Goal: Task Accomplishment & Management: Manage account settings

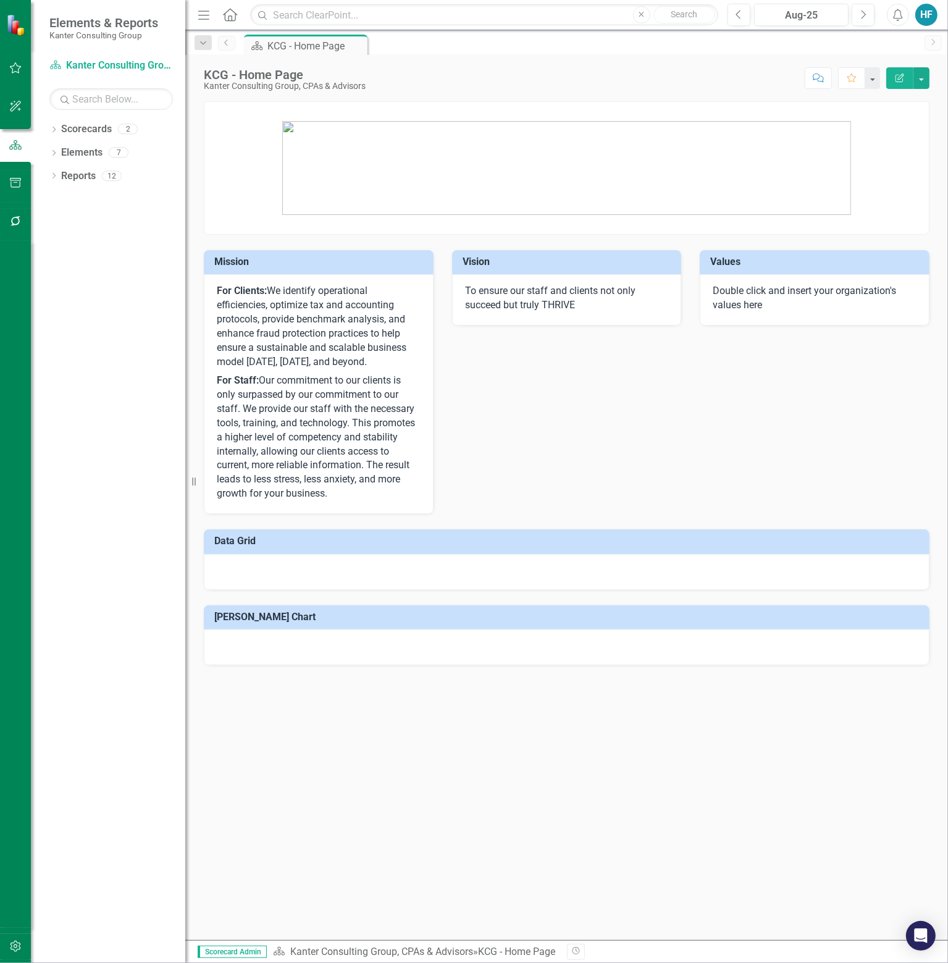
click at [227, 48] on link "Previous" at bounding box center [226, 43] width 17 height 15
click at [928, 17] on div "HF" at bounding box center [926, 15] width 22 height 22
click at [919, 126] on link "icon.portal Success Portal" at bounding box center [888, 131] width 98 height 23
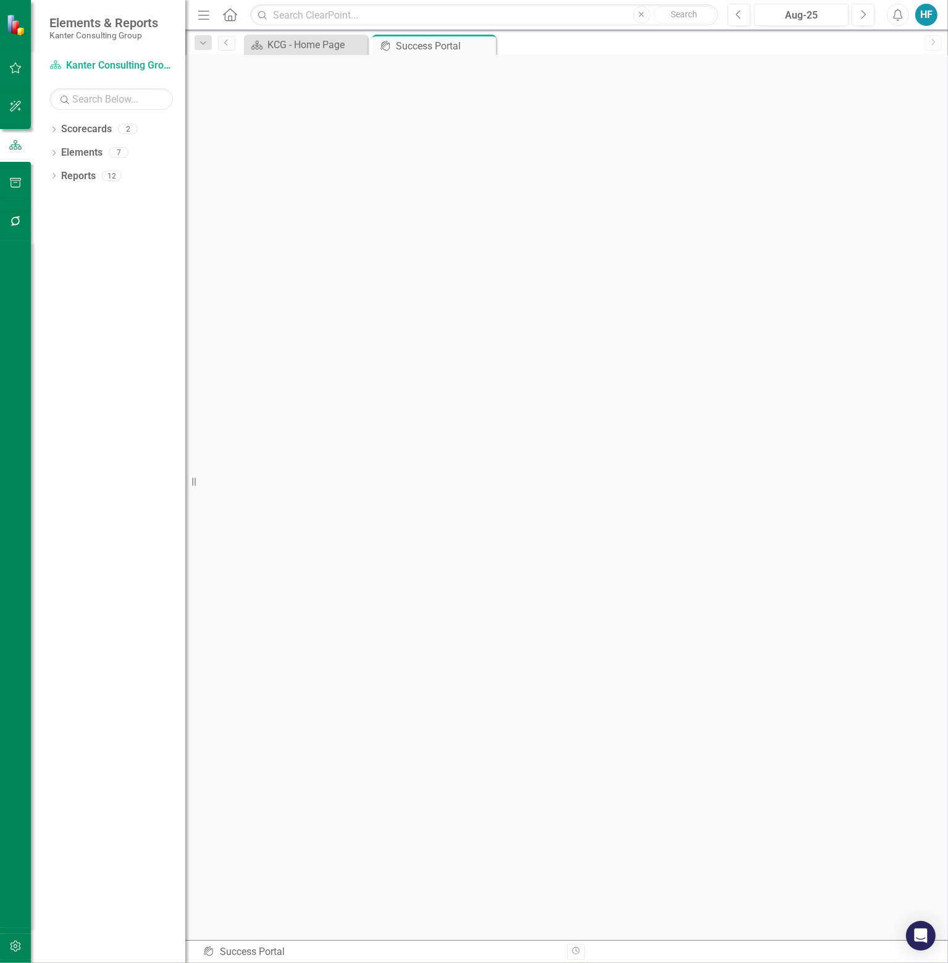
scroll to position [4, 0]
click at [99, 122] on link "Scorecards" at bounding box center [86, 129] width 51 height 14
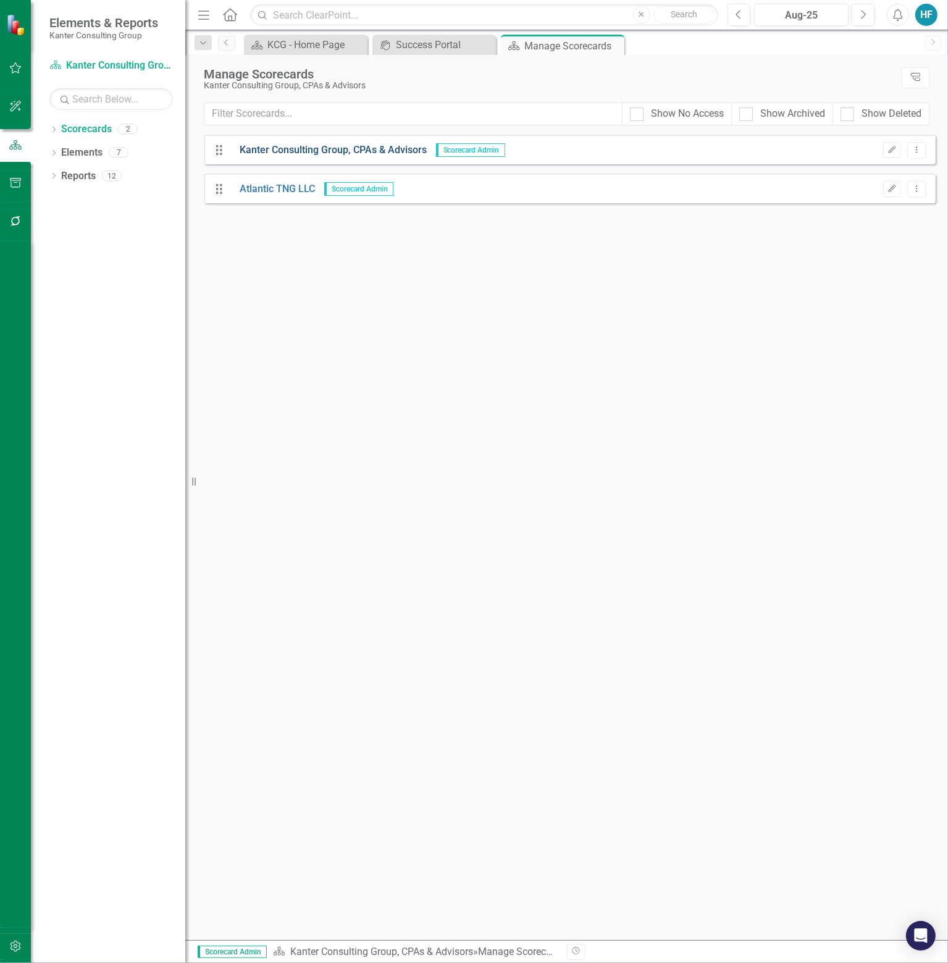
click at [308, 154] on link "Kanter Consulting Group, CPAs & Advisors" at bounding box center [328, 150] width 196 height 14
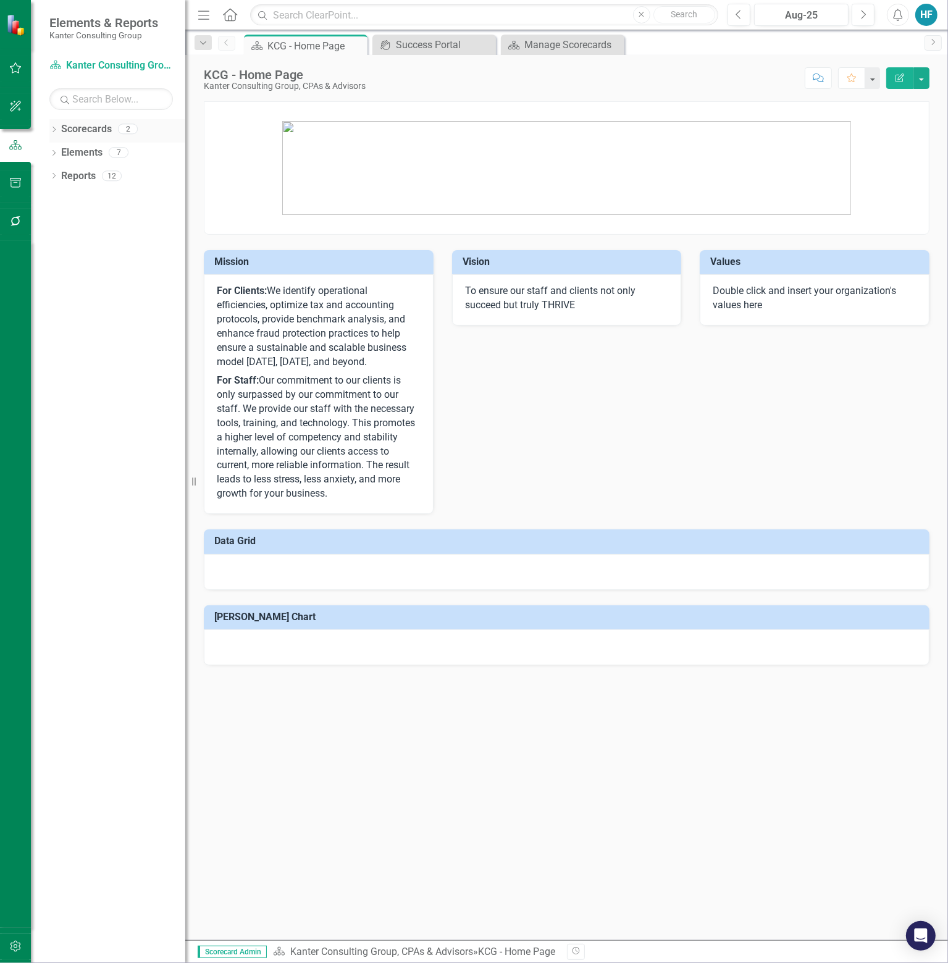
click at [101, 125] on link "Scorecards" at bounding box center [86, 129] width 51 height 14
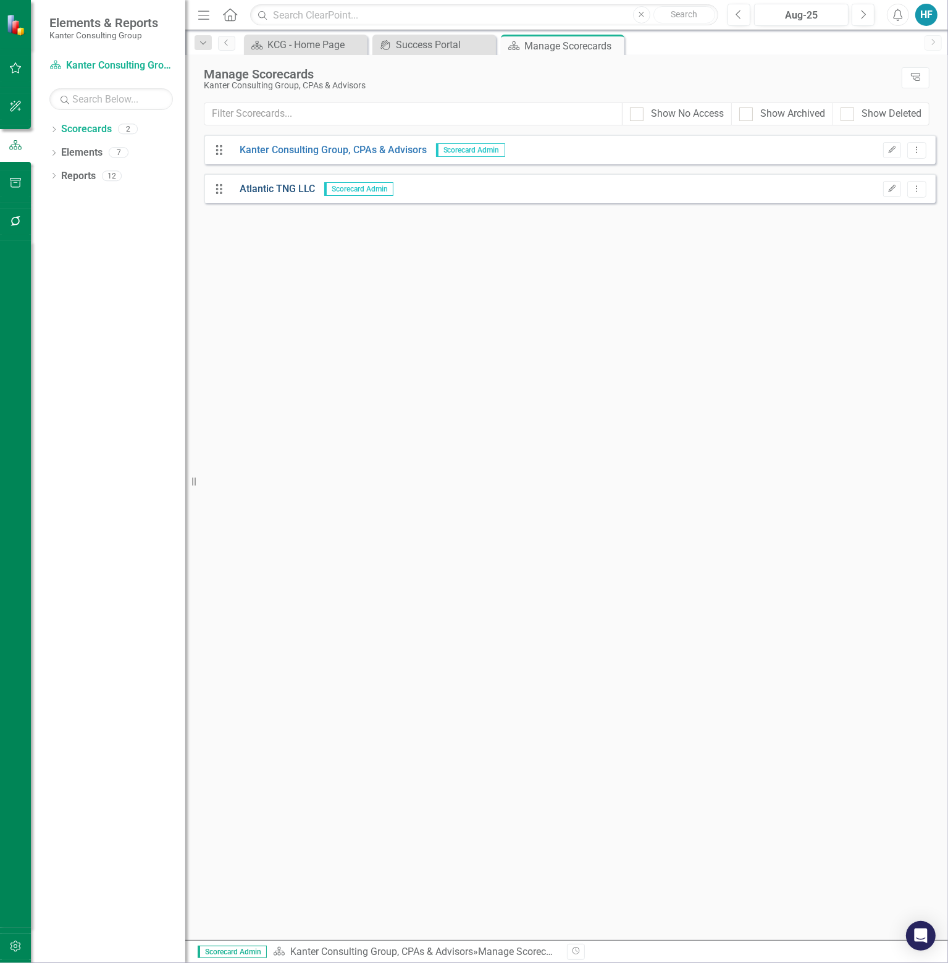
click at [270, 188] on link "Atlantic TNG LLC" at bounding box center [272, 189] width 85 height 14
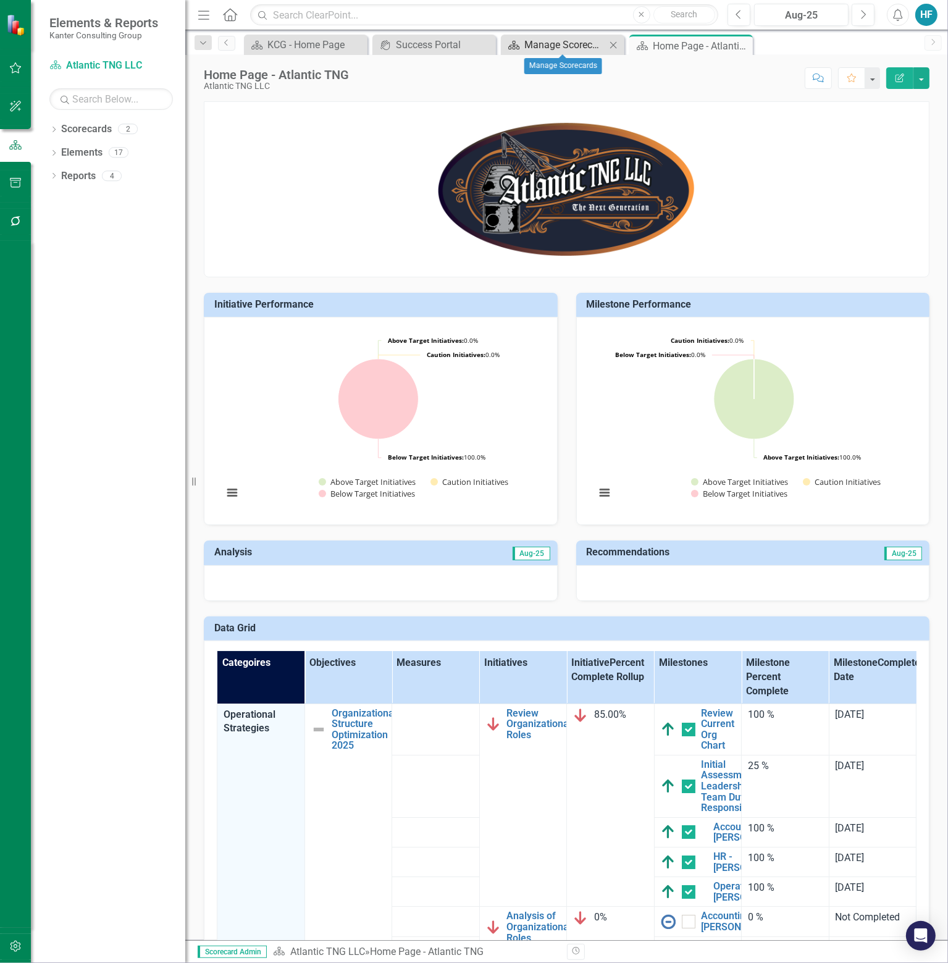
click at [578, 41] on div "Manage Scorecards" at bounding box center [565, 44] width 82 height 15
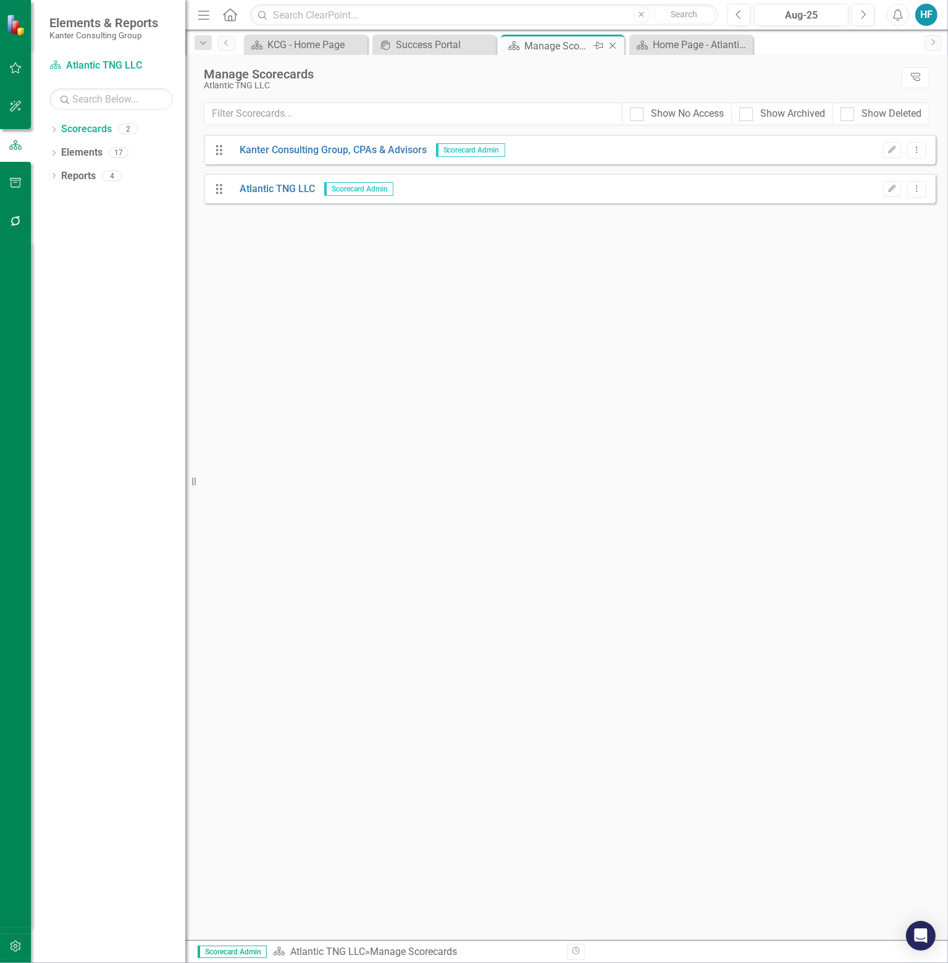
click at [614, 43] on icon at bounding box center [612, 46] width 7 height 7
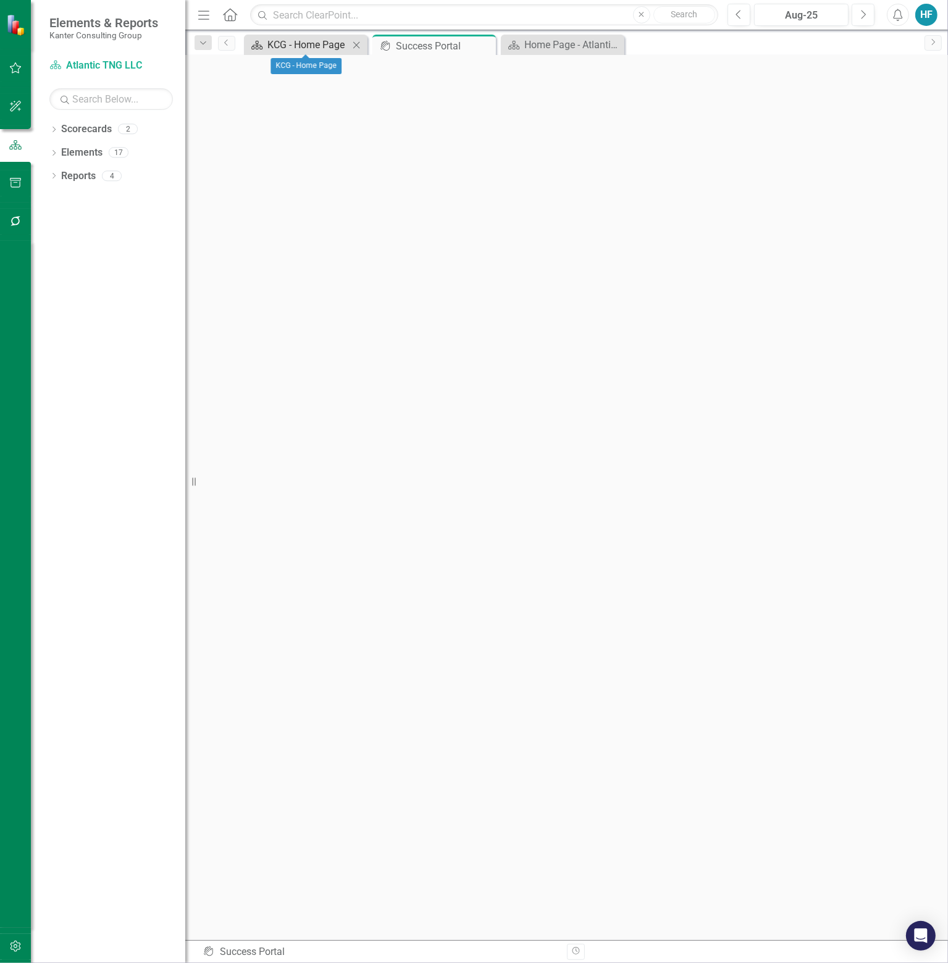
click at [290, 49] on div "KCG - Home Page" at bounding box center [308, 44] width 82 height 15
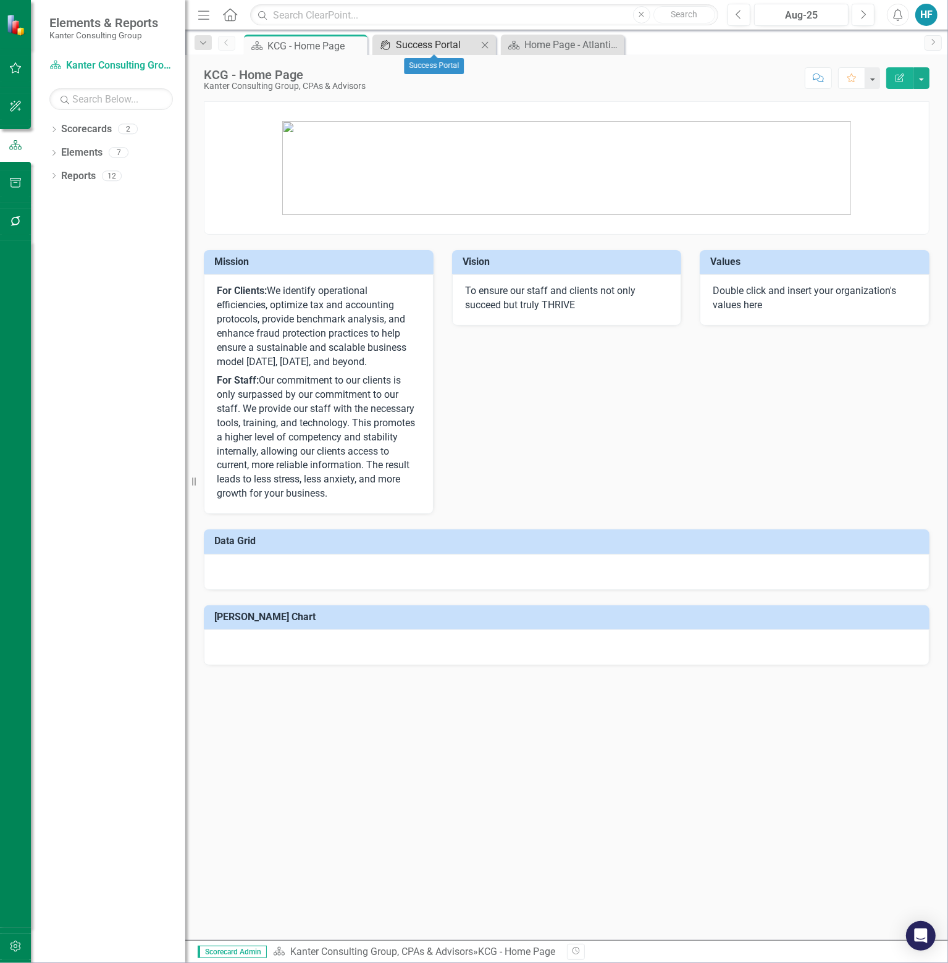
click at [431, 42] on div "Success Portal" at bounding box center [437, 44] width 82 height 15
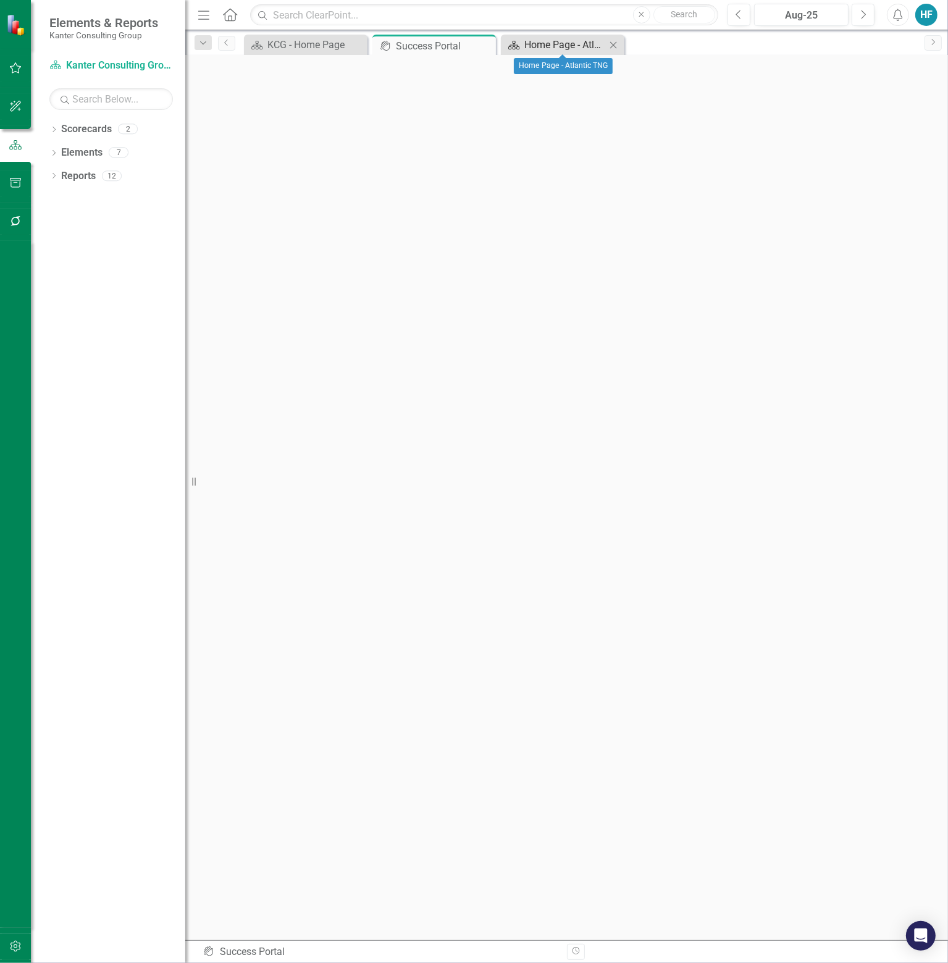
click at [581, 39] on div "Home Page - Atlantic TNG" at bounding box center [565, 44] width 82 height 15
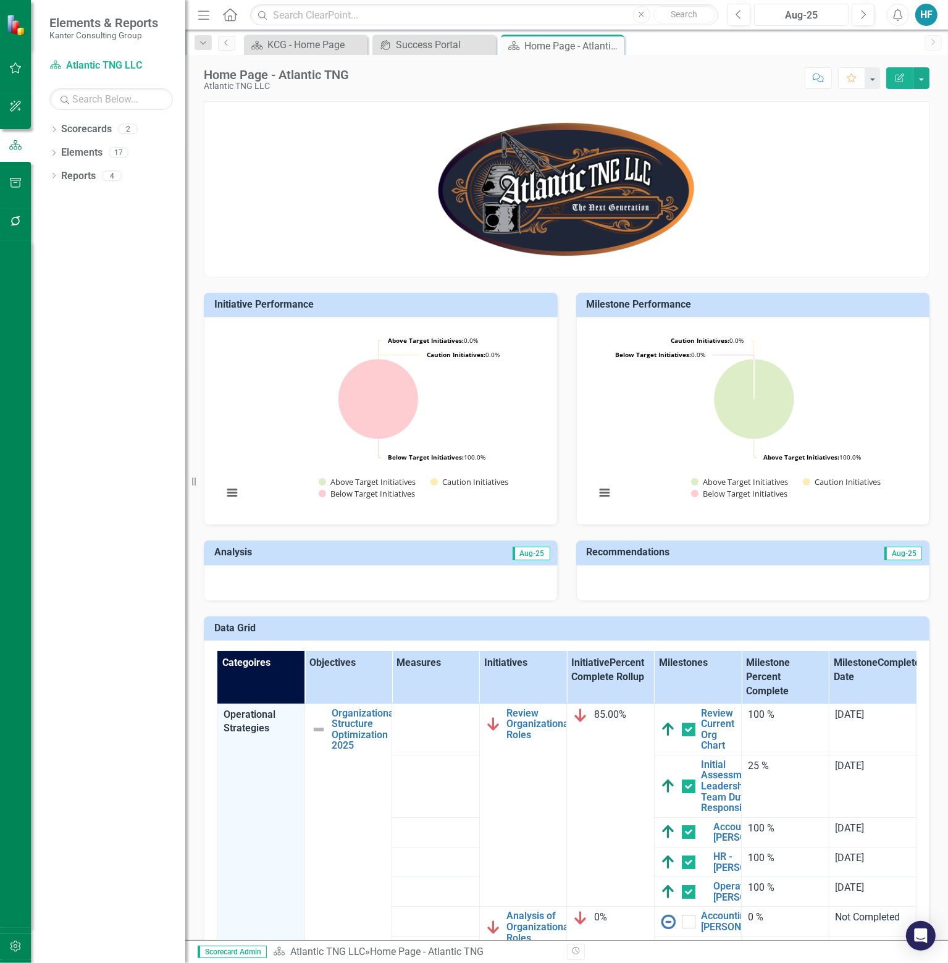
click at [803, 16] on div "Aug-25" at bounding box center [801, 15] width 86 height 15
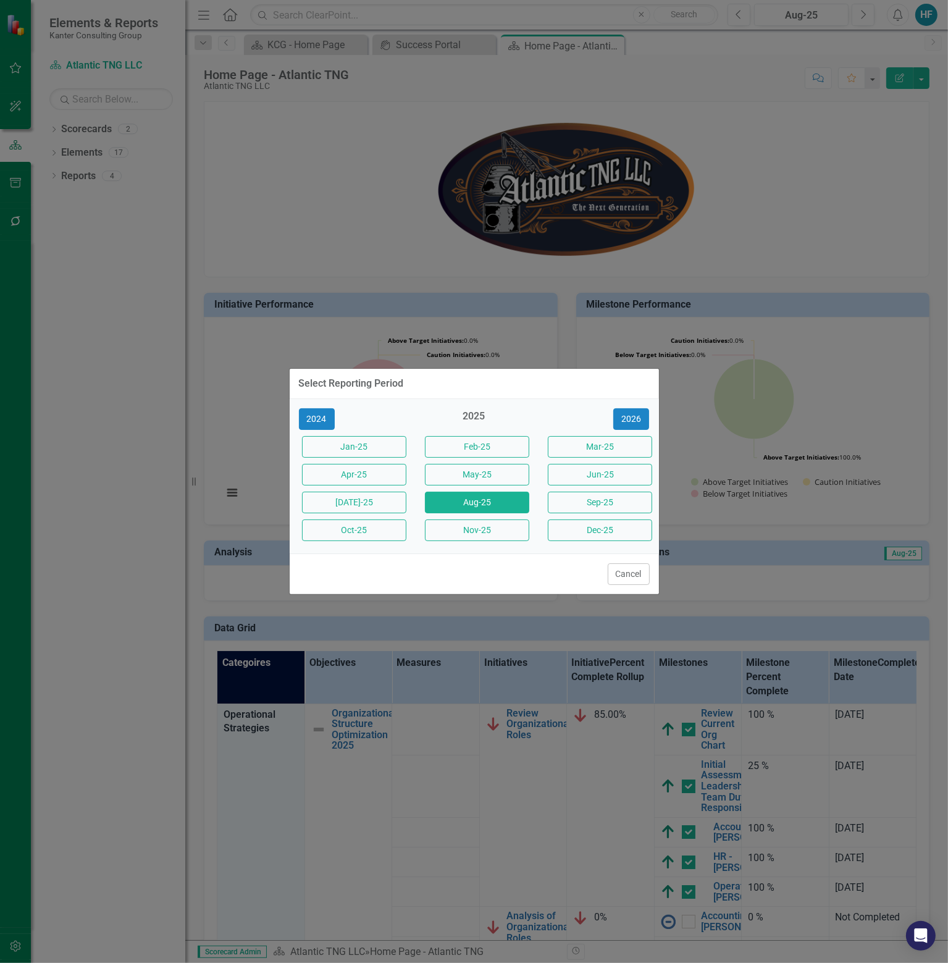
click at [785, 195] on div "Select Reporting Period 2024 2025 [DATE]-25 Feb-25 Mar-25 Apr-25 May-25 Jun-25 …" at bounding box center [474, 481] width 948 height 963
click at [628, 576] on button "Cancel" at bounding box center [629, 574] width 42 height 22
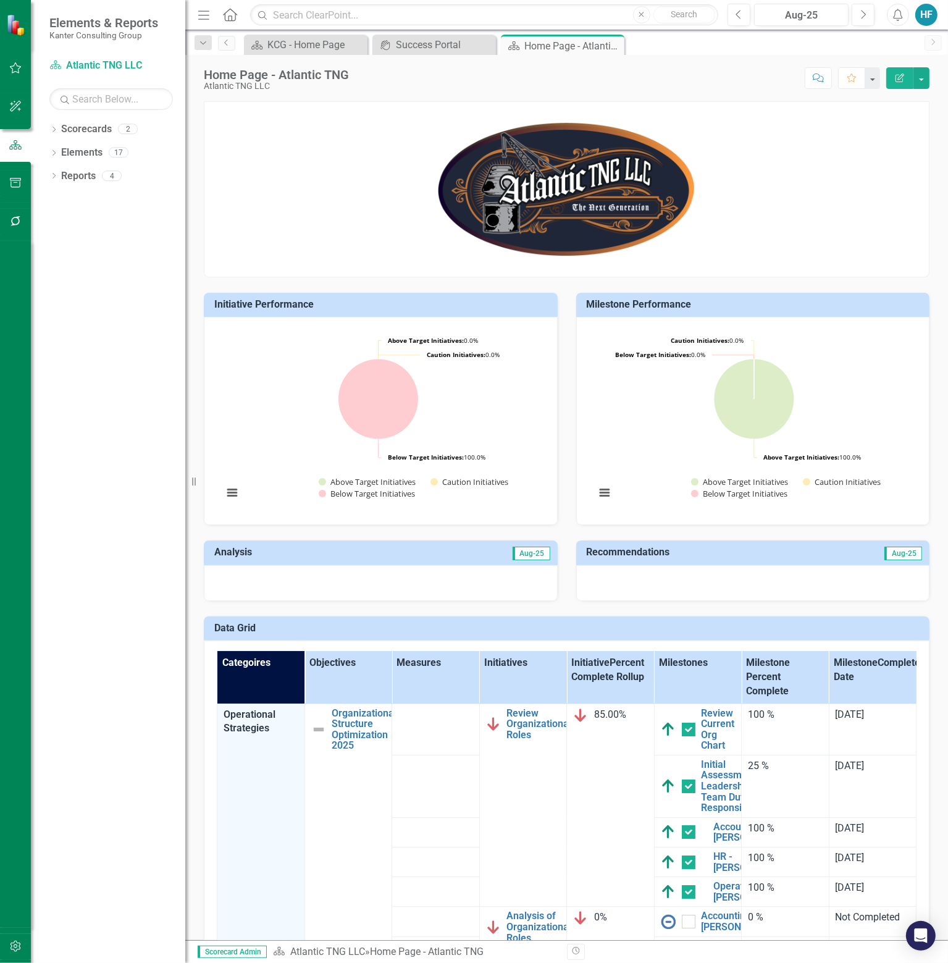
click at [901, 19] on icon "button" at bounding box center [898, 15] width 9 height 12
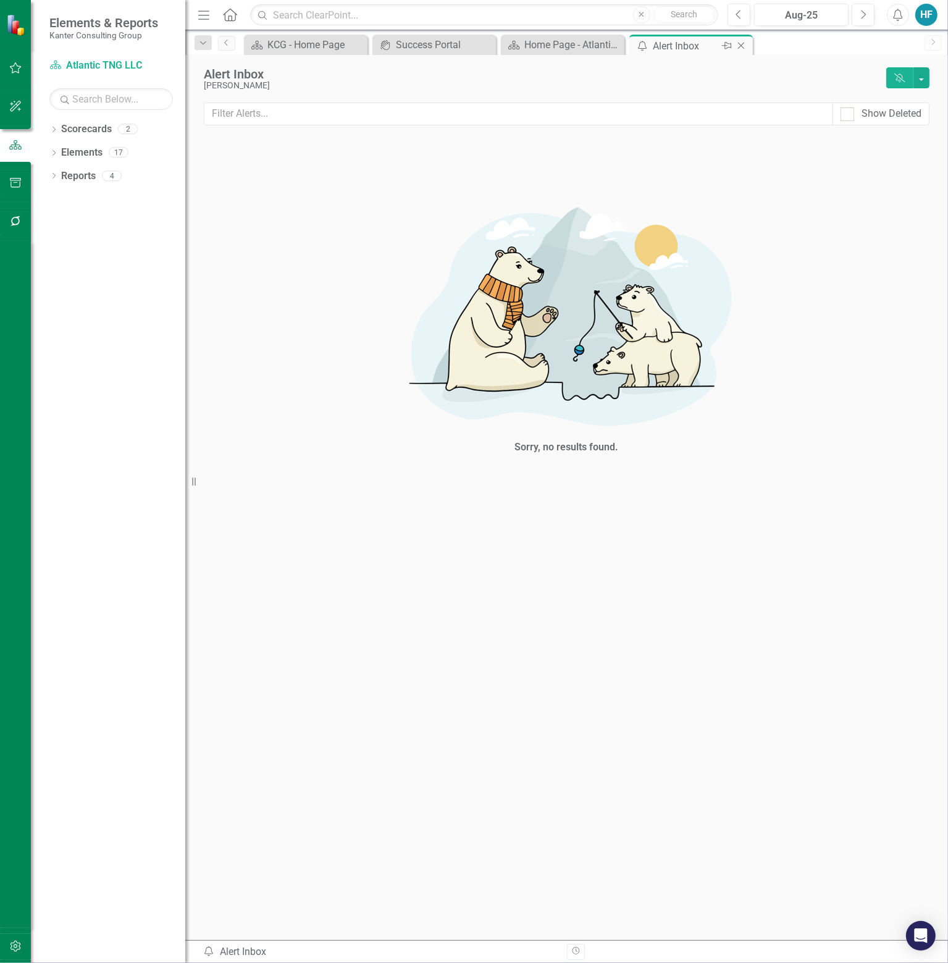
click at [744, 46] on icon "Close" at bounding box center [741, 46] width 12 height 10
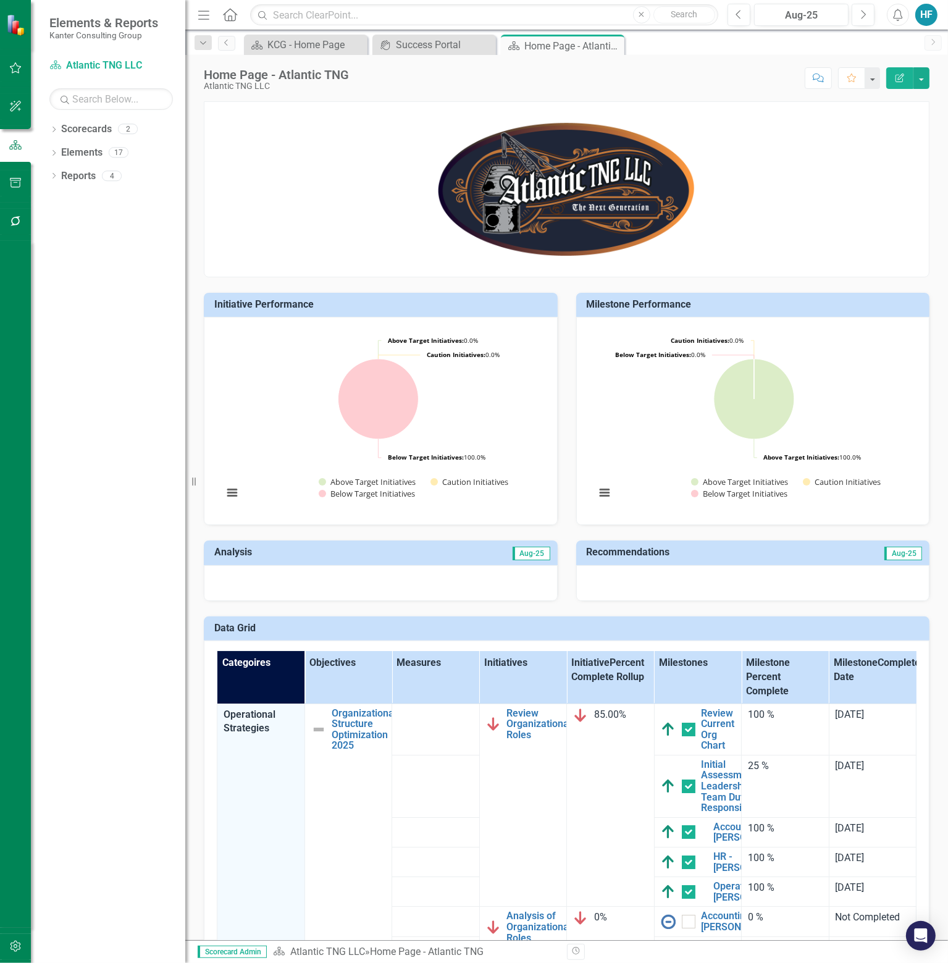
click at [931, 14] on div "HF" at bounding box center [926, 15] width 22 height 22
drag, startPoint x: 940, startPoint y: 9, endPoint x: 931, endPoint y: 12, distance: 10.6
click at [939, 9] on div "Menu Home Search Close Search Previous Aug-25 Next Alerts HF User Edit Profile …" at bounding box center [566, 15] width 763 height 30
click at [931, 12] on div "HF" at bounding box center [926, 15] width 22 height 22
click at [909, 40] on link "User Edit Profile" at bounding box center [888, 38] width 98 height 23
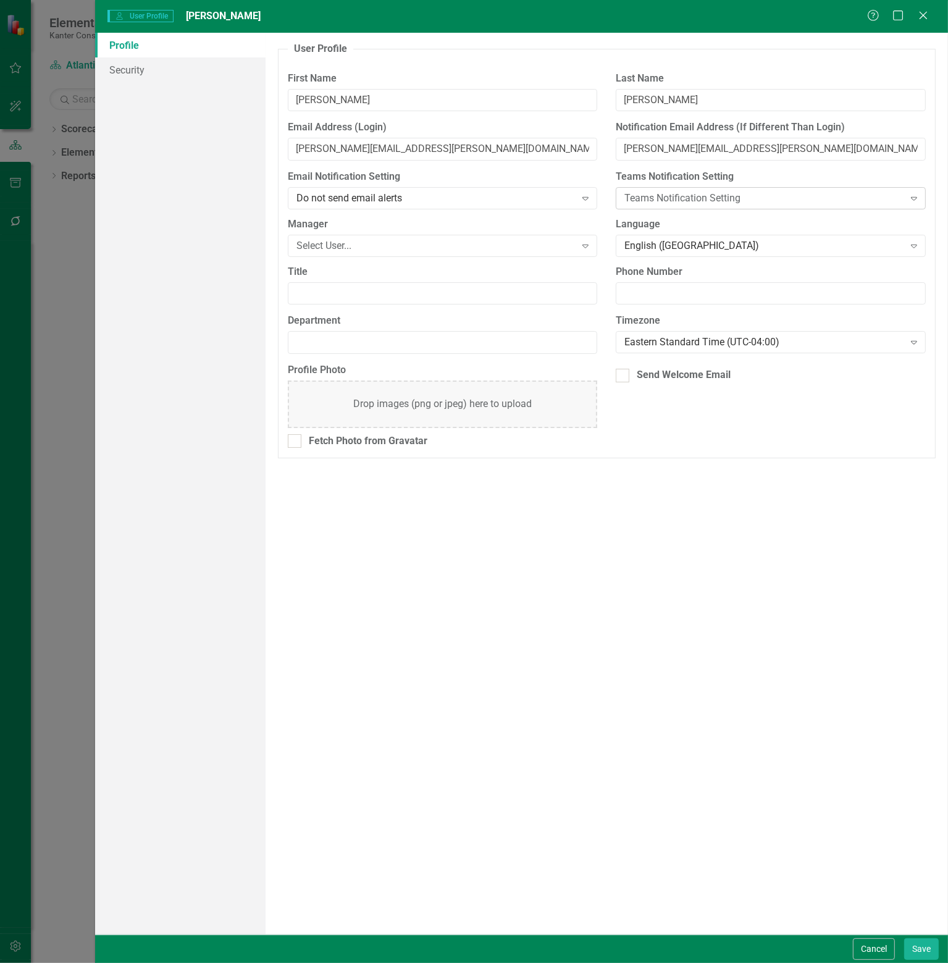
click at [904, 198] on div "Expand" at bounding box center [914, 198] width 22 height 20
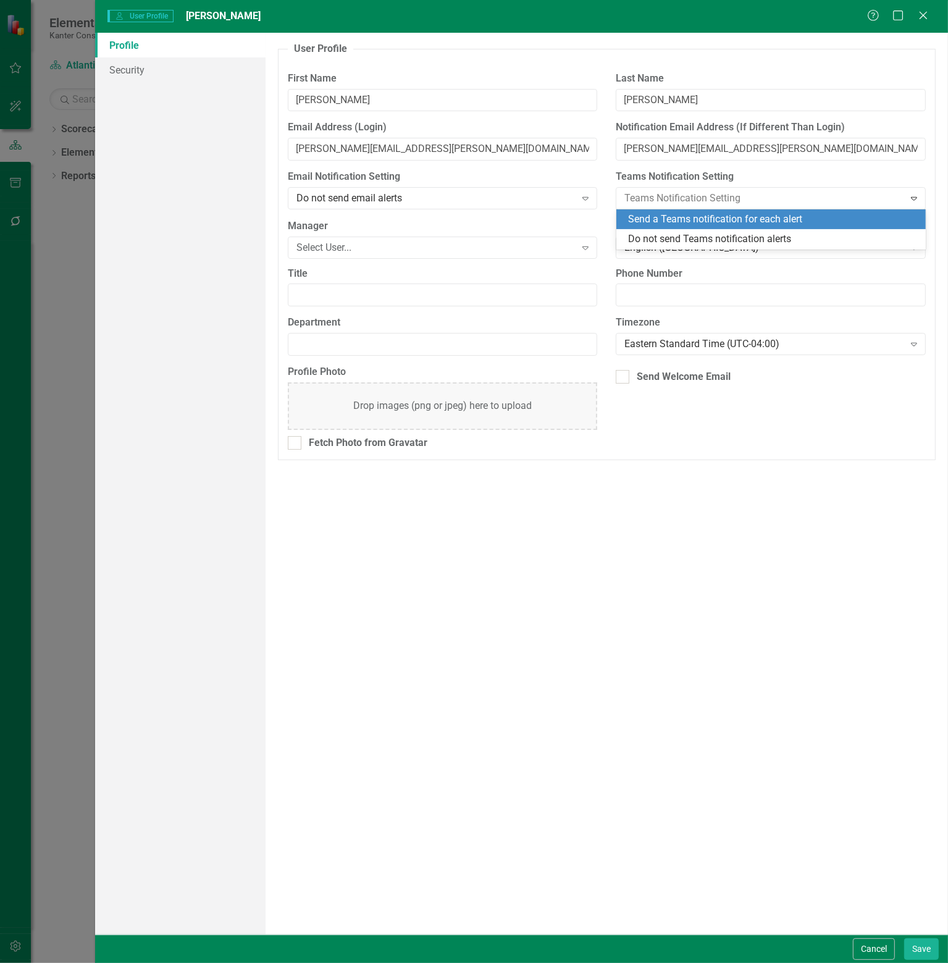
click at [782, 222] on div "Send a Teams notification for each alert" at bounding box center [774, 219] width 290 height 14
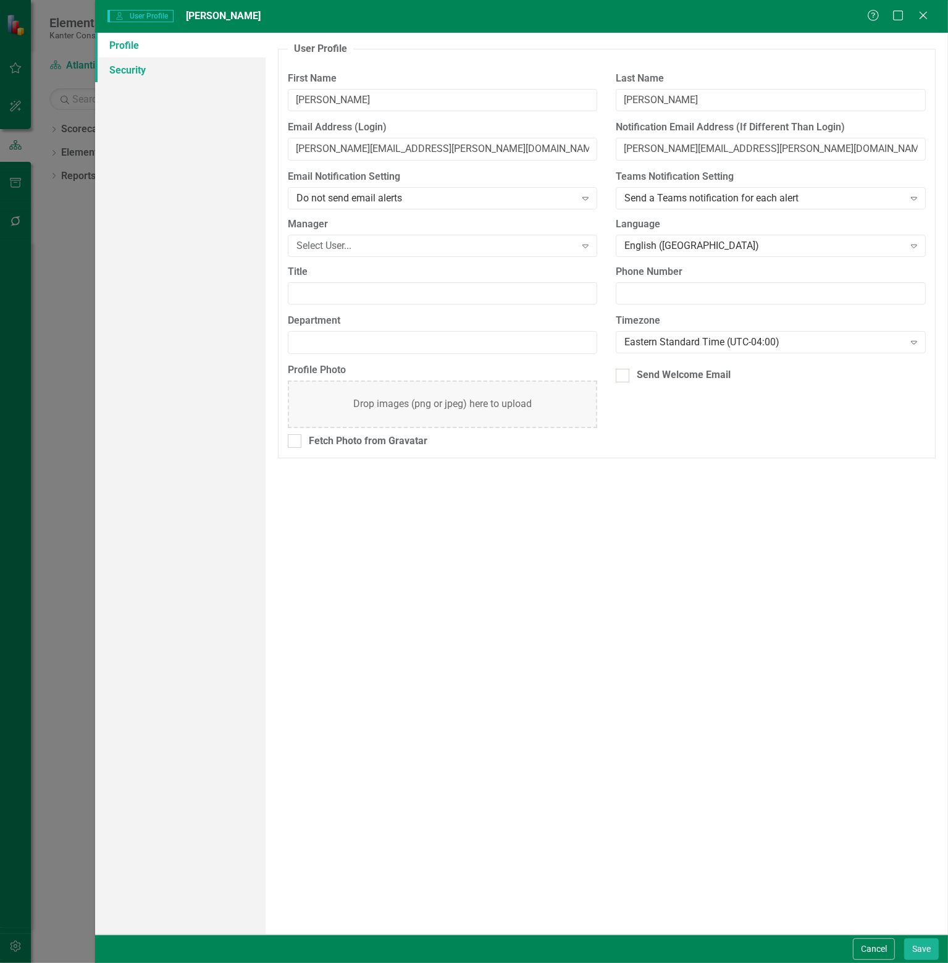
click at [138, 71] on link "Security" at bounding box center [180, 69] width 170 height 25
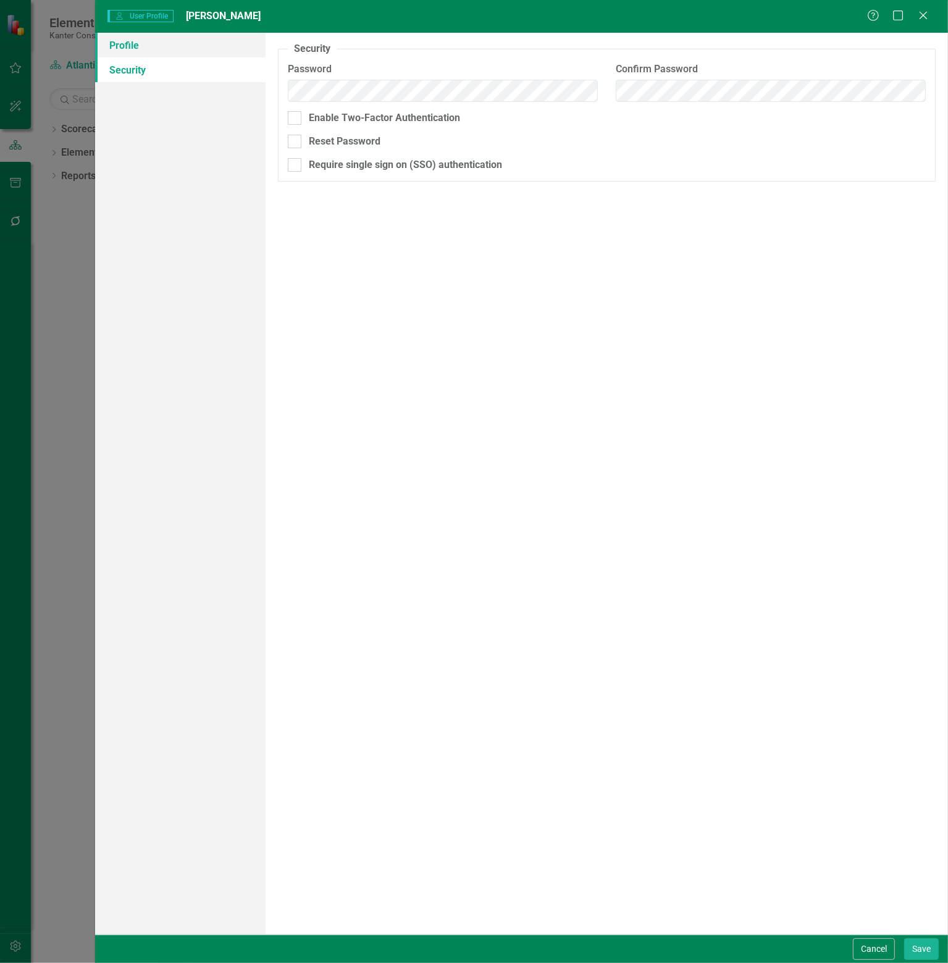
click at [138, 52] on link "Profile" at bounding box center [180, 45] width 170 height 25
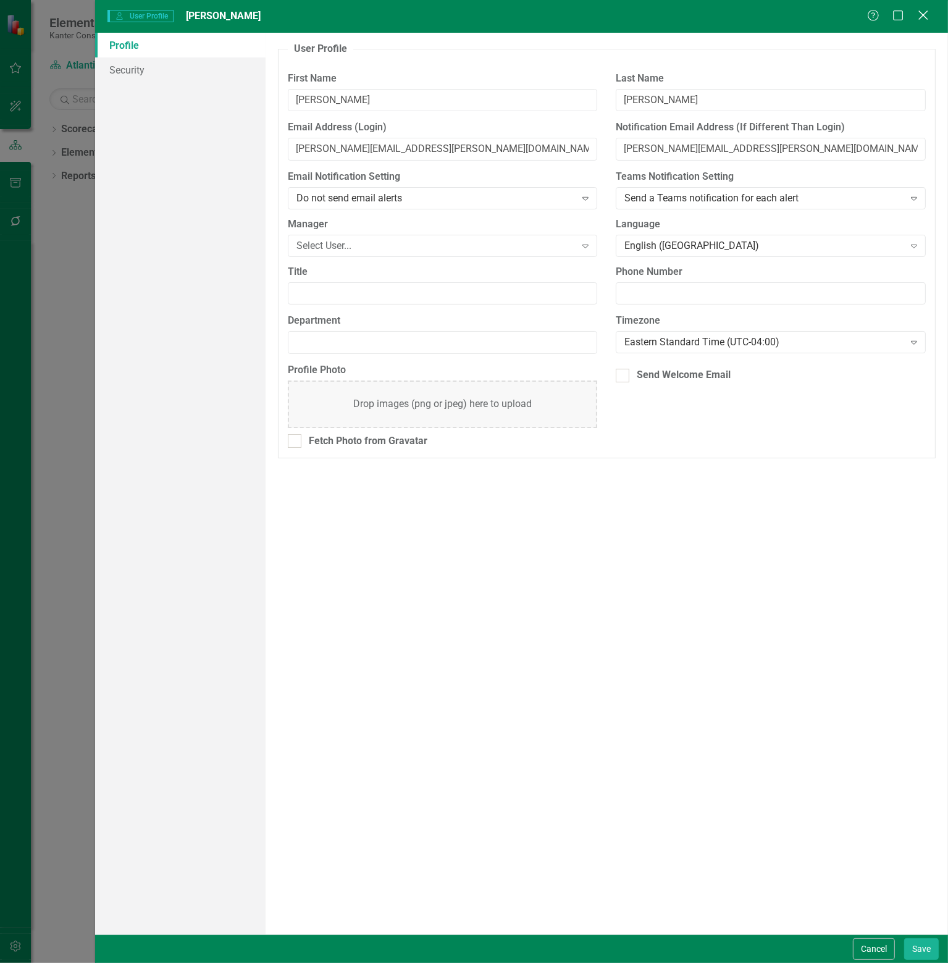
click at [925, 17] on icon "Close" at bounding box center [922, 15] width 15 height 12
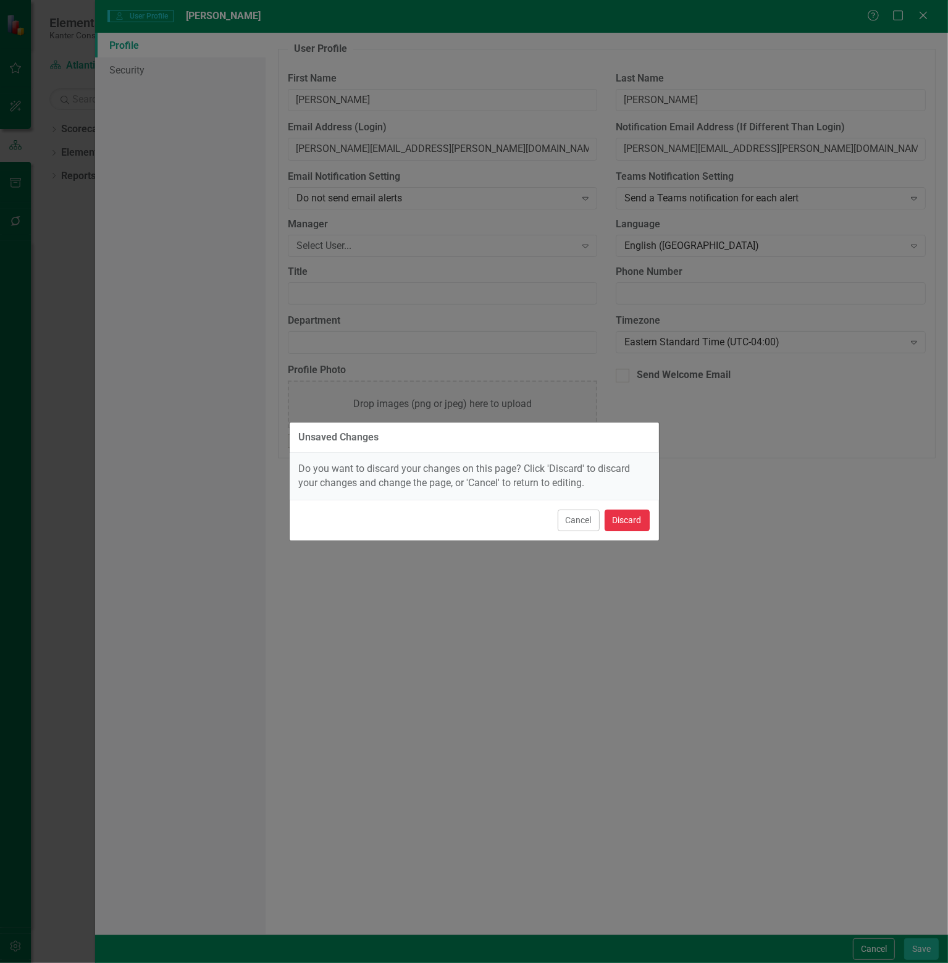
click at [622, 519] on button "Discard" at bounding box center [627, 520] width 45 height 22
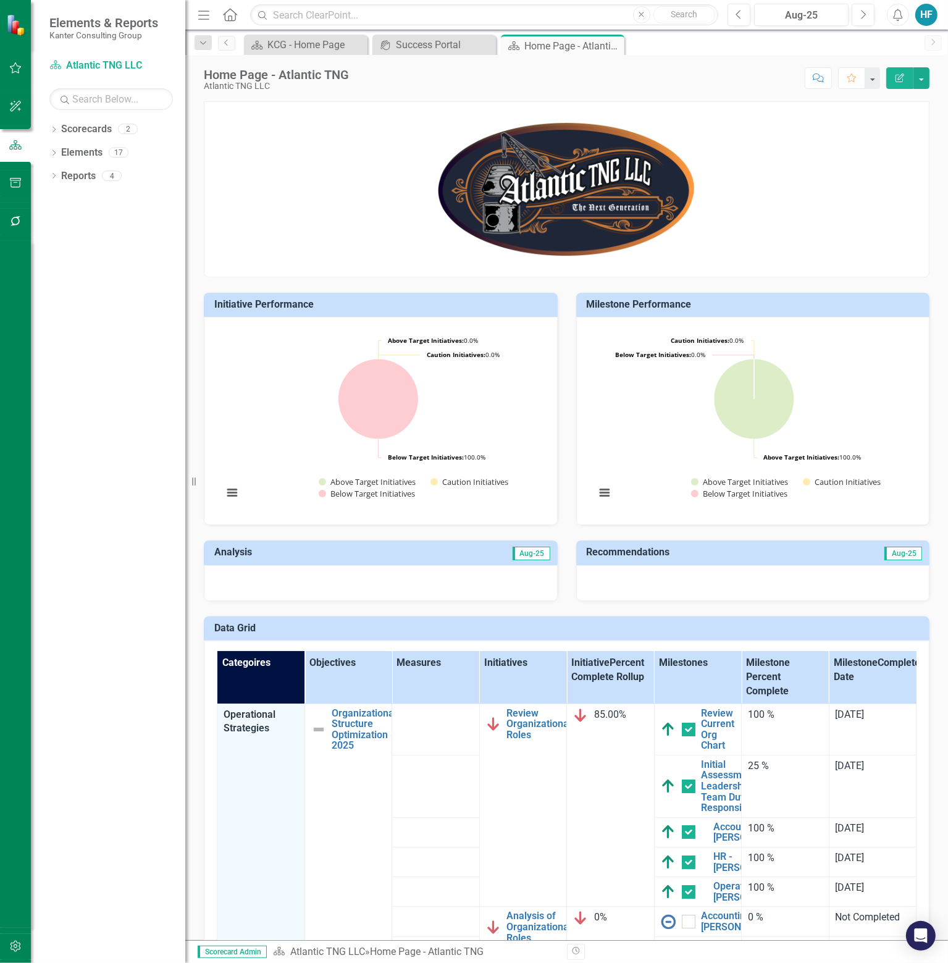
click at [232, 17] on icon at bounding box center [230, 14] width 14 height 13
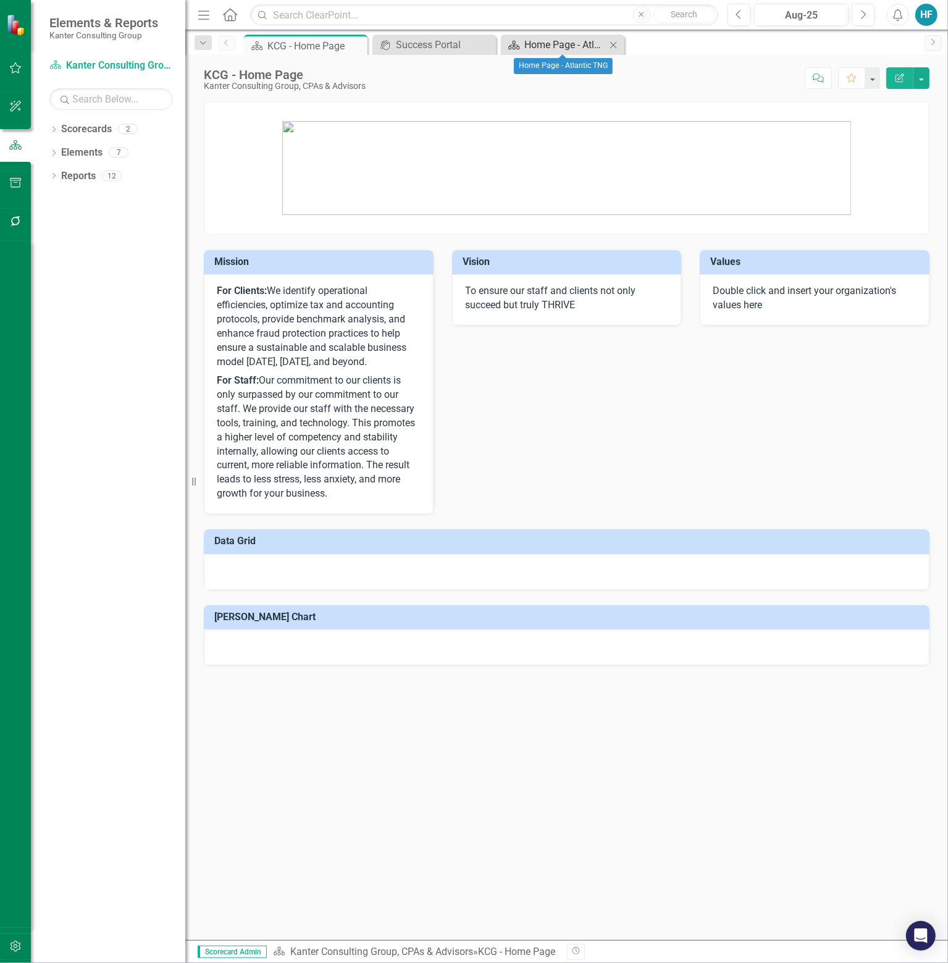
click at [568, 46] on div "Home Page - Atlantic TNG" at bounding box center [565, 44] width 82 height 15
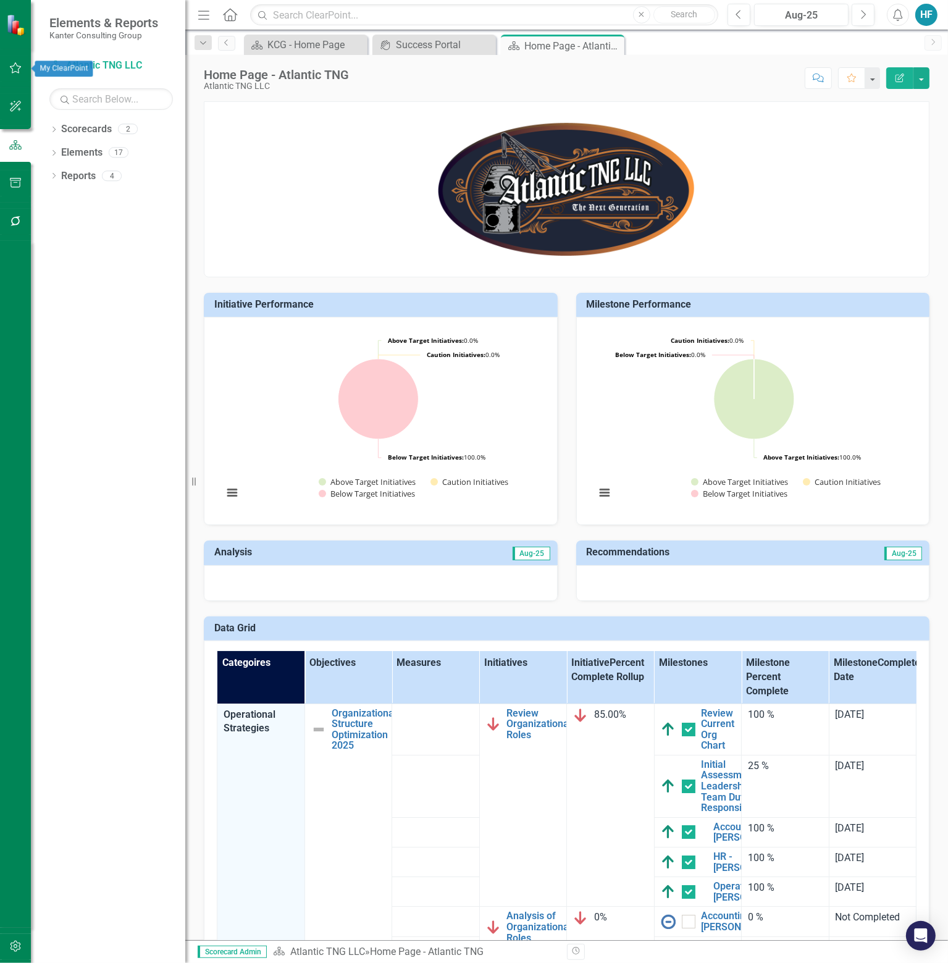
click at [18, 67] on icon "button" at bounding box center [15, 68] width 13 height 10
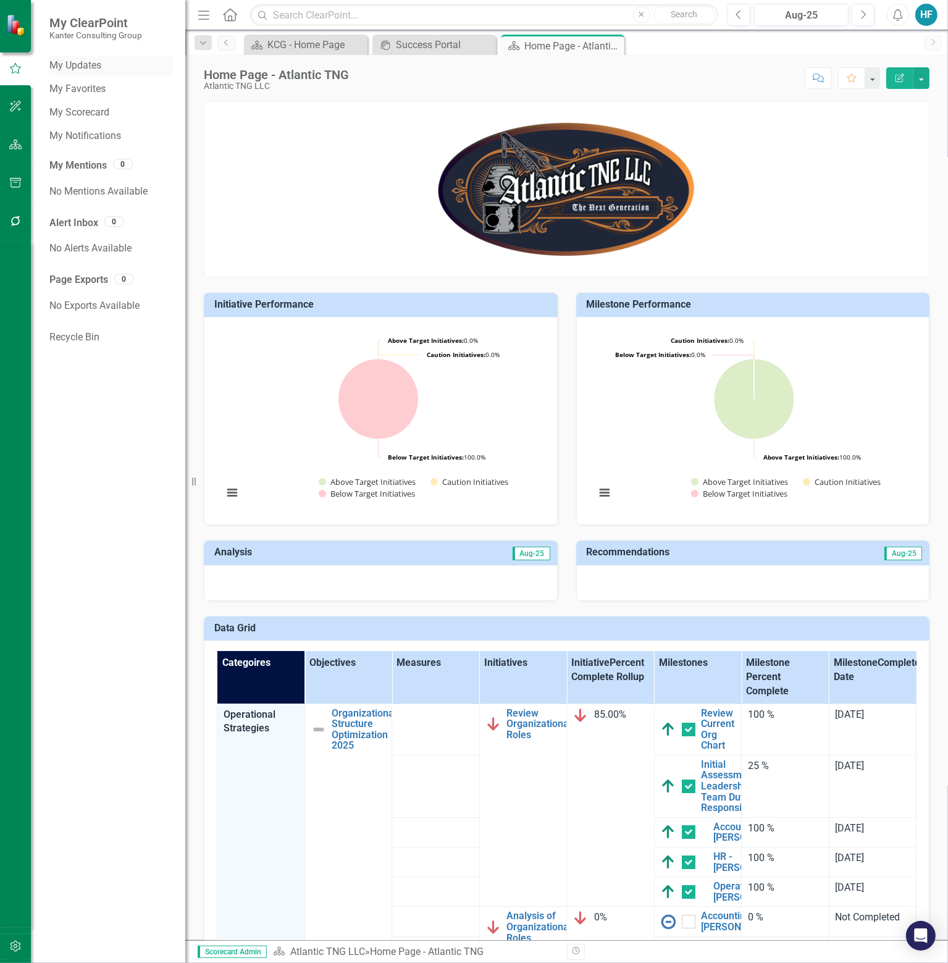
click at [84, 64] on link "My Updates" at bounding box center [111, 66] width 124 height 14
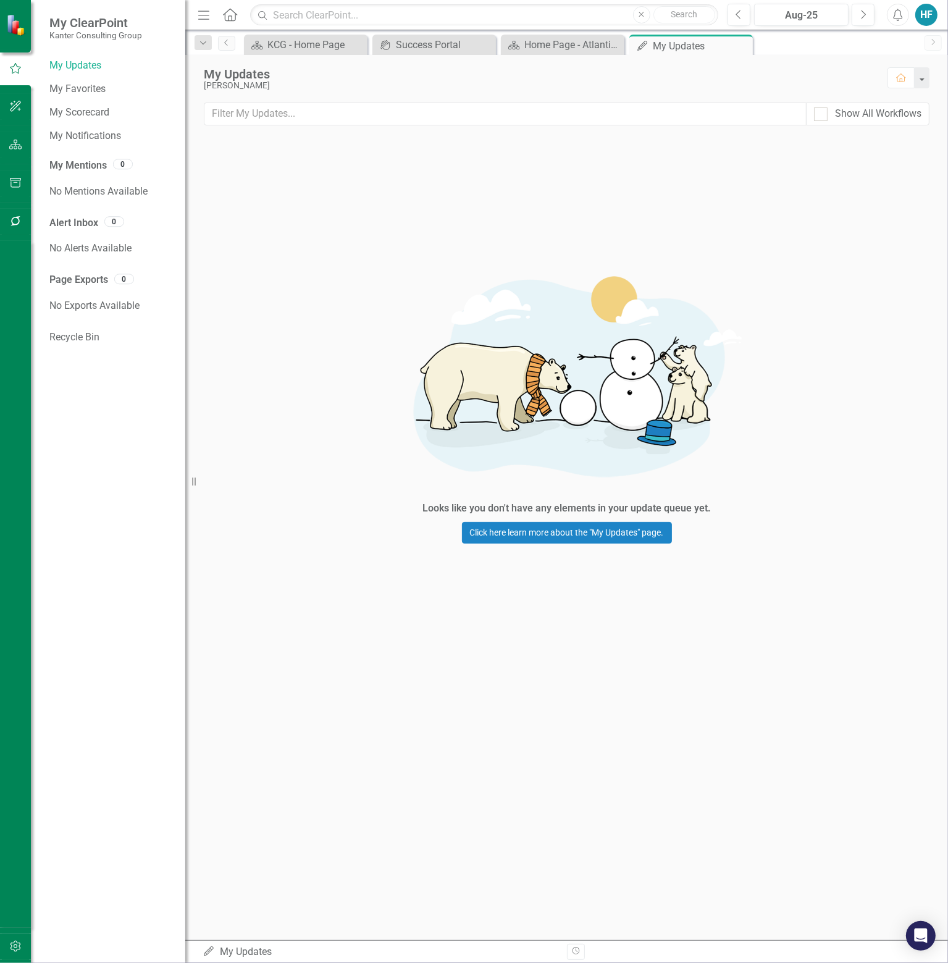
click at [226, 17] on icon "Home" at bounding box center [230, 14] width 16 height 13
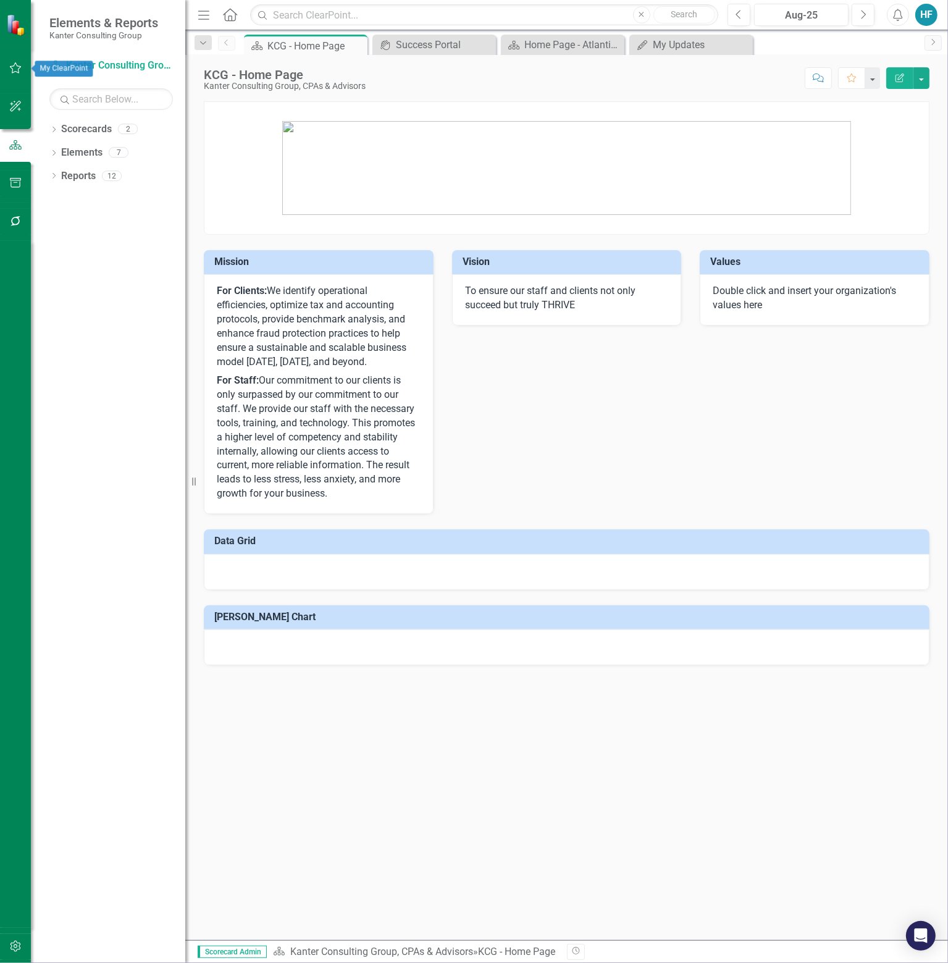
click at [15, 72] on icon "button" at bounding box center [16, 67] width 12 height 11
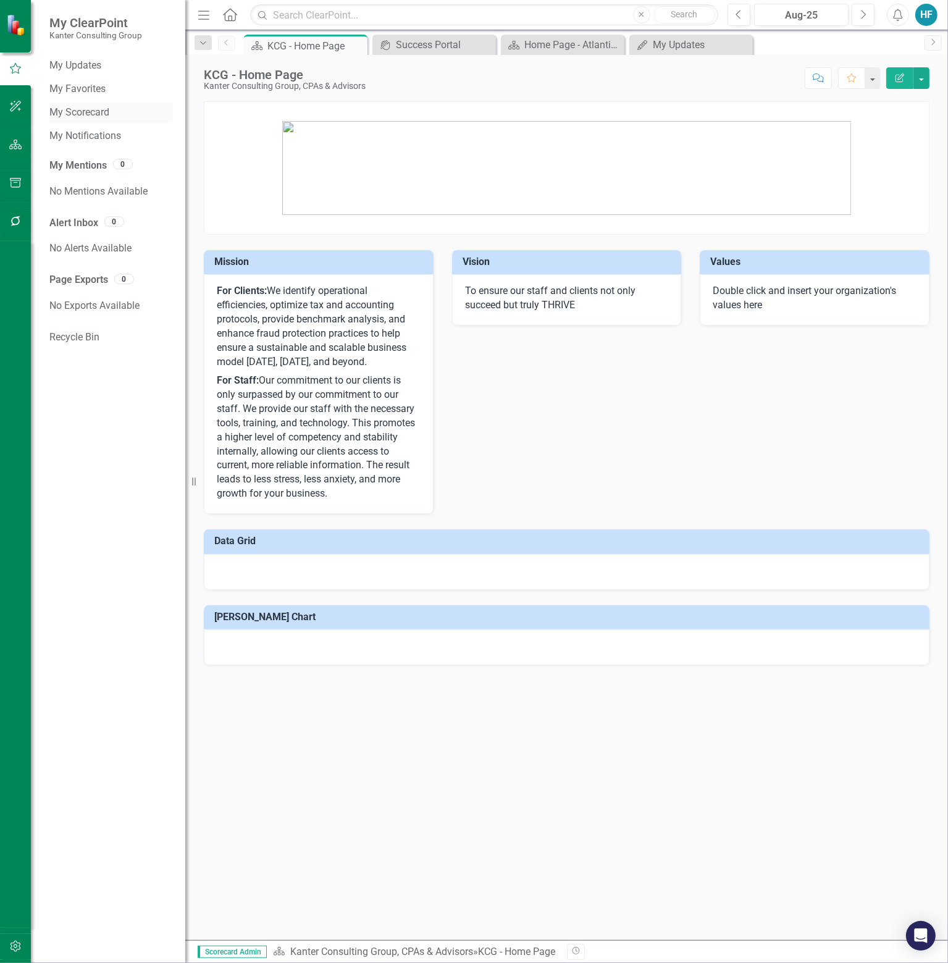
click at [76, 112] on link "My Scorecard" at bounding box center [111, 113] width 124 height 14
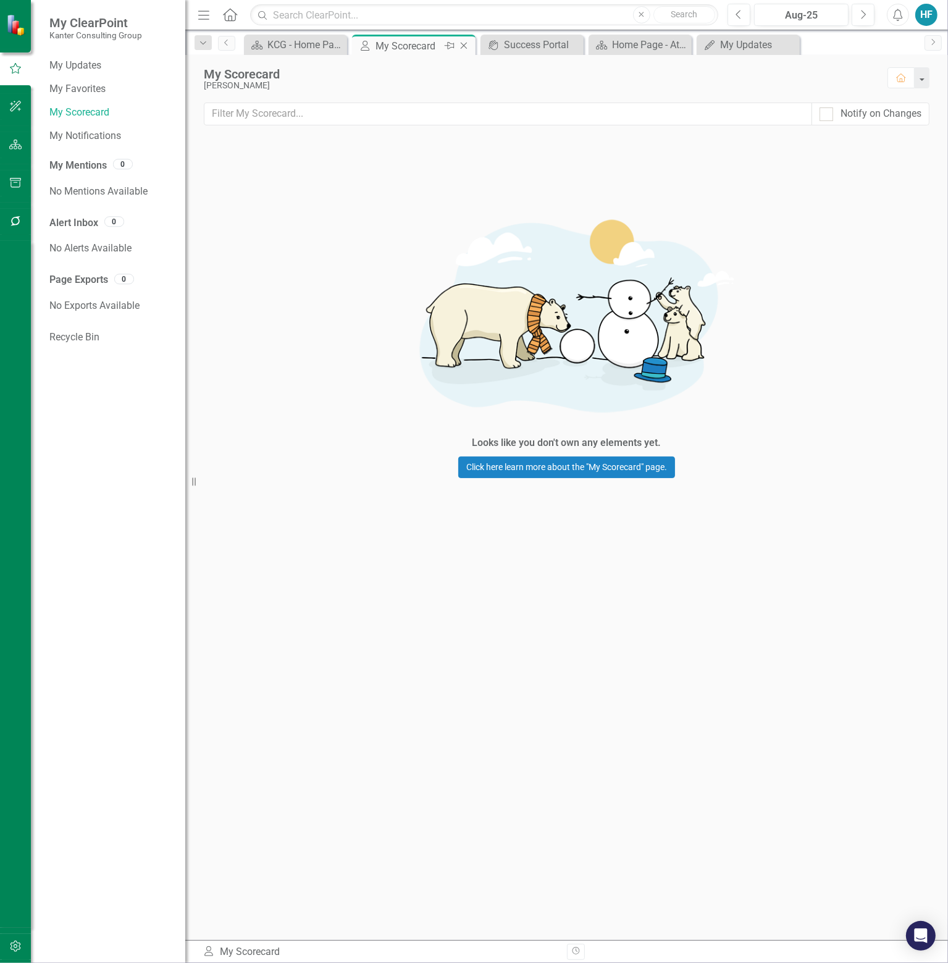
click at [464, 46] on icon at bounding box center [464, 46] width 7 height 7
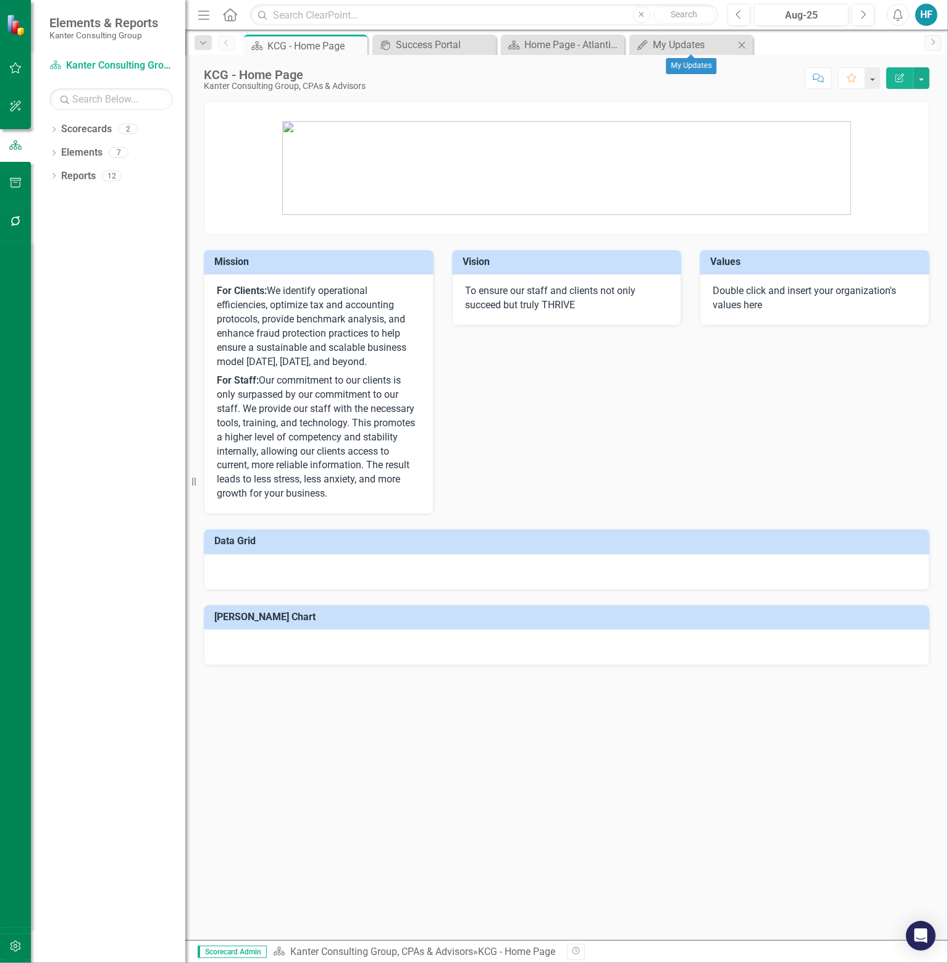
click at [741, 41] on icon "Close" at bounding box center [741, 45] width 12 height 10
click at [20, 72] on icon "button" at bounding box center [15, 68] width 13 height 10
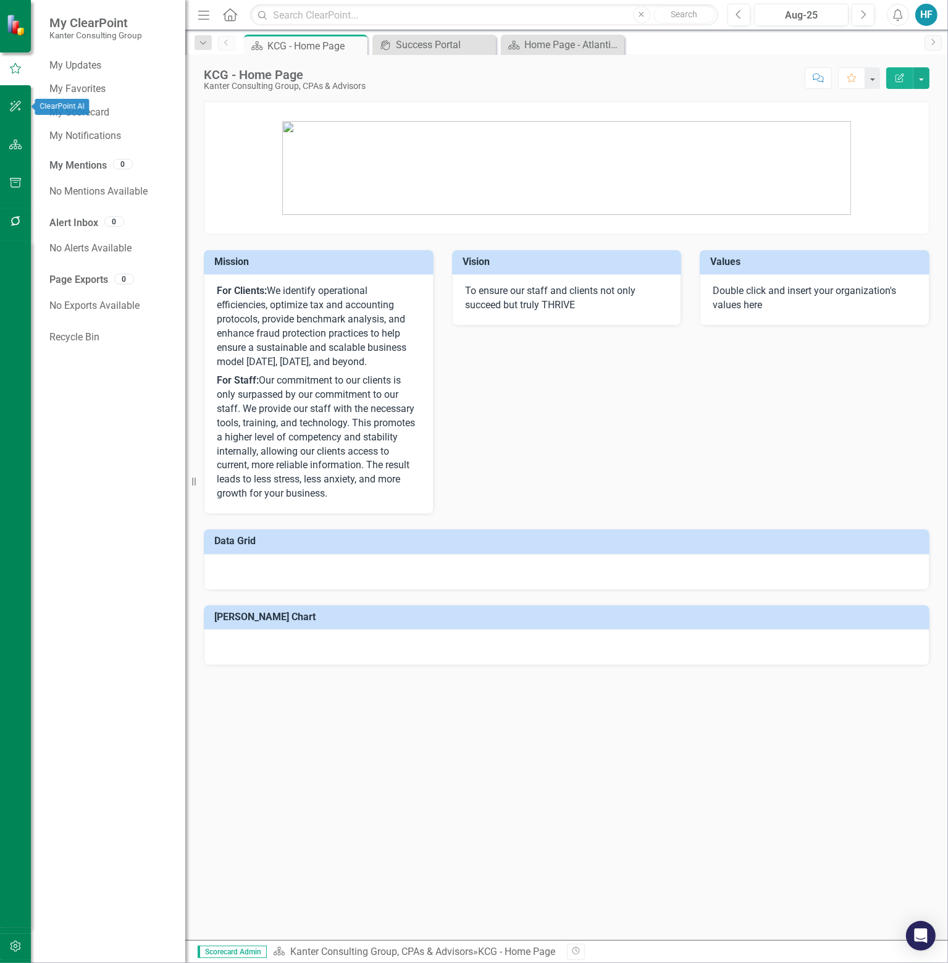
click at [18, 104] on icon "button" at bounding box center [15, 106] width 13 height 10
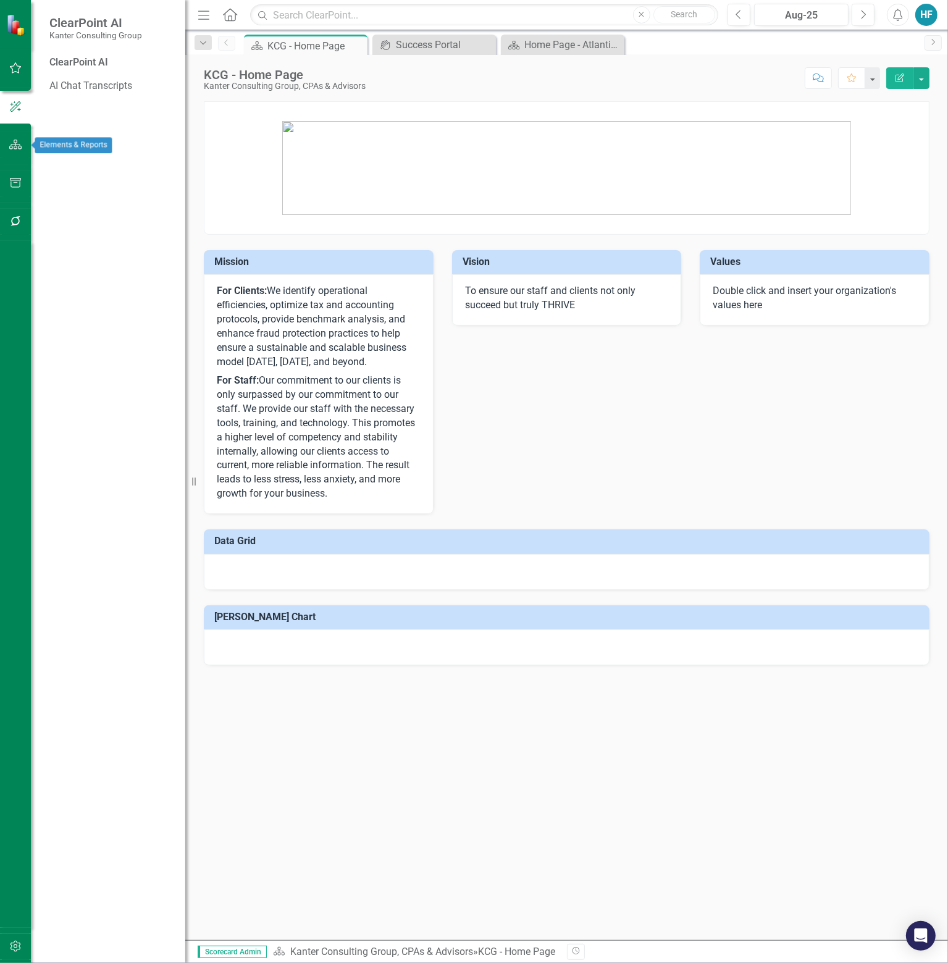
click at [18, 143] on icon "button" at bounding box center [15, 145] width 13 height 10
click at [20, 182] on icon "button" at bounding box center [15, 183] width 11 height 10
click at [12, 222] on icon "button" at bounding box center [15, 221] width 10 height 10
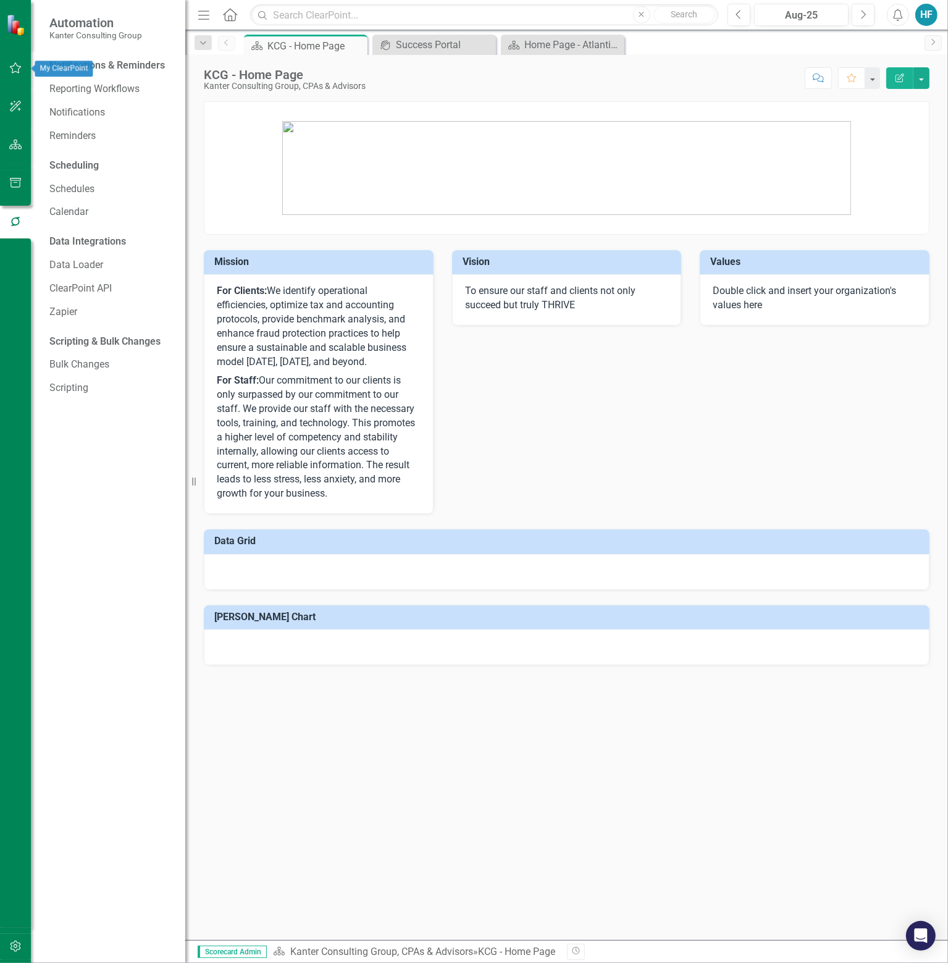
click at [22, 65] on button "button" at bounding box center [16, 69] width 28 height 26
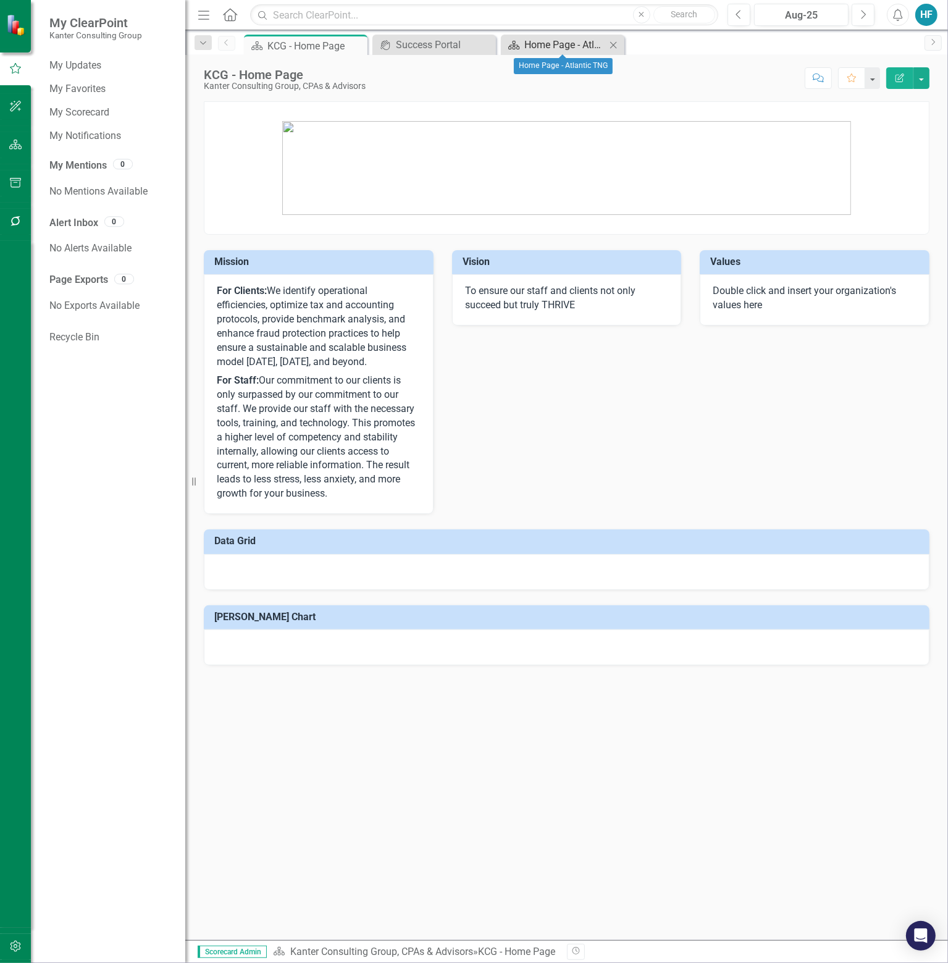
click at [534, 51] on div "Home Page - Atlantic TNG" at bounding box center [565, 44] width 82 height 15
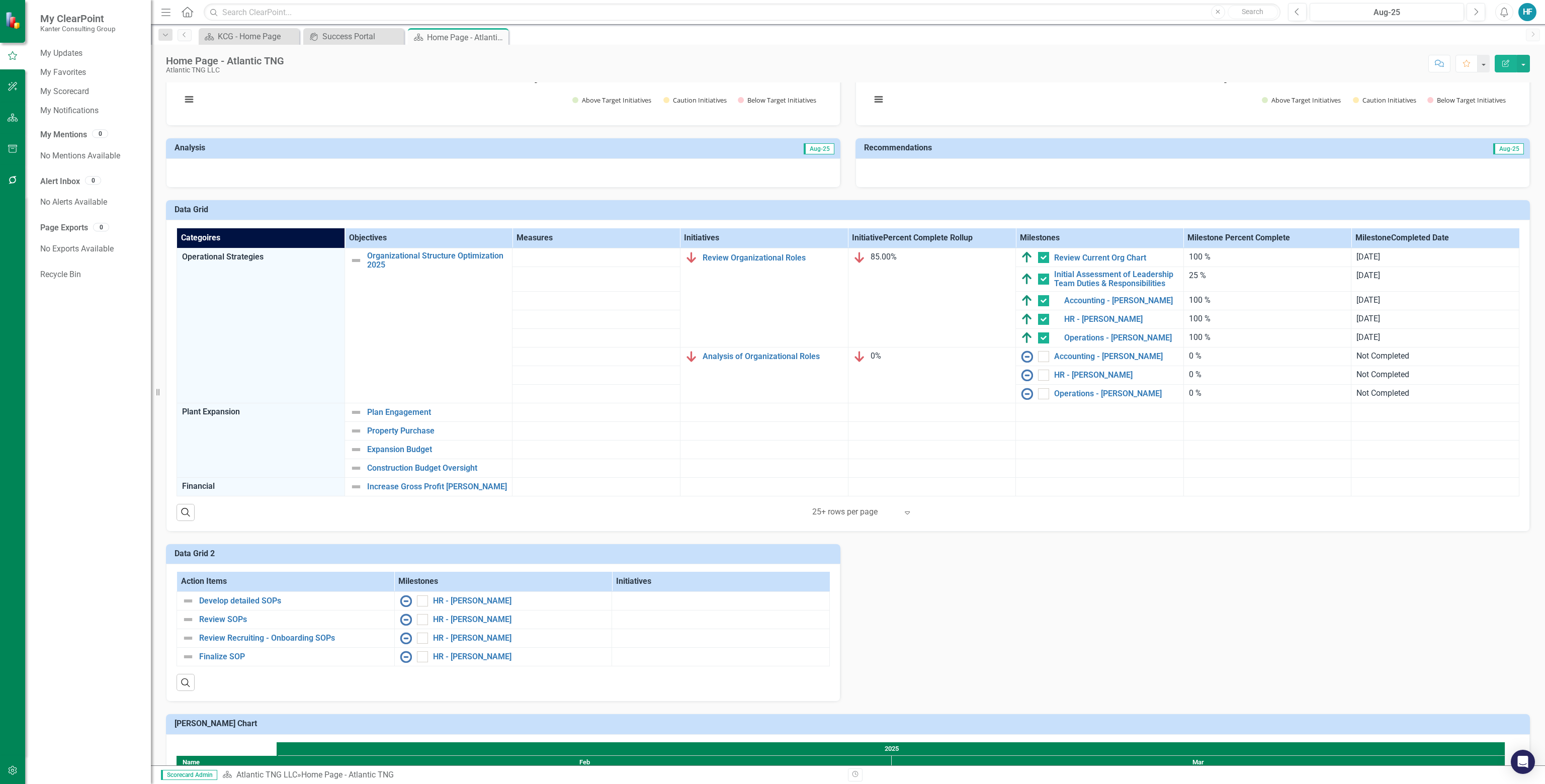
scroll to position [352, 0]
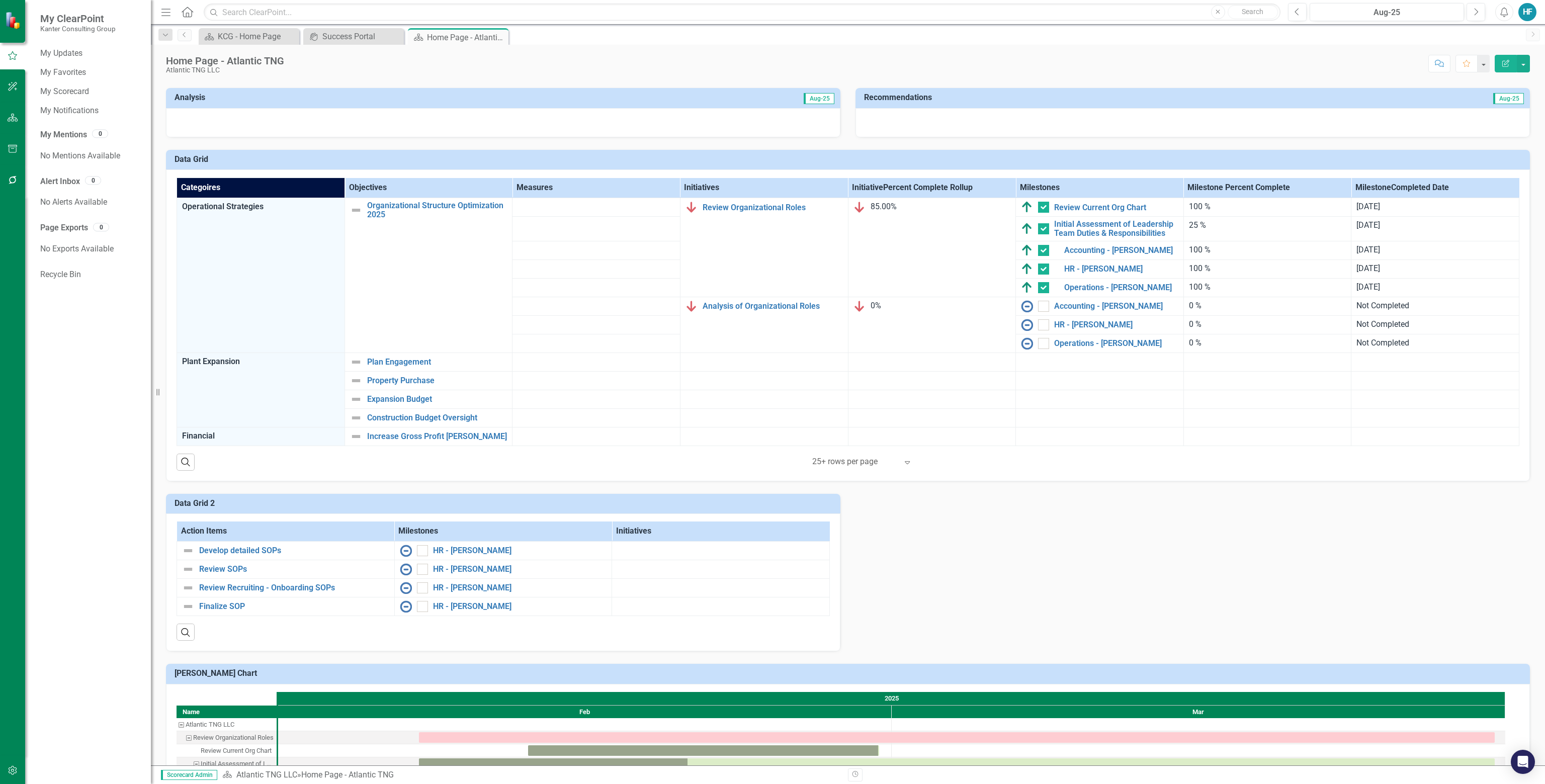
click at [771, 466] on icon "Expand" at bounding box center [907, 462] width 10 height 8
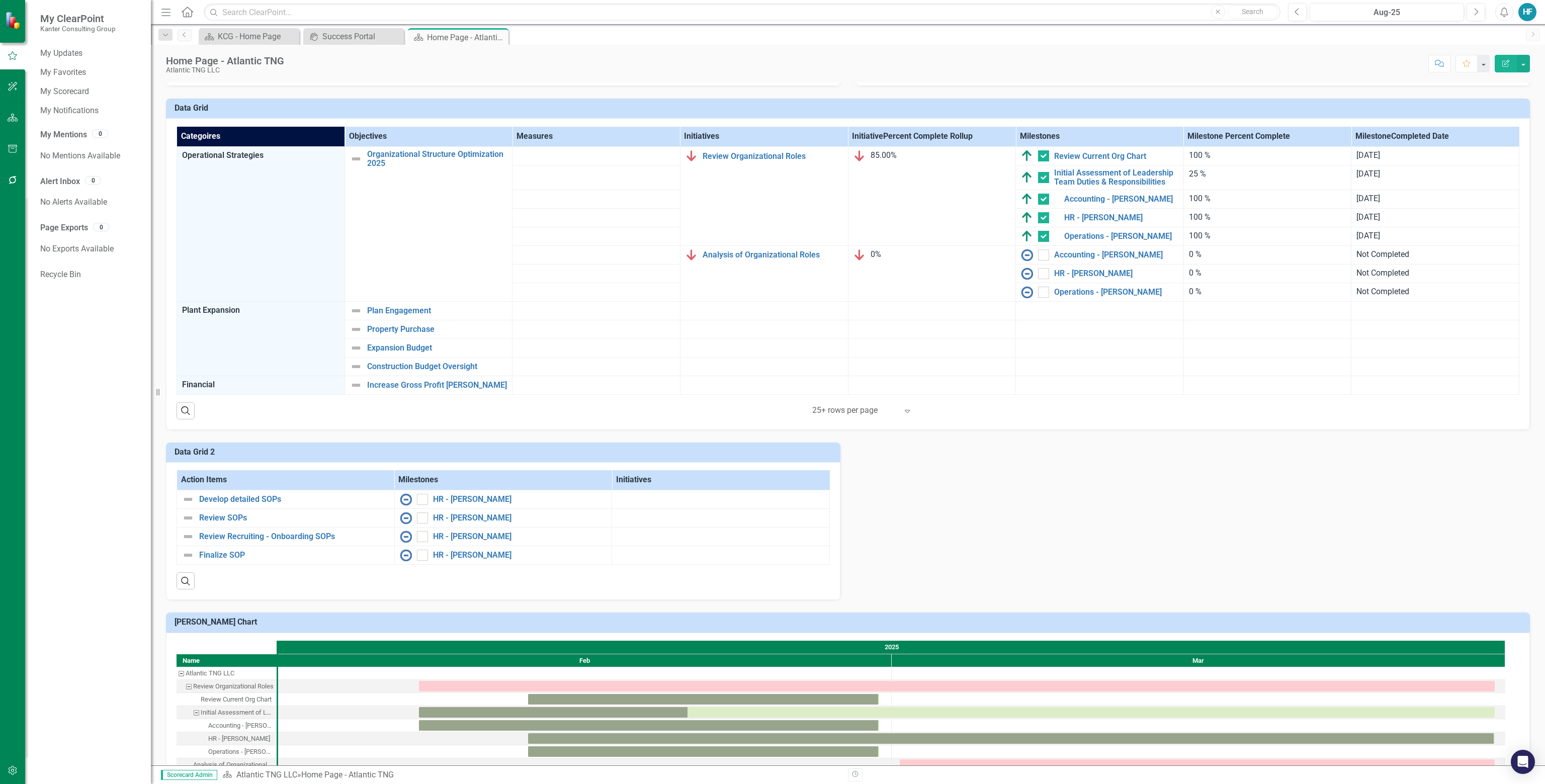
scroll to position [498, 0]
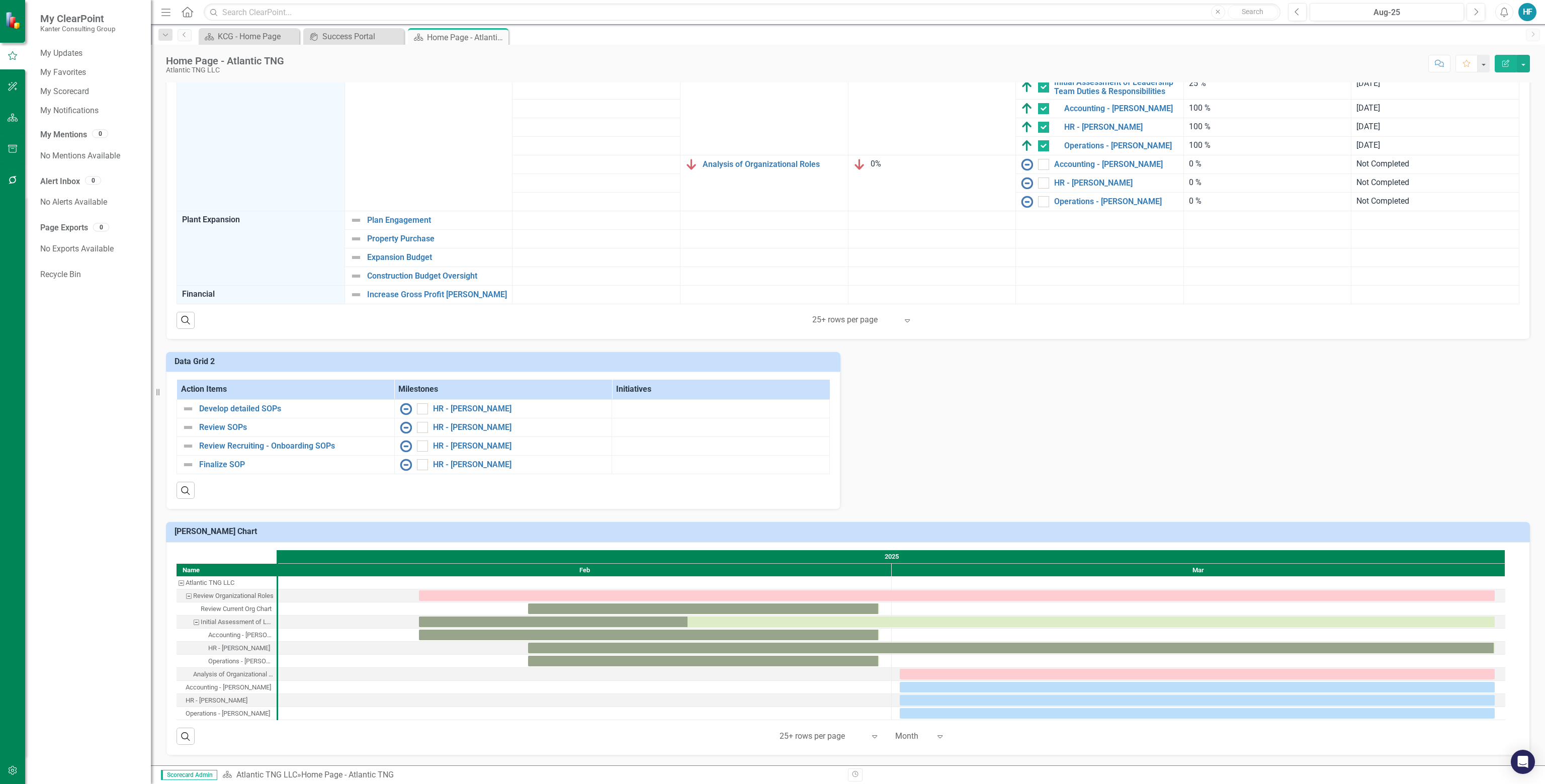
click at [663, 531] on h3 "[PERSON_NAME] Chart" at bounding box center [849, 531] width 1350 height 9
click at [771, 598] on div "Task: Start date: 2025-02-07 End date: 2025-03-31" at bounding box center [956, 595] width 1076 height 11
click at [771, 685] on div "Task: Start date: 2025-03-01 End date: 2025-03-31" at bounding box center [1197, 686] width 595 height 11
click at [771, 735] on icon "Expand" at bounding box center [940, 736] width 10 height 8
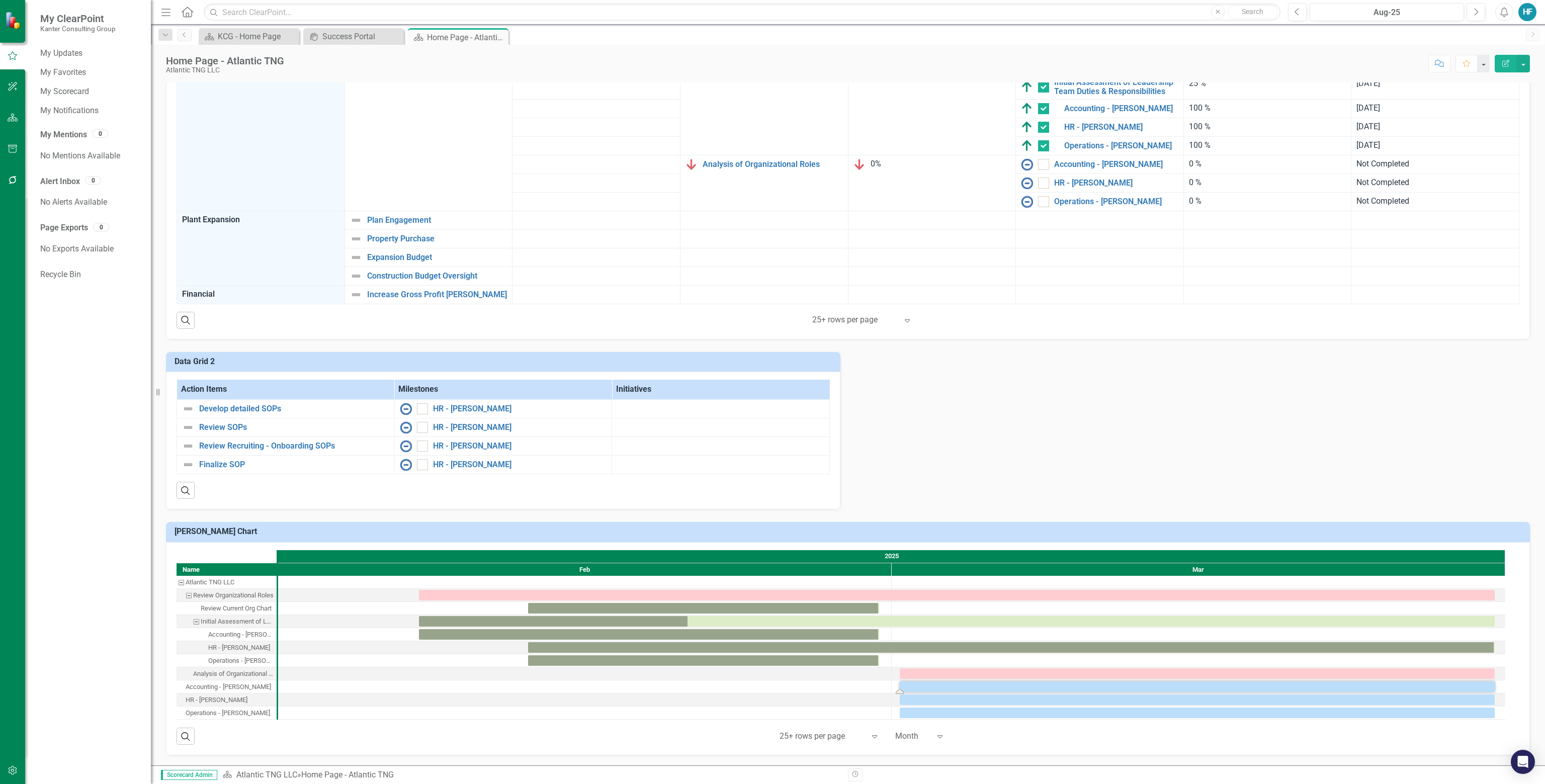
click at [771, 735] on icon "Expand" at bounding box center [940, 736] width 10 height 8
click at [771, 707] on div "Week" at bounding box center [928, 703] width 64 height 11
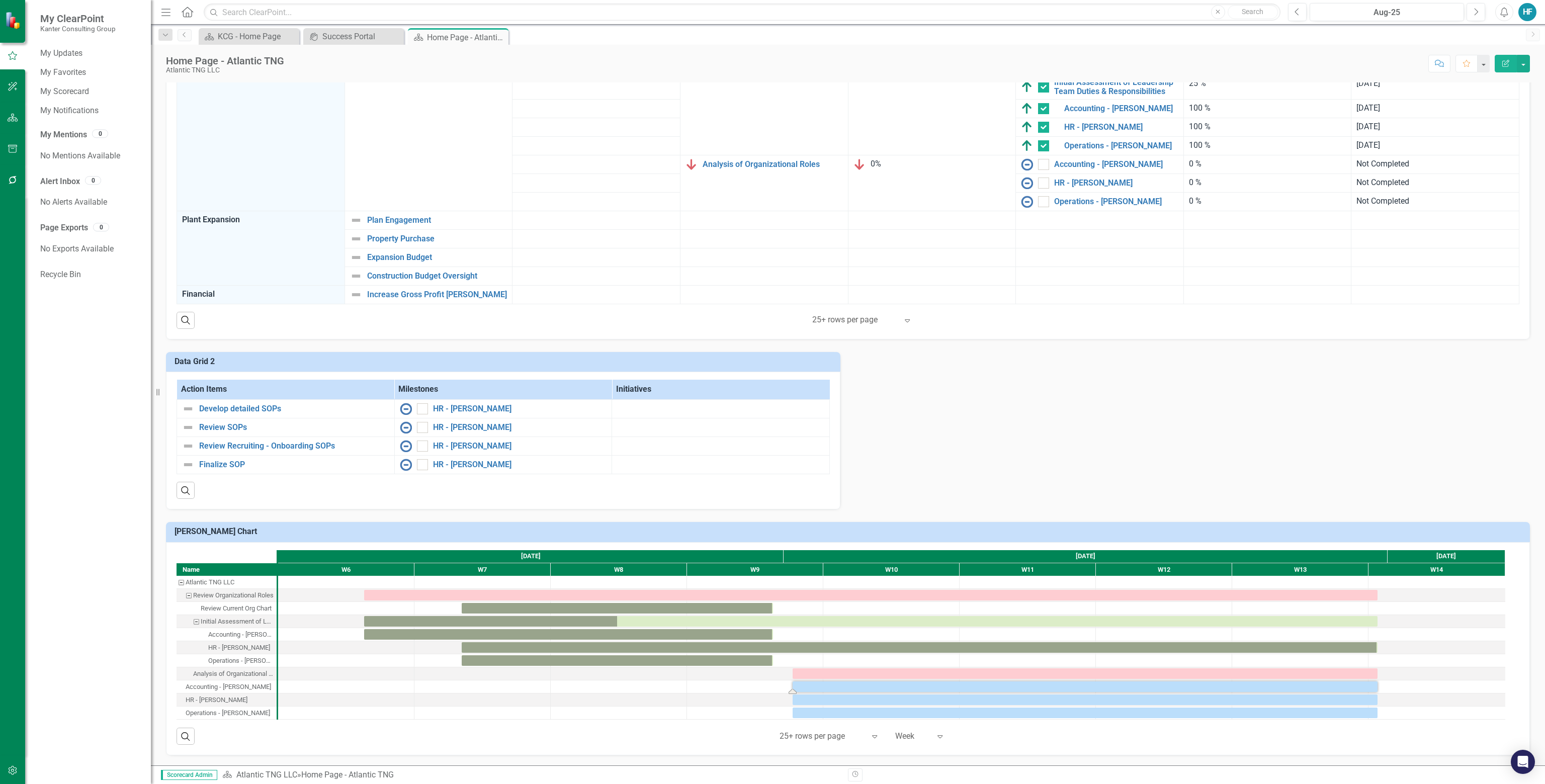
scroll to position [0, 0]
click at [266, 409] on link "Develop detailed SOPs" at bounding box center [294, 408] width 190 height 9
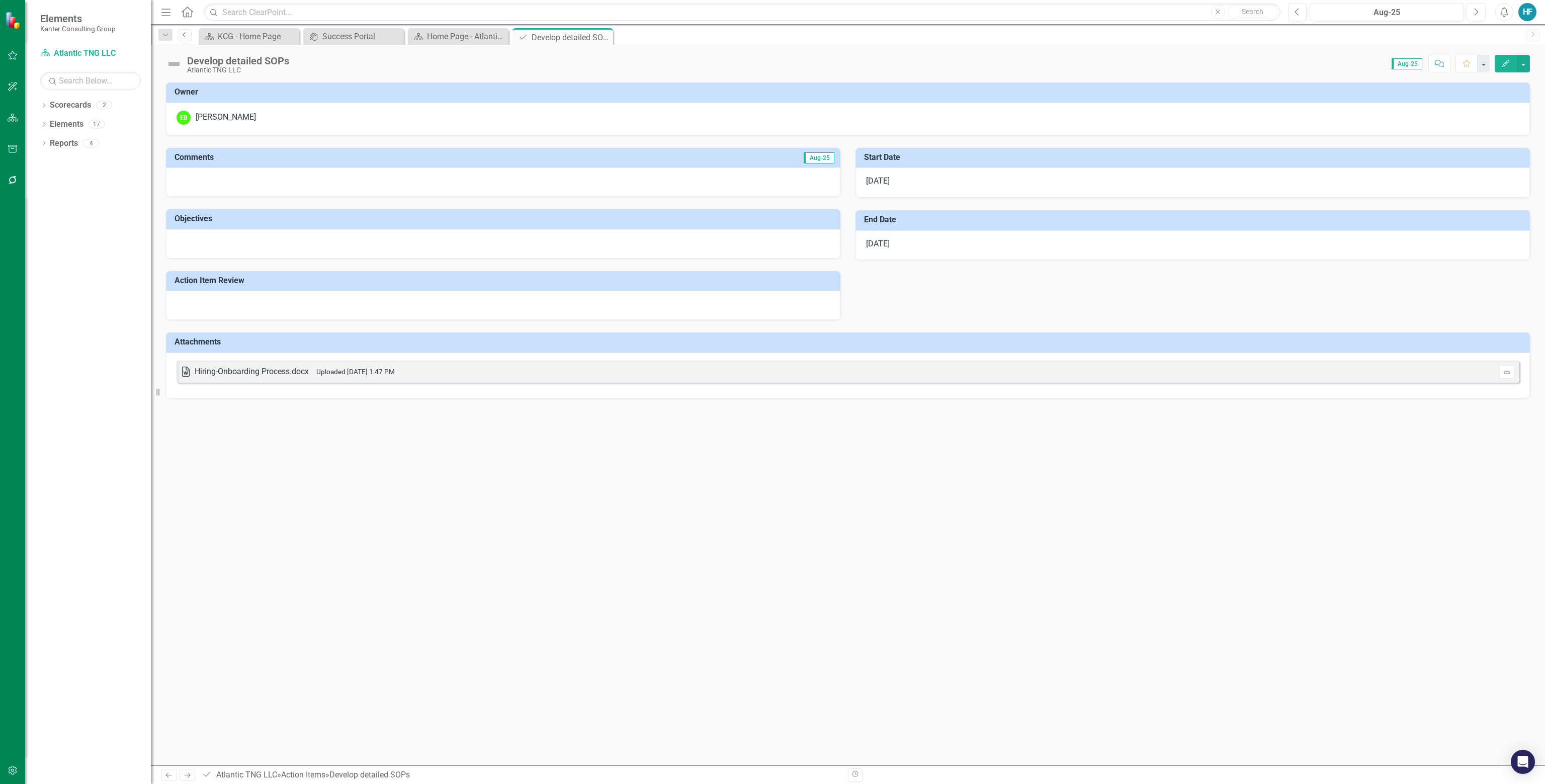
click at [183, 33] on icon at bounding box center [183, 35] width 2 height 5
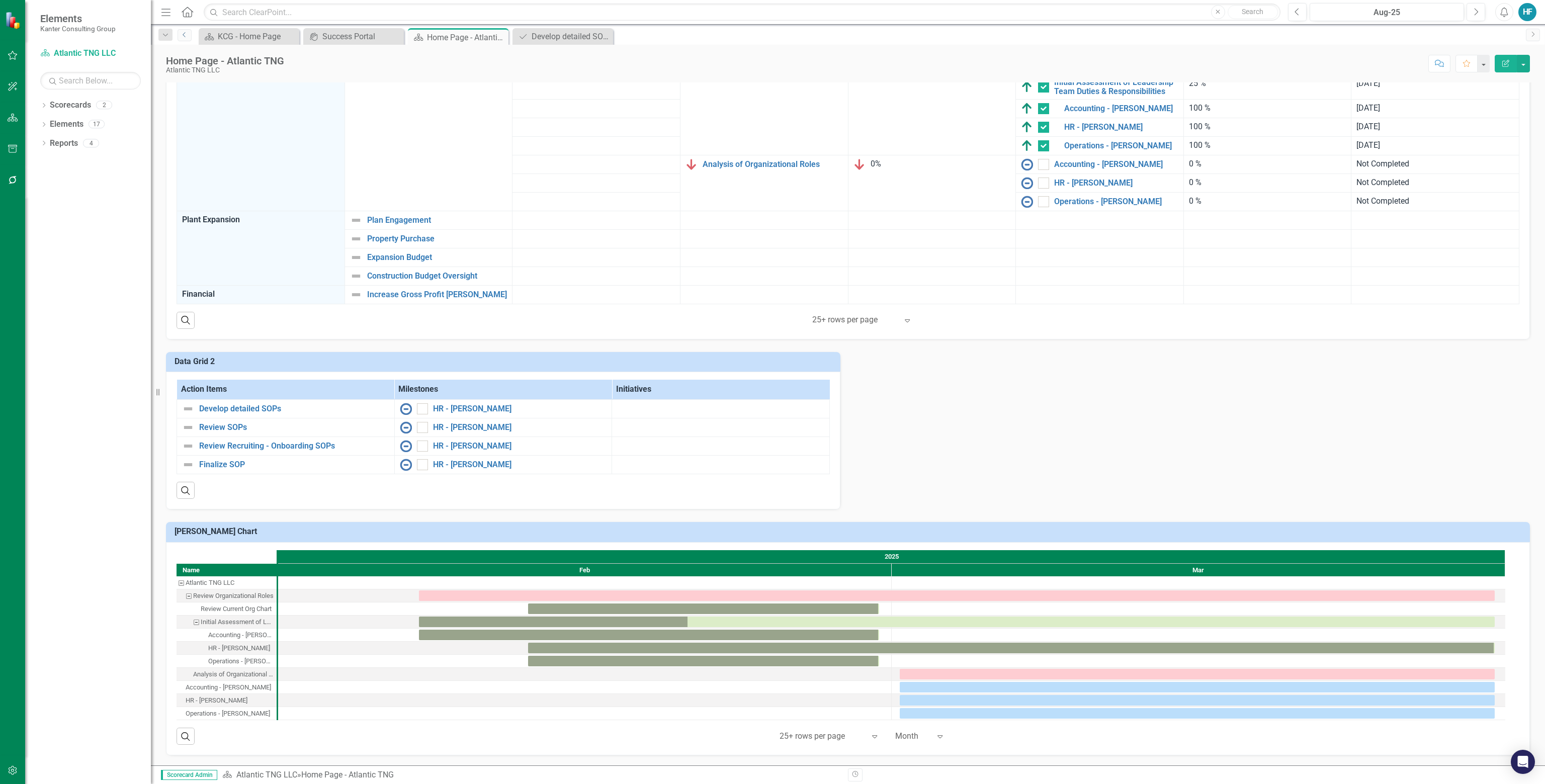
scroll to position [1, 0]
click at [157, 391] on icon "Resize" at bounding box center [160, 392] width 10 height 8
click at [272, 358] on h3 "Data Grid 2" at bounding box center [504, 361] width 661 height 9
click at [277, 528] on h3 "[PERSON_NAME] Chart" at bounding box center [849, 531] width 1350 height 9
drag, startPoint x: 380, startPoint y: 549, endPoint x: 781, endPoint y: 537, distance: 401.2
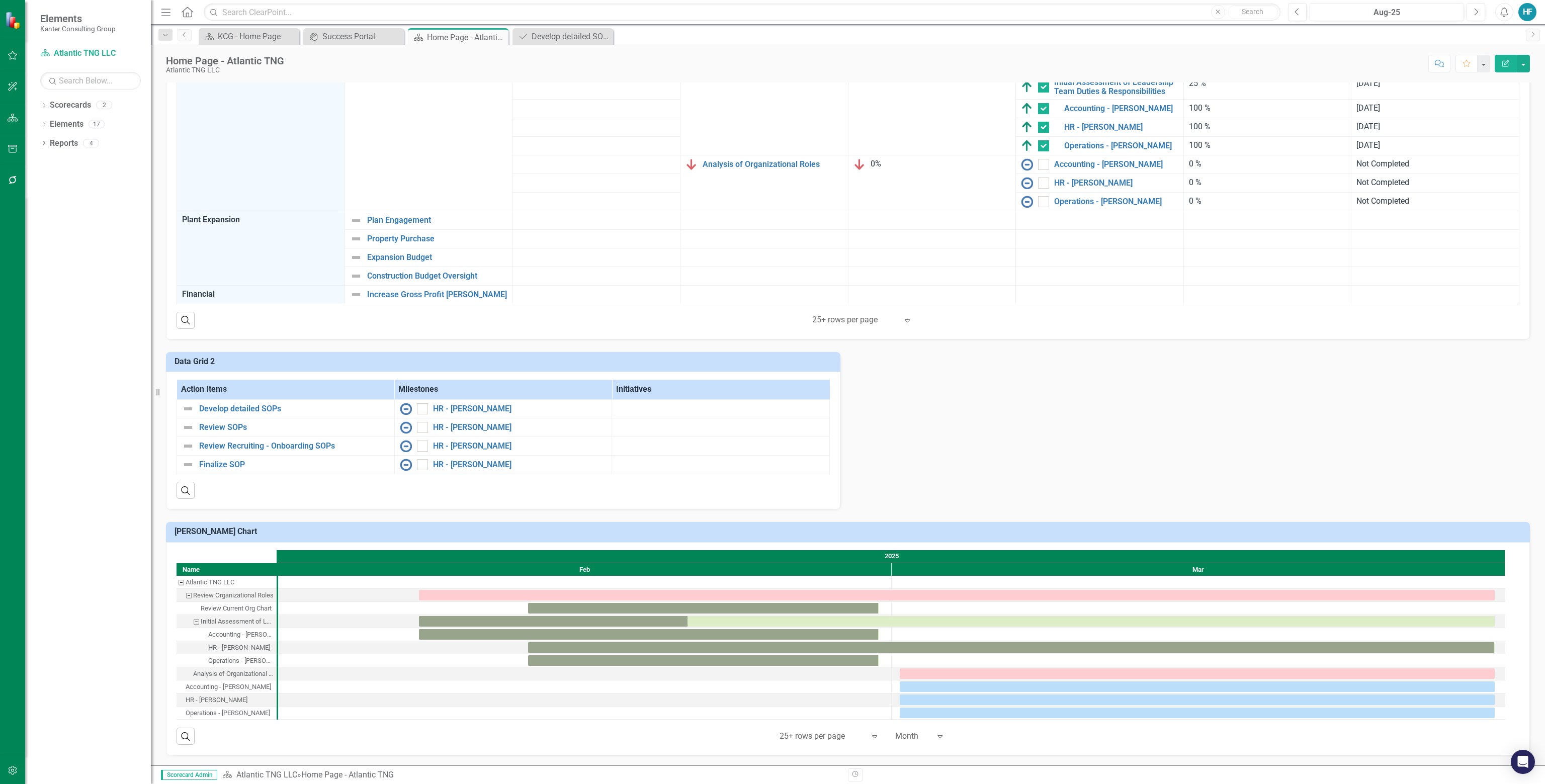
click at [771, 536] on h3 "[PERSON_NAME] Chart" at bounding box center [849, 531] width 1350 height 9
click at [222, 463] on link "Finalize SOP" at bounding box center [294, 464] width 190 height 9
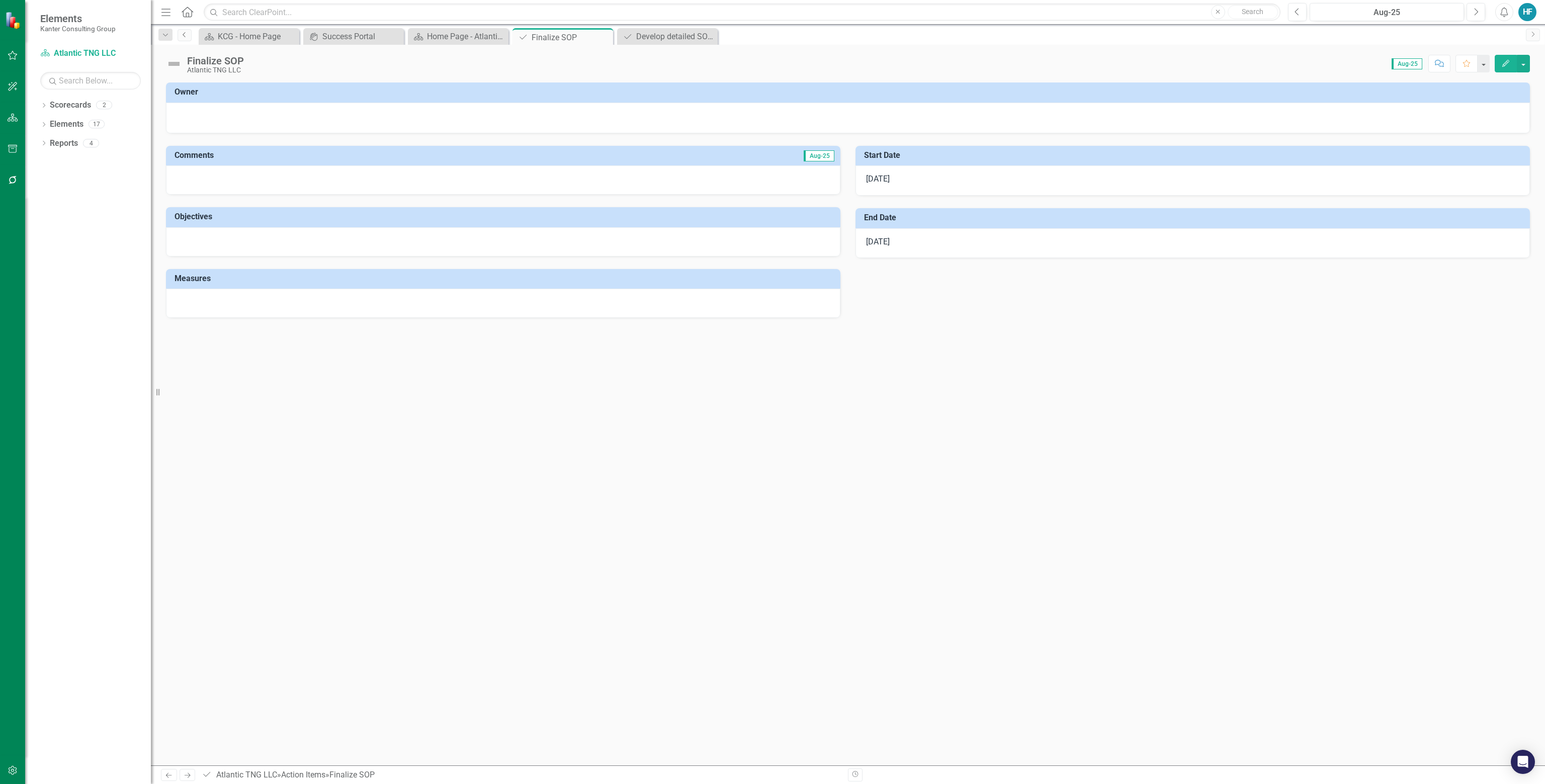
click at [183, 36] on icon "Previous" at bounding box center [185, 34] width 8 height 6
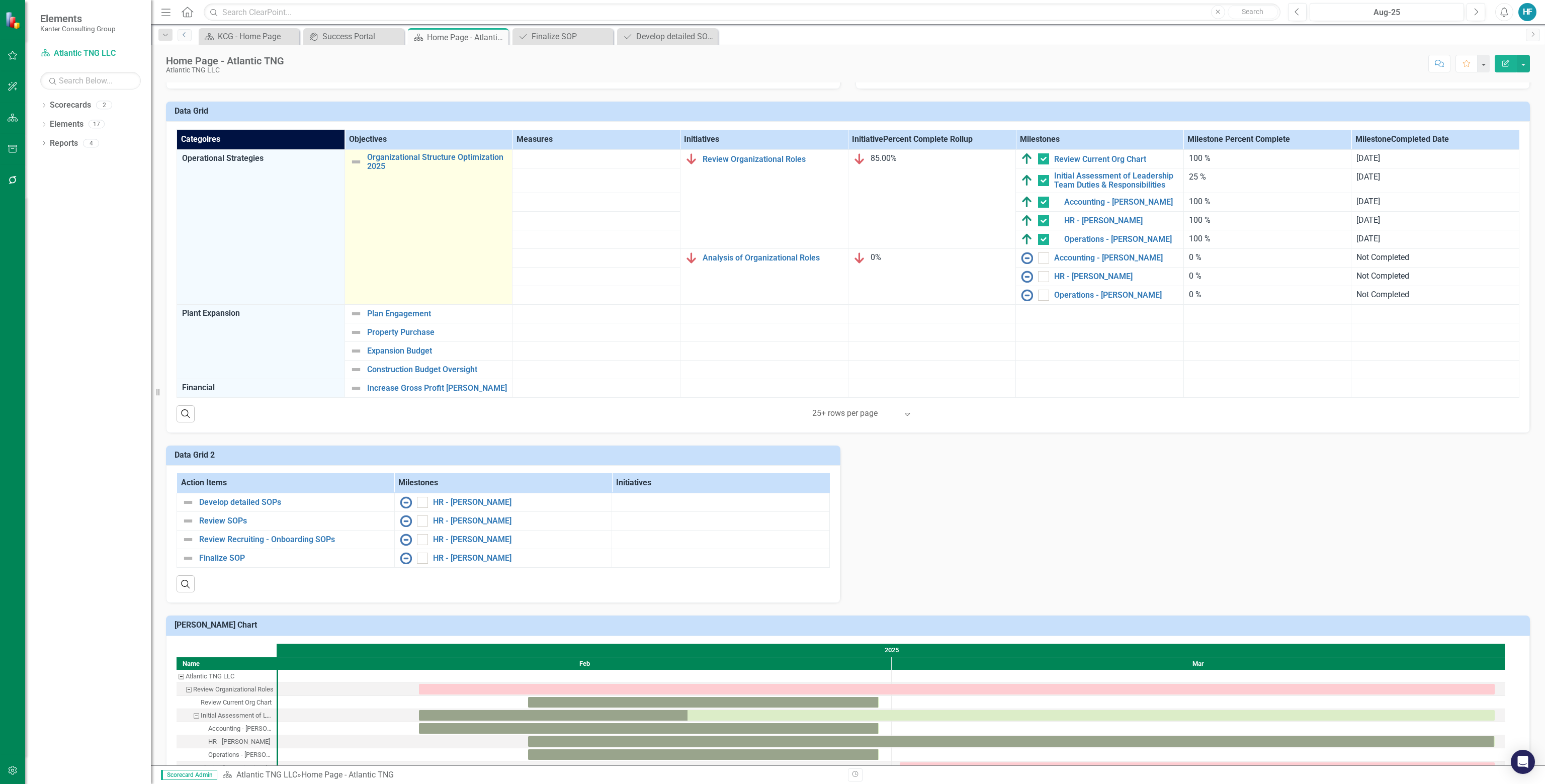
scroll to position [498, 0]
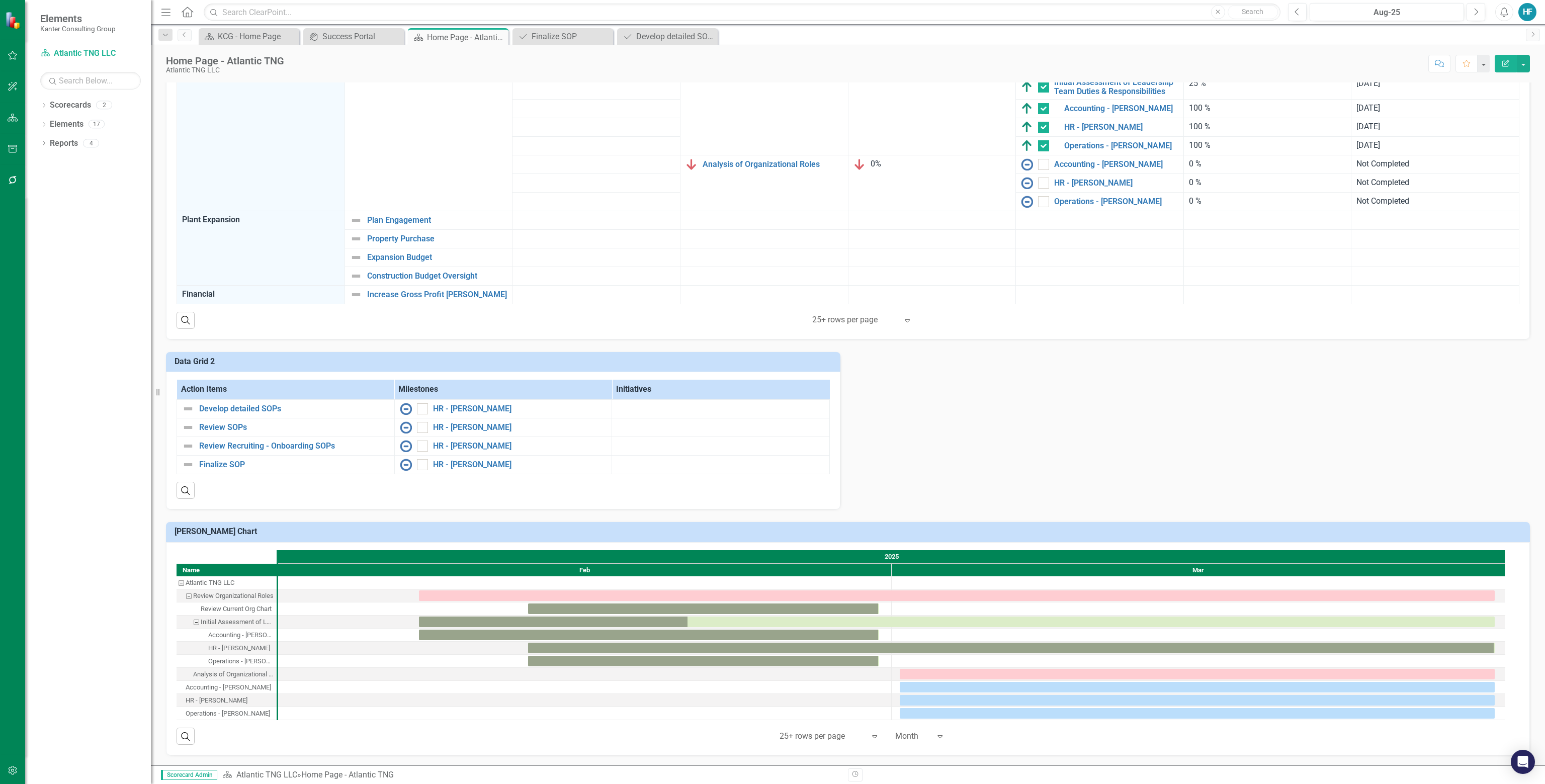
click at [771, 776] on icon "Revision History" at bounding box center [854, 773] width 7 height 6
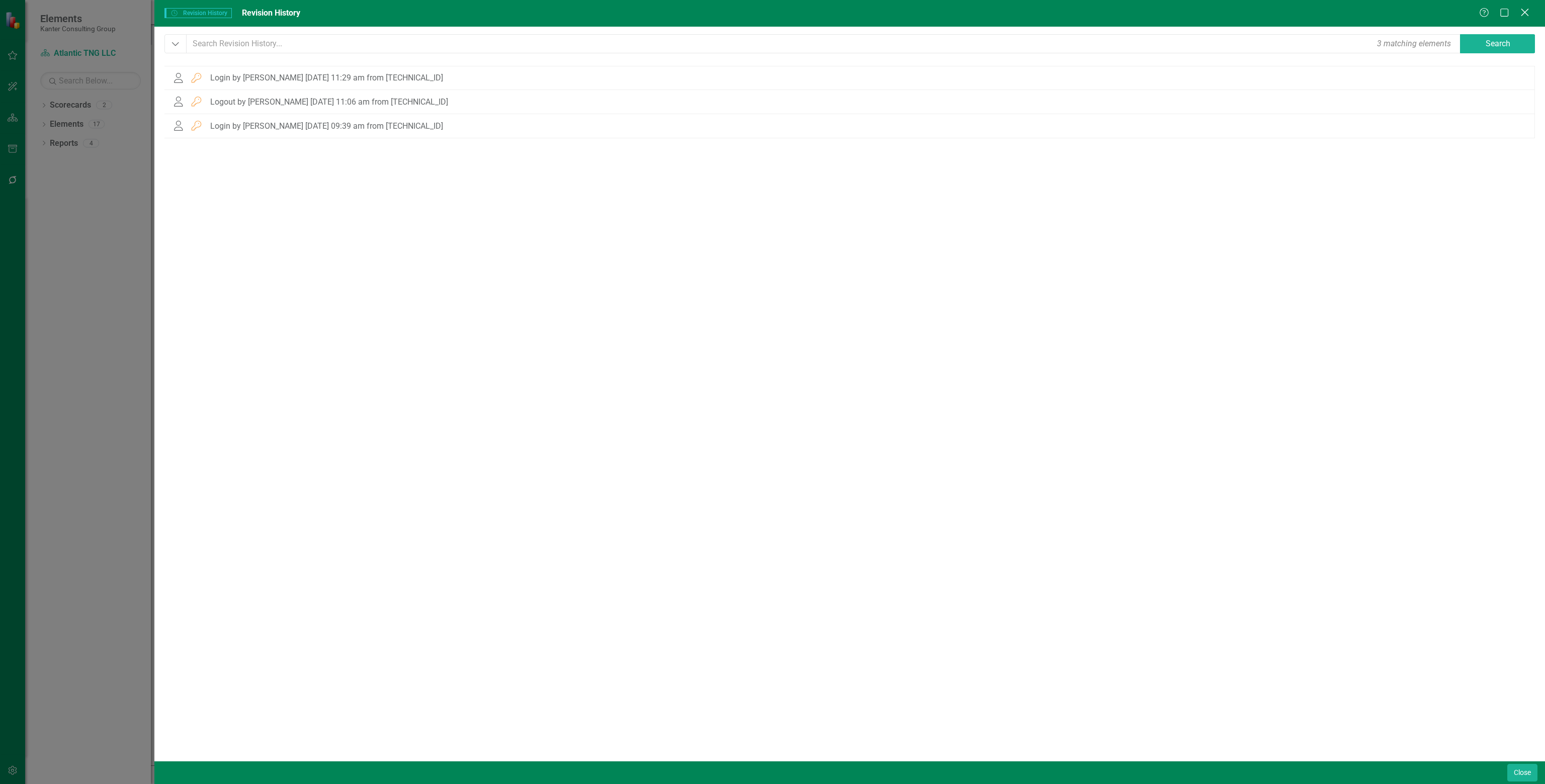
click at [771, 12] on icon at bounding box center [1524, 11] width 7 height 7
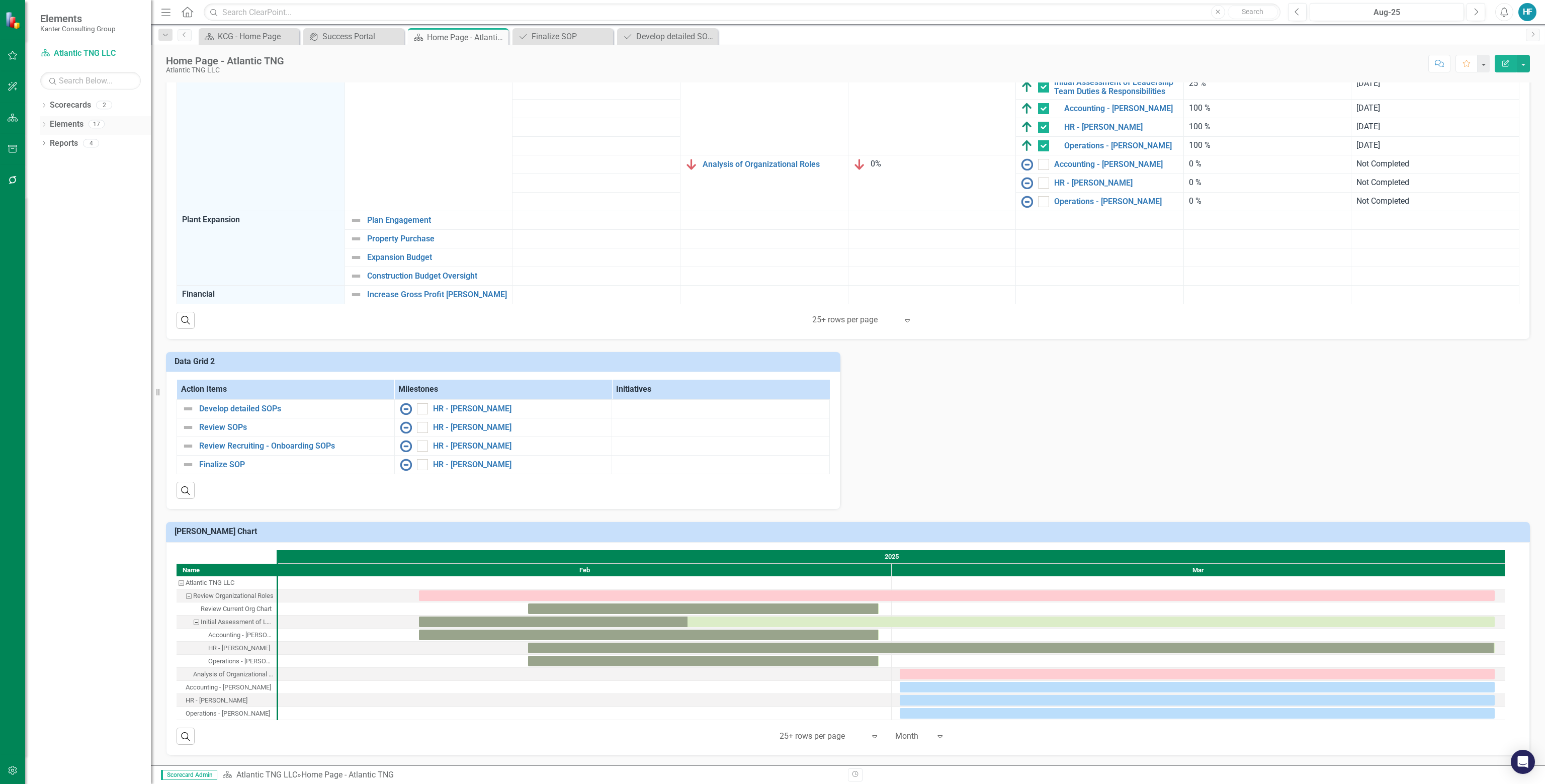
click at [46, 126] on icon "Dropdown" at bounding box center [43, 125] width 7 height 6
click at [90, 162] on link "Measure Measures" at bounding box center [79, 163] width 50 height 11
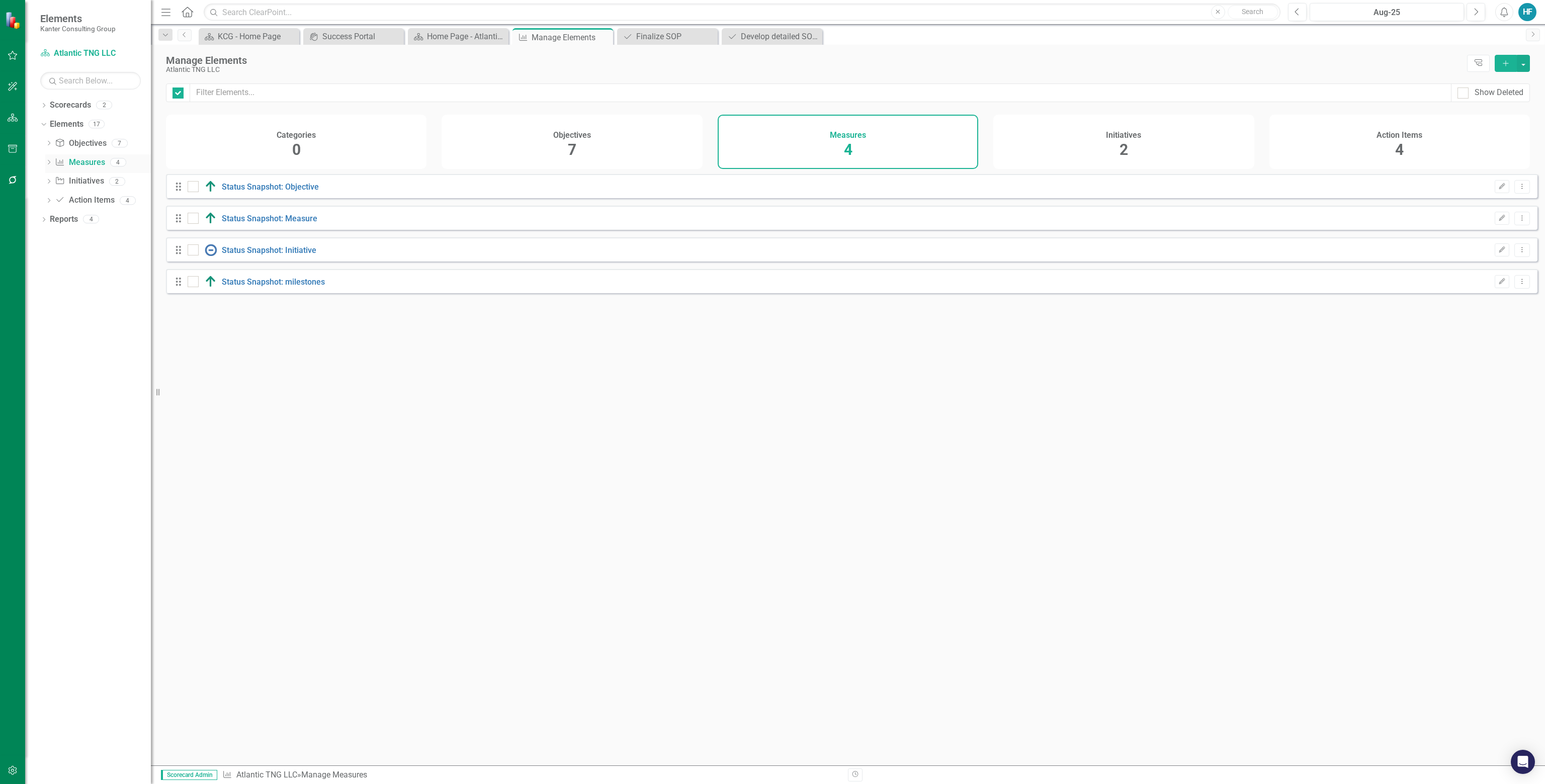
checkbox input "false"
click at [90, 177] on link "Initiative Initiatives" at bounding box center [79, 182] width 49 height 11
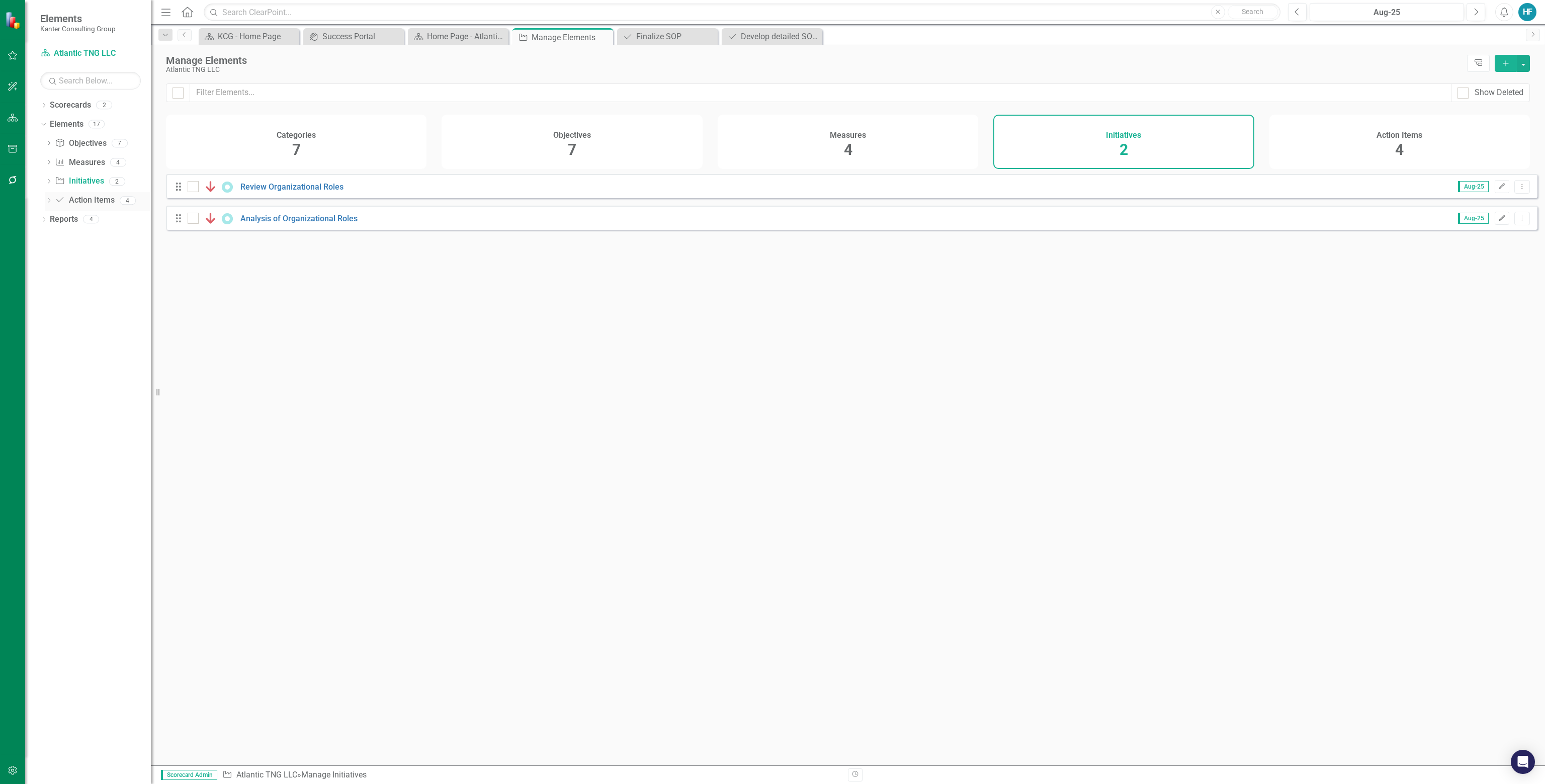
click at [91, 199] on link "Action Item Action Items" at bounding box center [84, 200] width 59 height 11
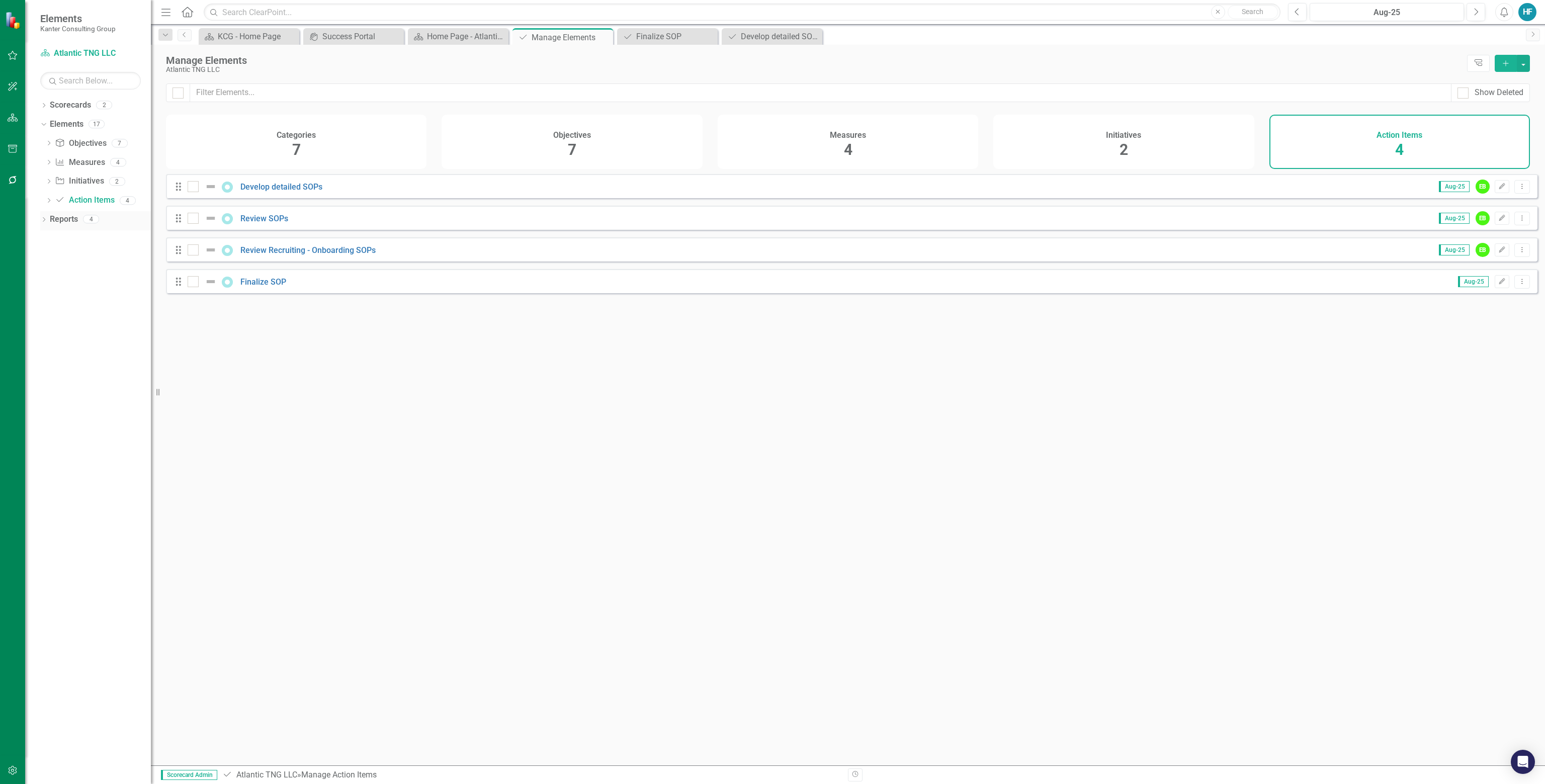
click at [59, 218] on link "Reports" at bounding box center [64, 219] width 29 height 11
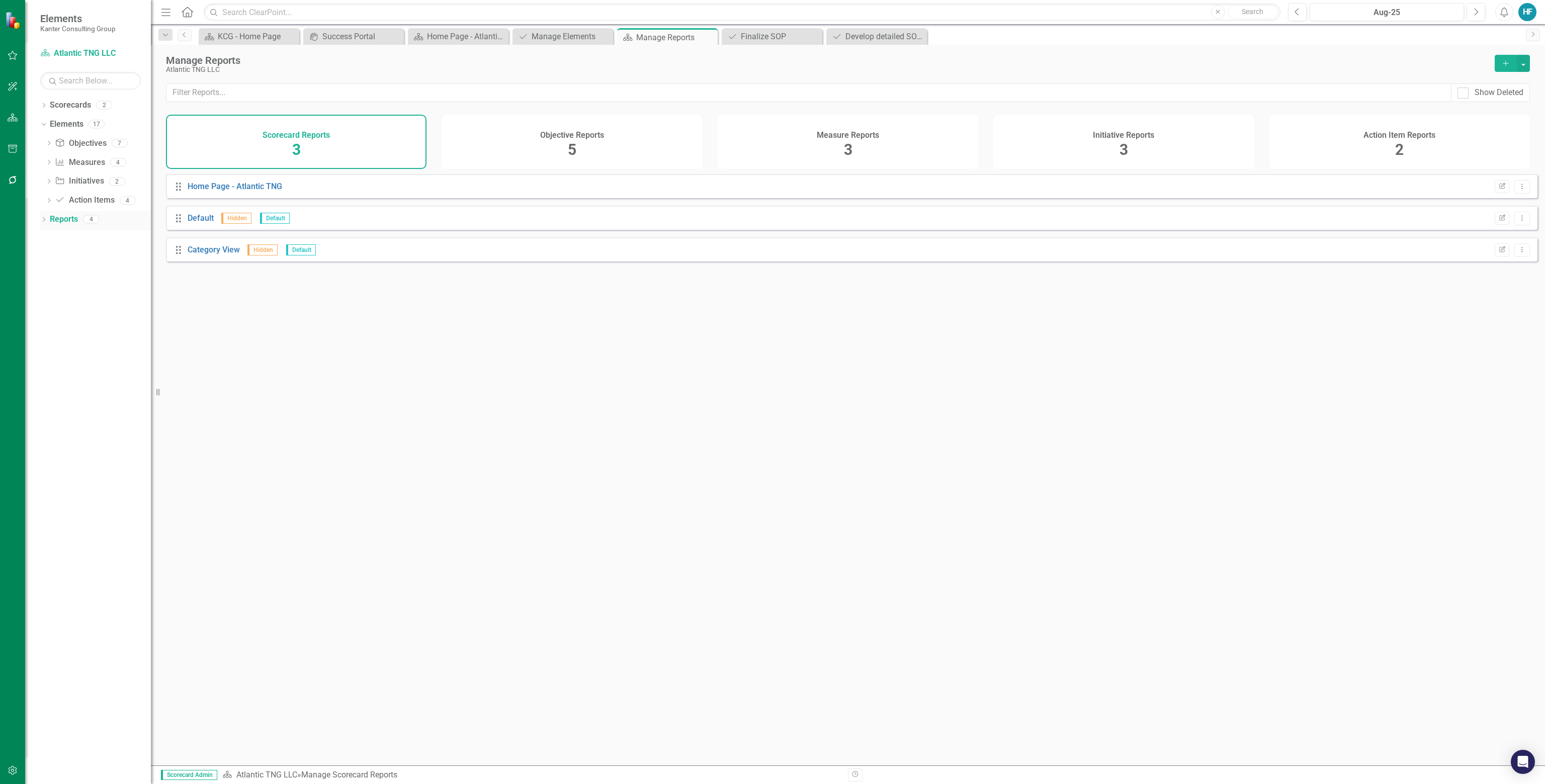
click at [43, 220] on icon "Dropdown" at bounding box center [43, 220] width 7 height 6
click at [89, 326] on link "Action Item Action Items" at bounding box center [84, 330] width 59 height 11
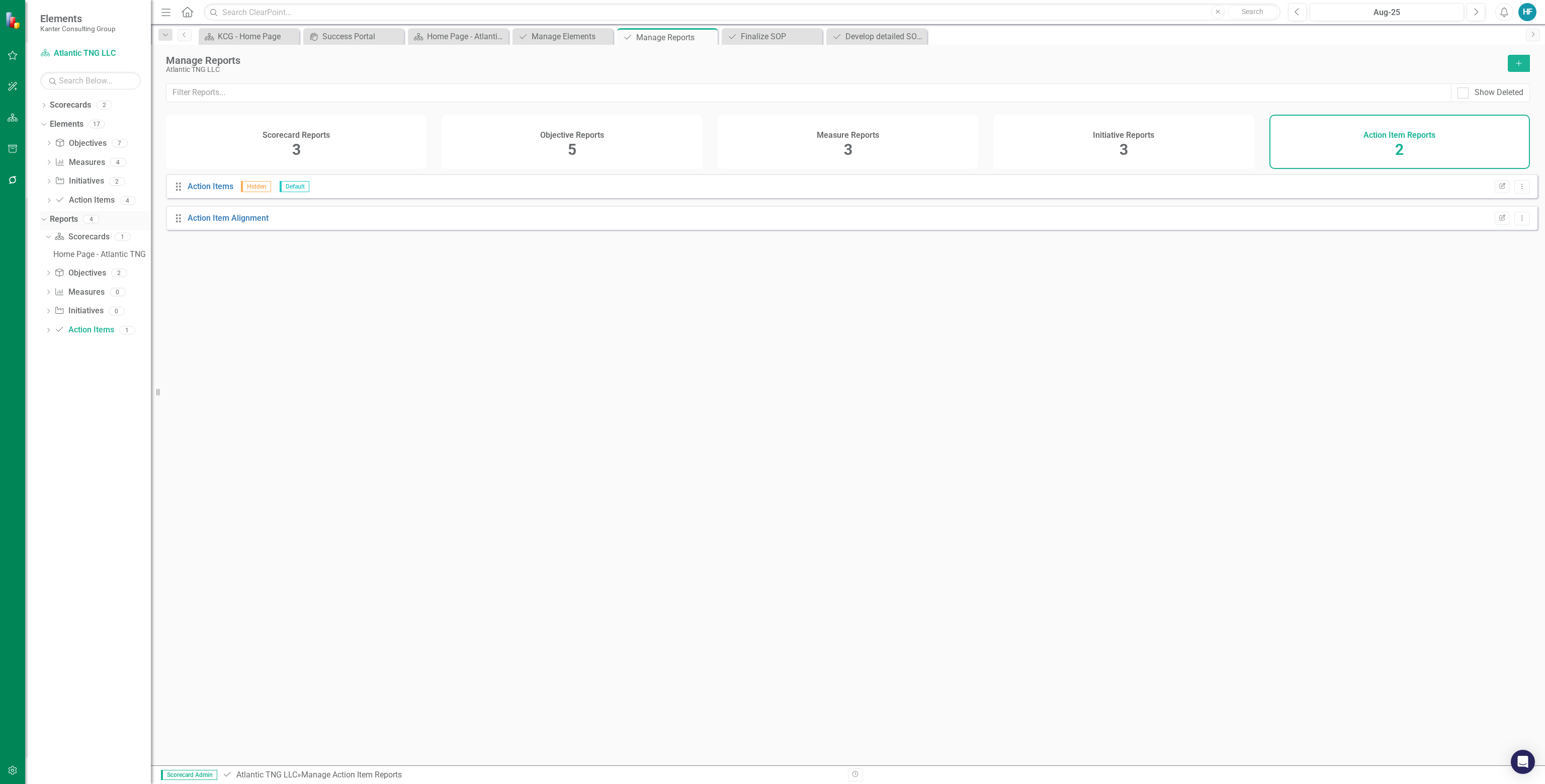
click at [43, 216] on icon "Dropdown" at bounding box center [42, 218] width 6 height 7
click at [76, 196] on link "Action Item Action Items" at bounding box center [84, 200] width 59 height 11
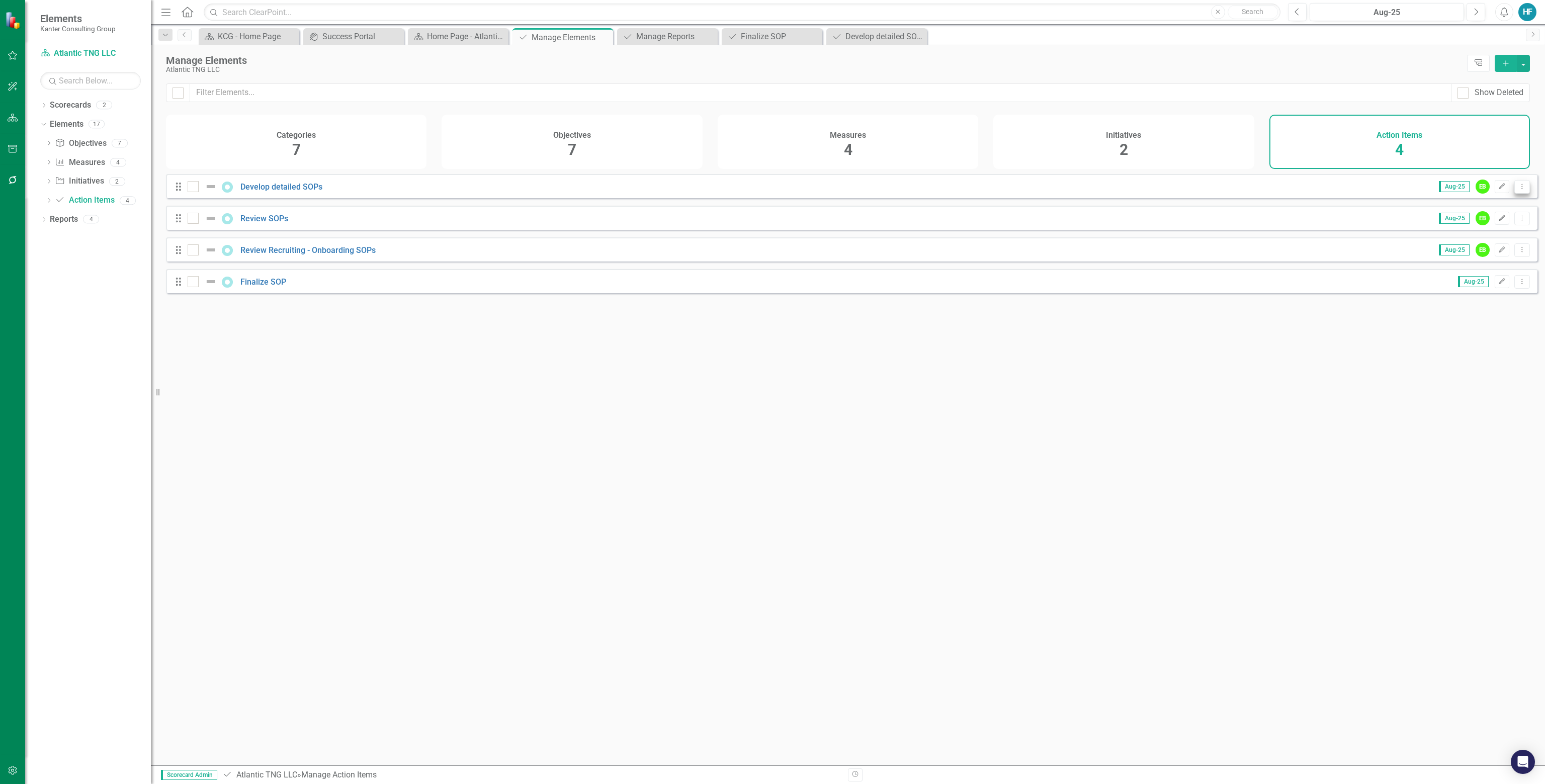
click at [771, 190] on icon "Dropdown Menu" at bounding box center [1522, 186] width 8 height 7
click at [771, 253] on icon "Edit" at bounding box center [1502, 249] width 7 height 6
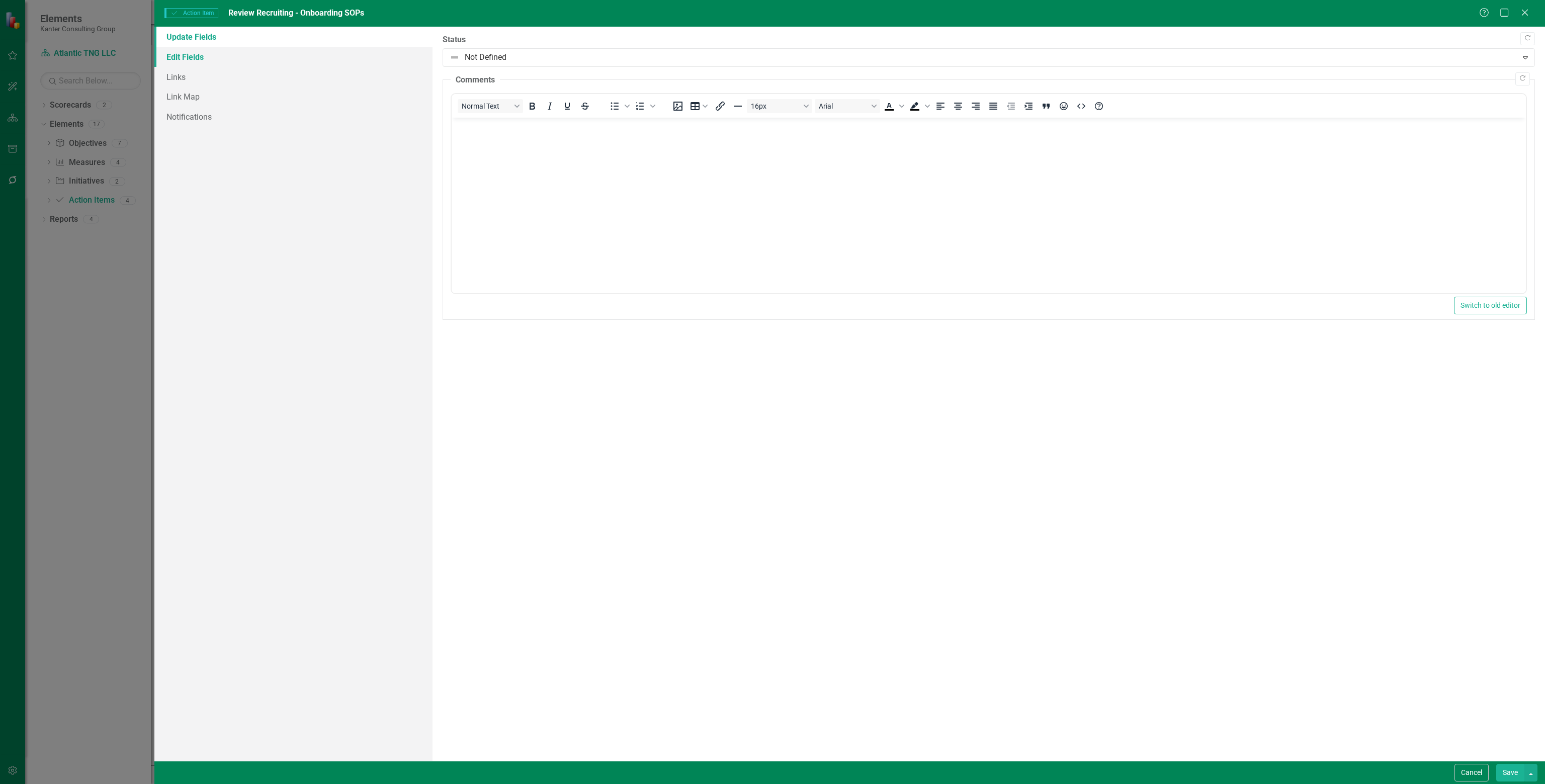
click at [189, 59] on link "Edit Fields" at bounding box center [293, 56] width 278 height 20
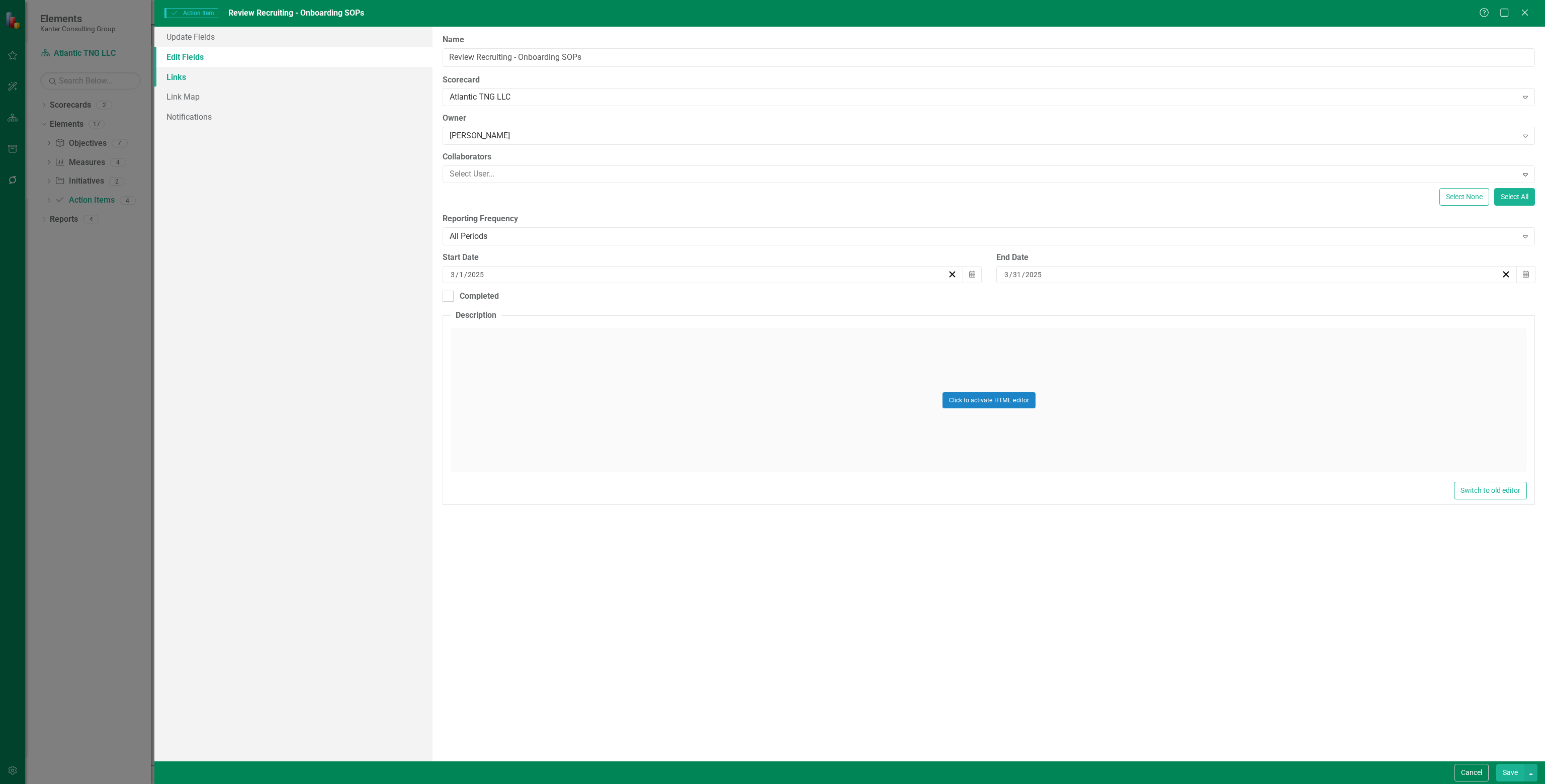
click at [187, 77] on link "Links" at bounding box center [293, 77] width 278 height 20
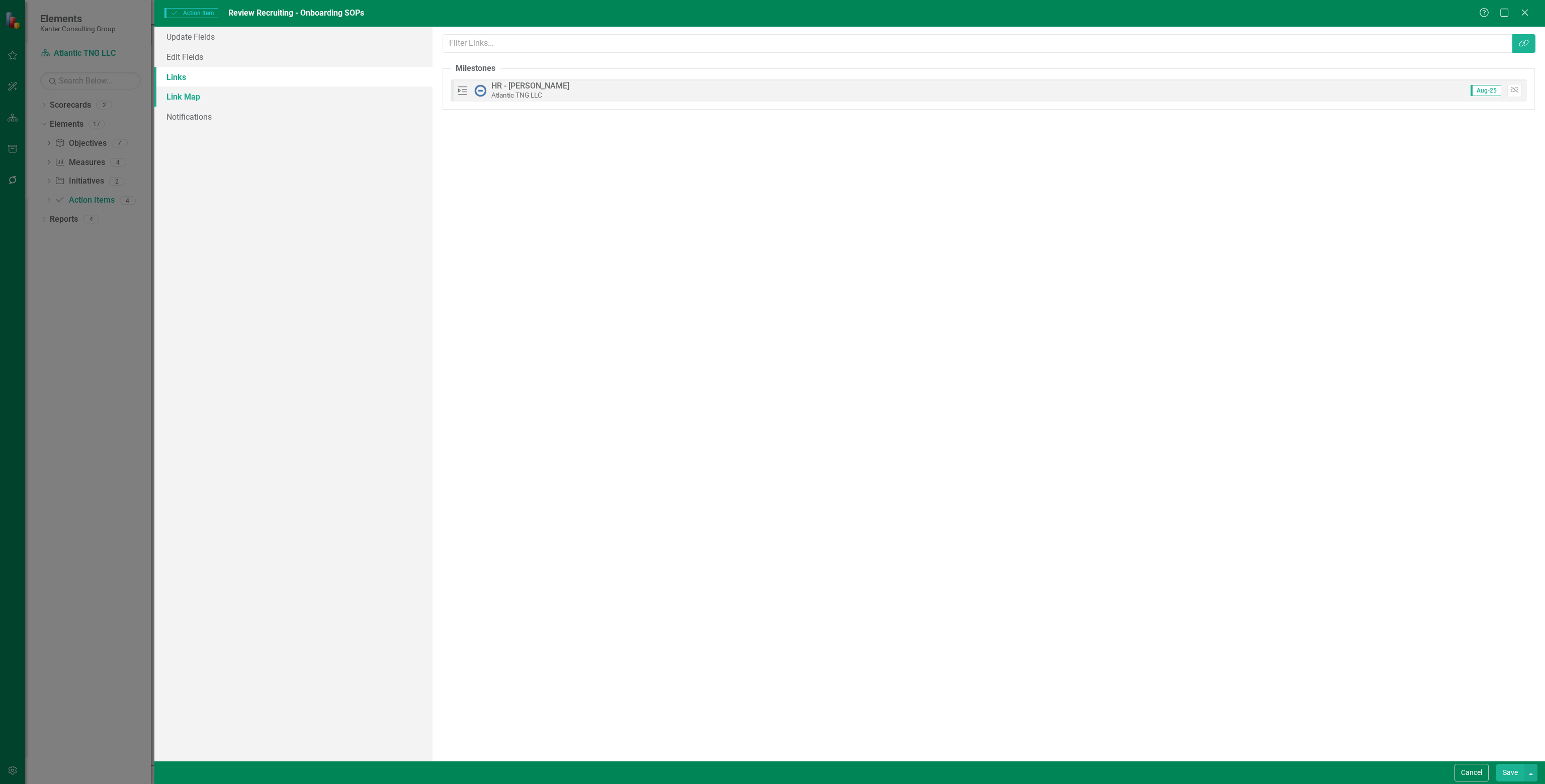
click at [185, 95] on link "Link Map" at bounding box center [293, 96] width 278 height 20
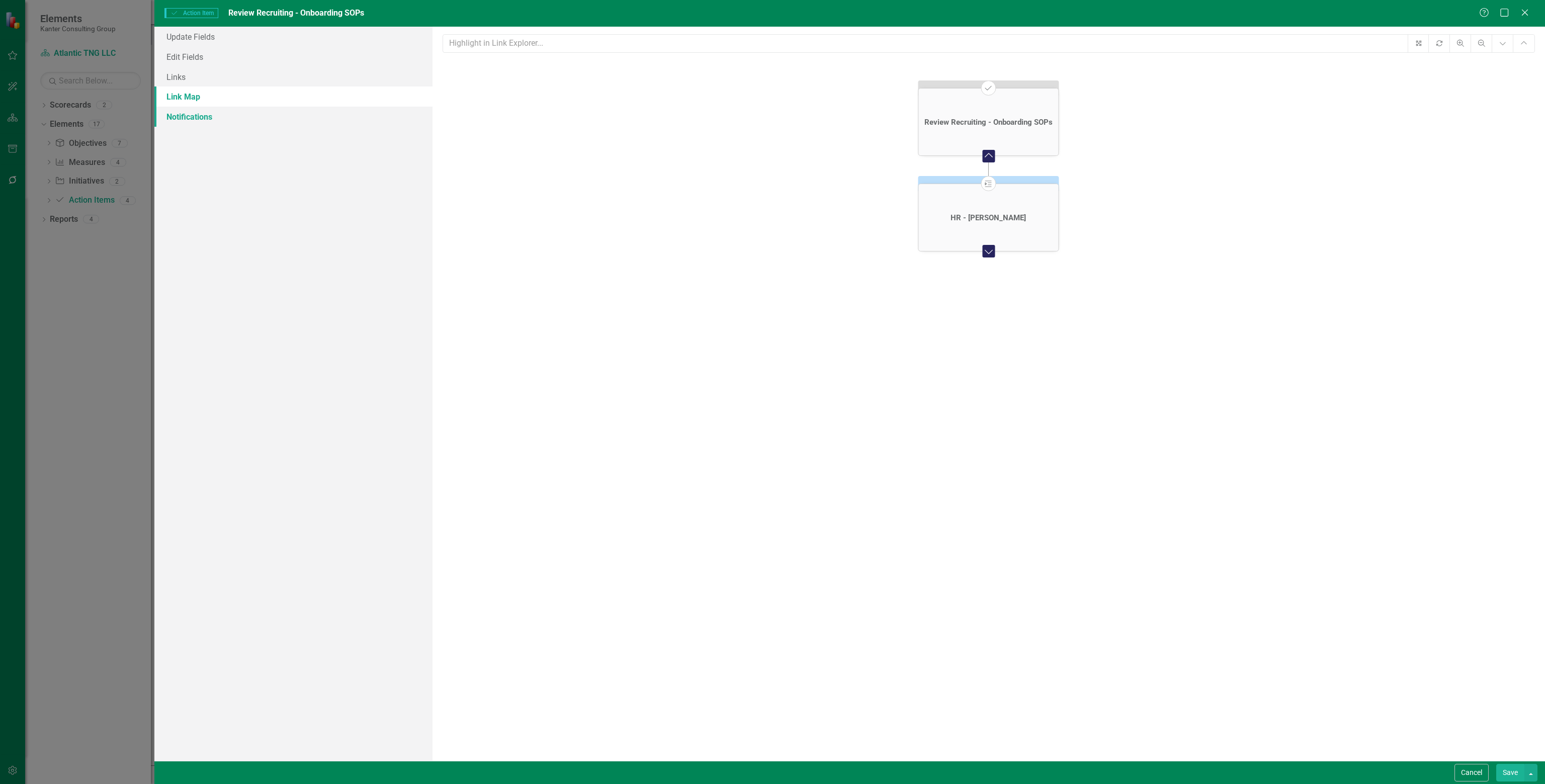
click at [193, 115] on link "Notifications" at bounding box center [293, 116] width 278 height 20
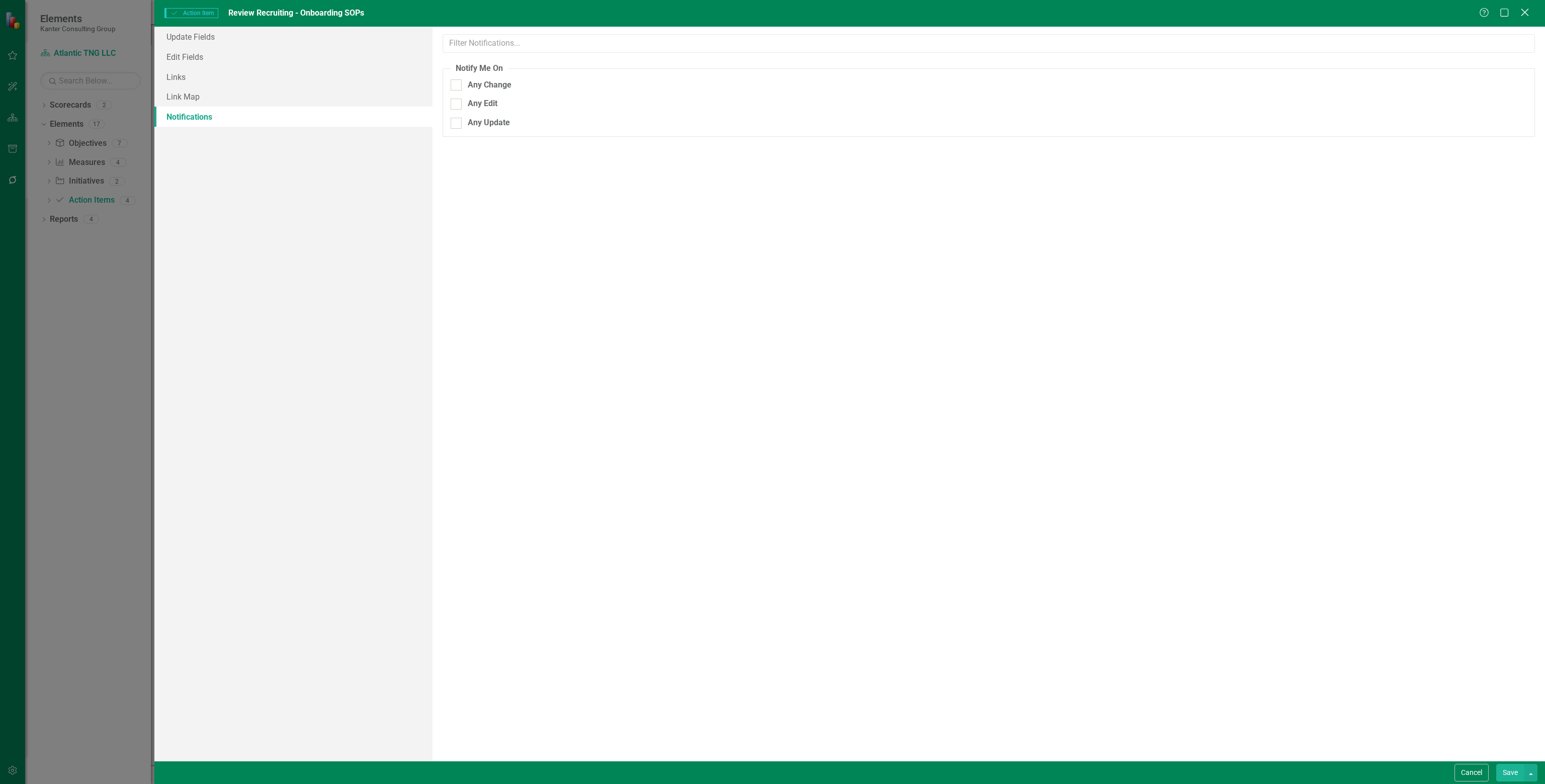
click at [771, 14] on icon at bounding box center [1524, 11] width 7 height 7
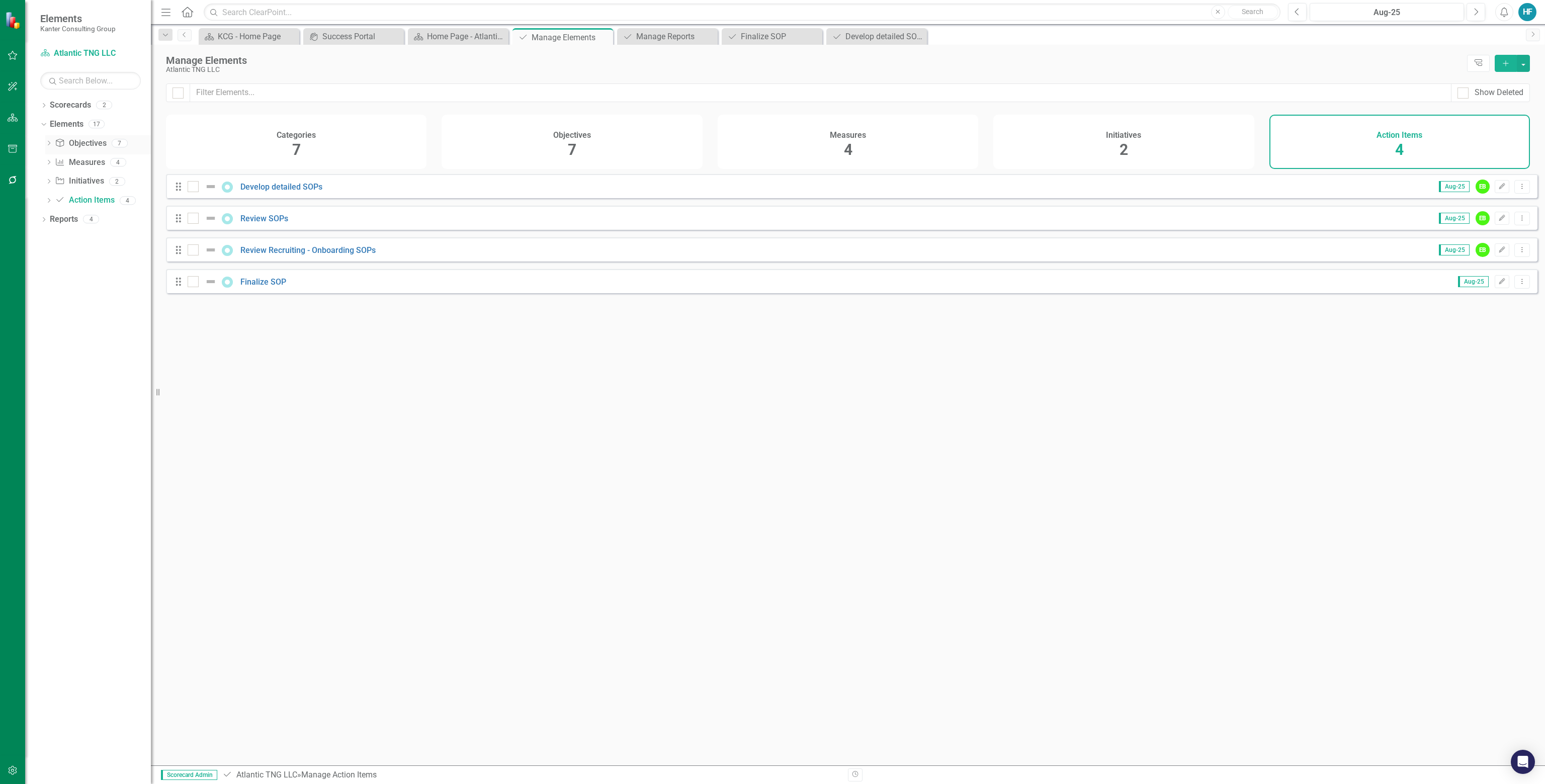
click at [80, 145] on link "Objective Objectives" at bounding box center [80, 143] width 51 height 11
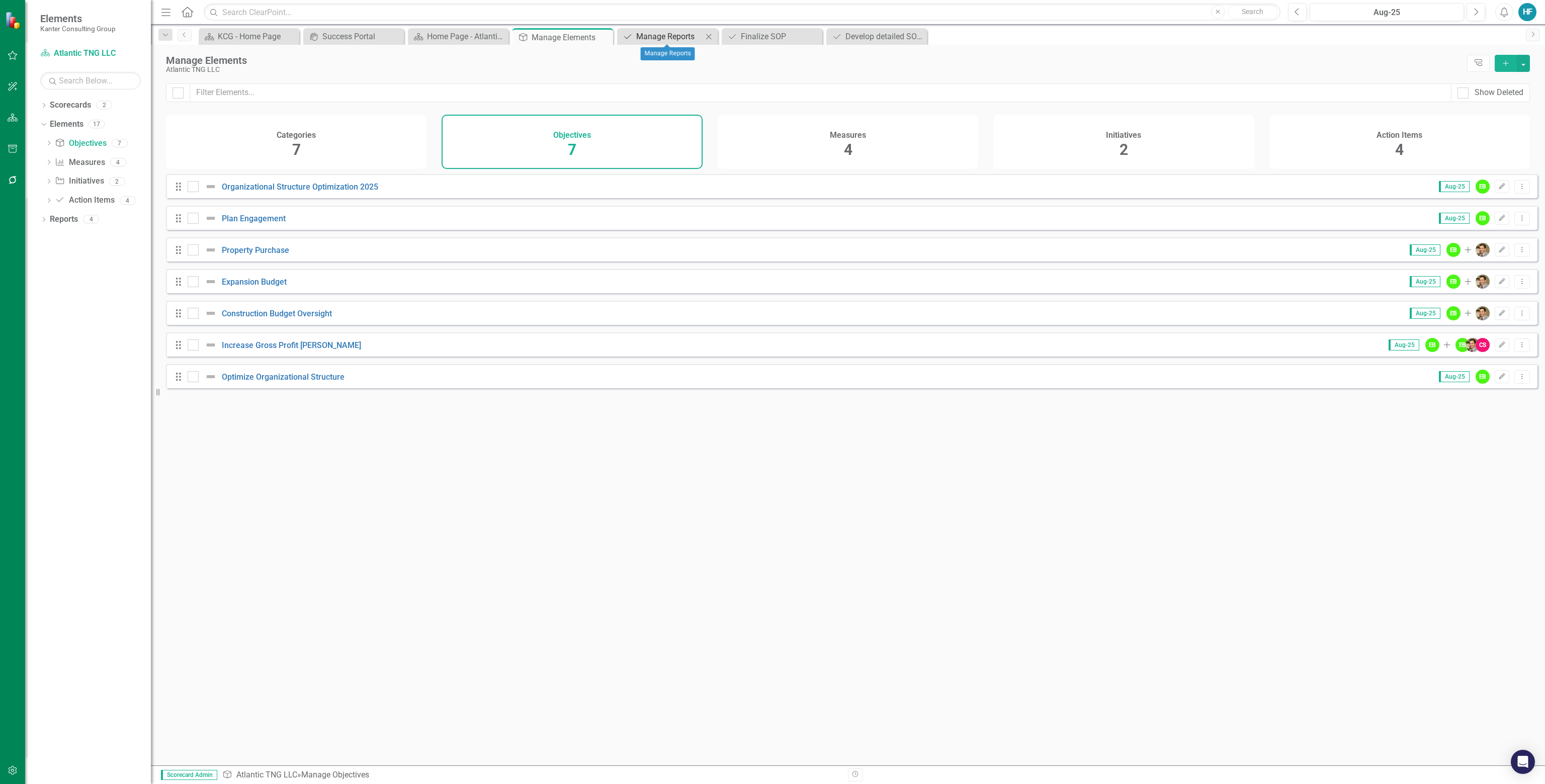
click at [666, 36] on div "Manage Reports" at bounding box center [669, 36] width 67 height 12
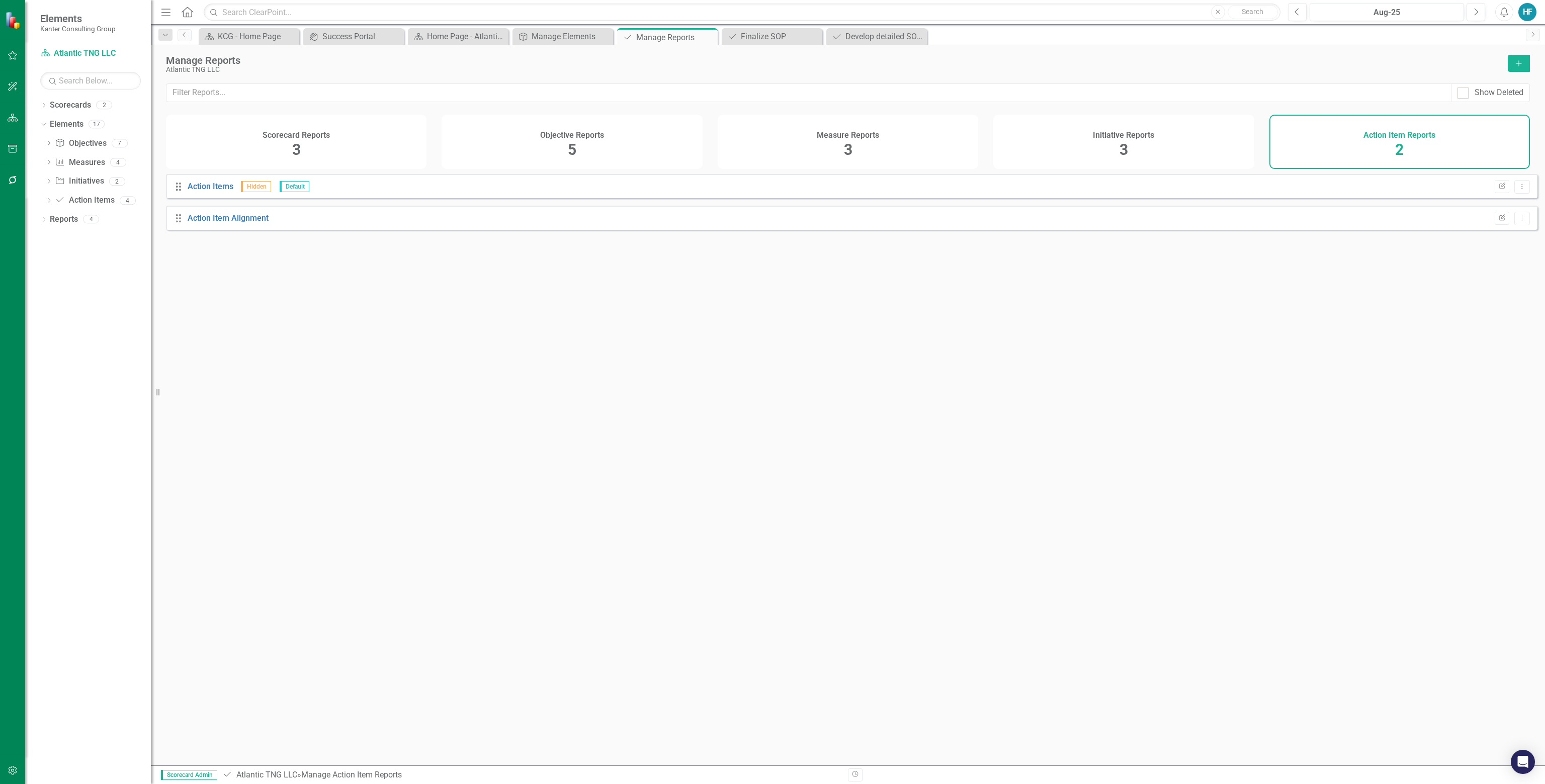
click at [371, 196] on div "Drag Action Items Hidden Default Edit Report Dropdown Menu" at bounding box center [852, 186] width 1372 height 24
click at [215, 191] on link "Action Items" at bounding box center [210, 186] width 46 height 10
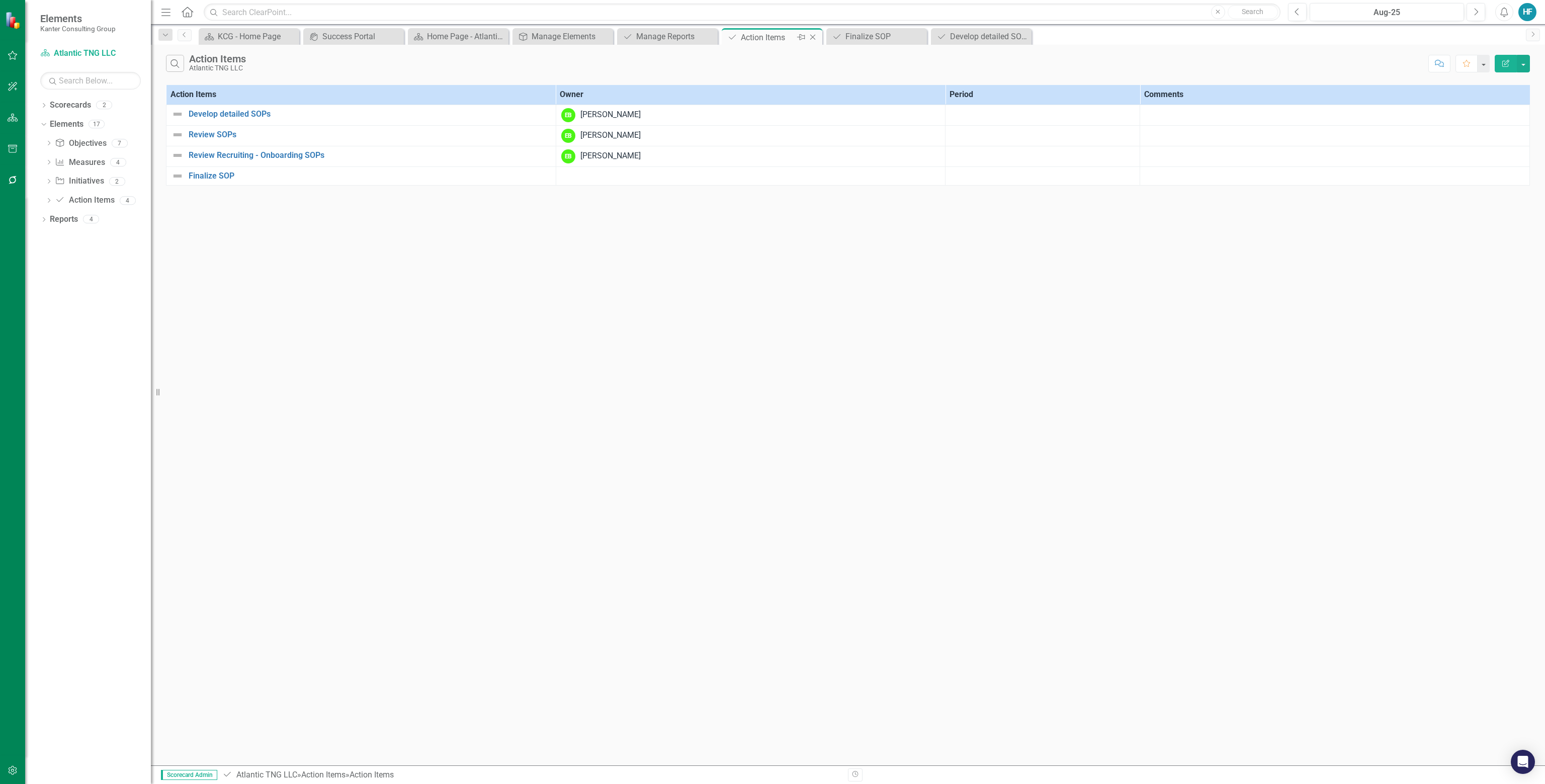
click at [771, 36] on icon "Close" at bounding box center [813, 37] width 10 height 8
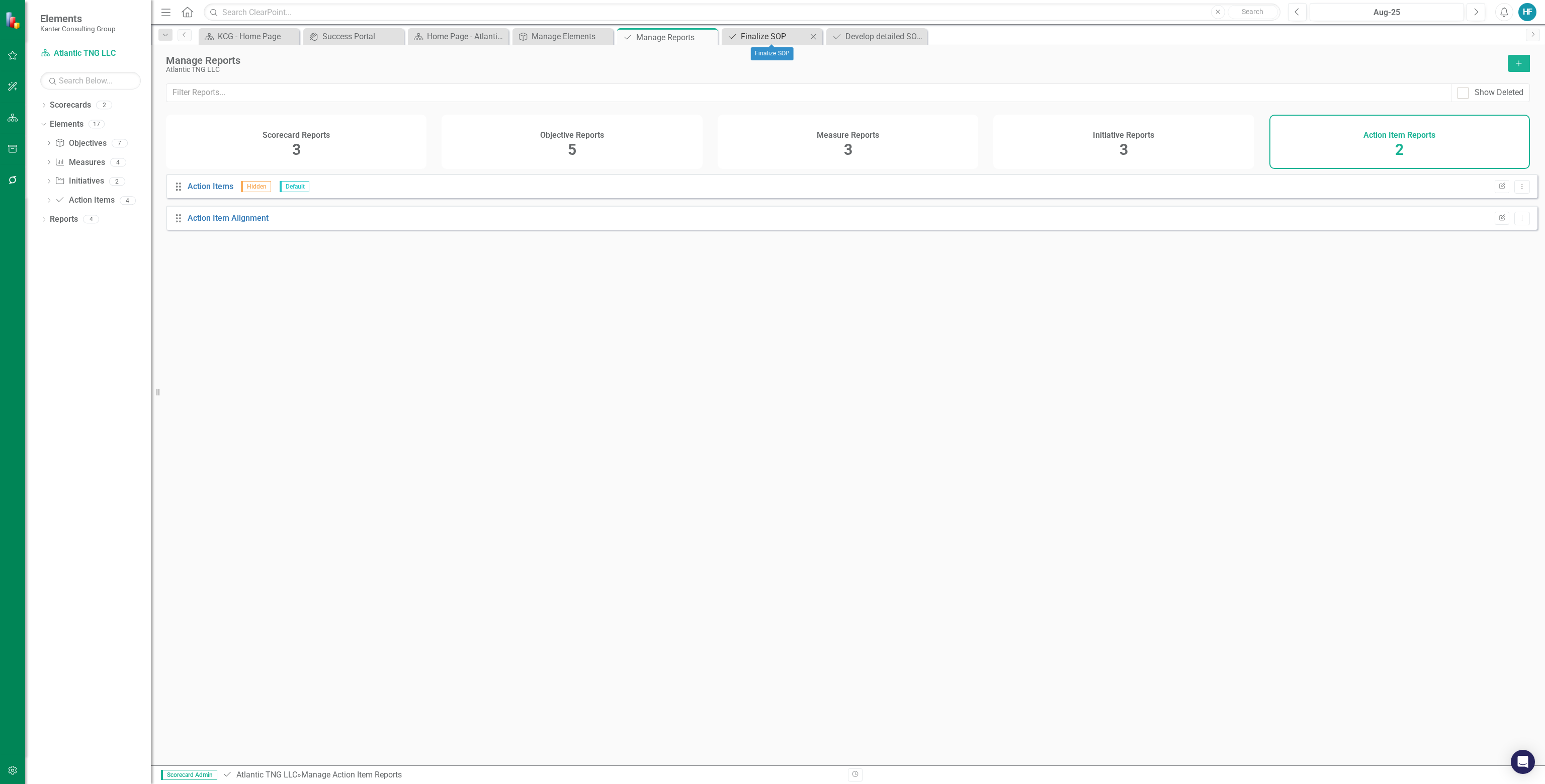
click at [771, 36] on div "Finalize SOP" at bounding box center [775, 36] width 67 height 12
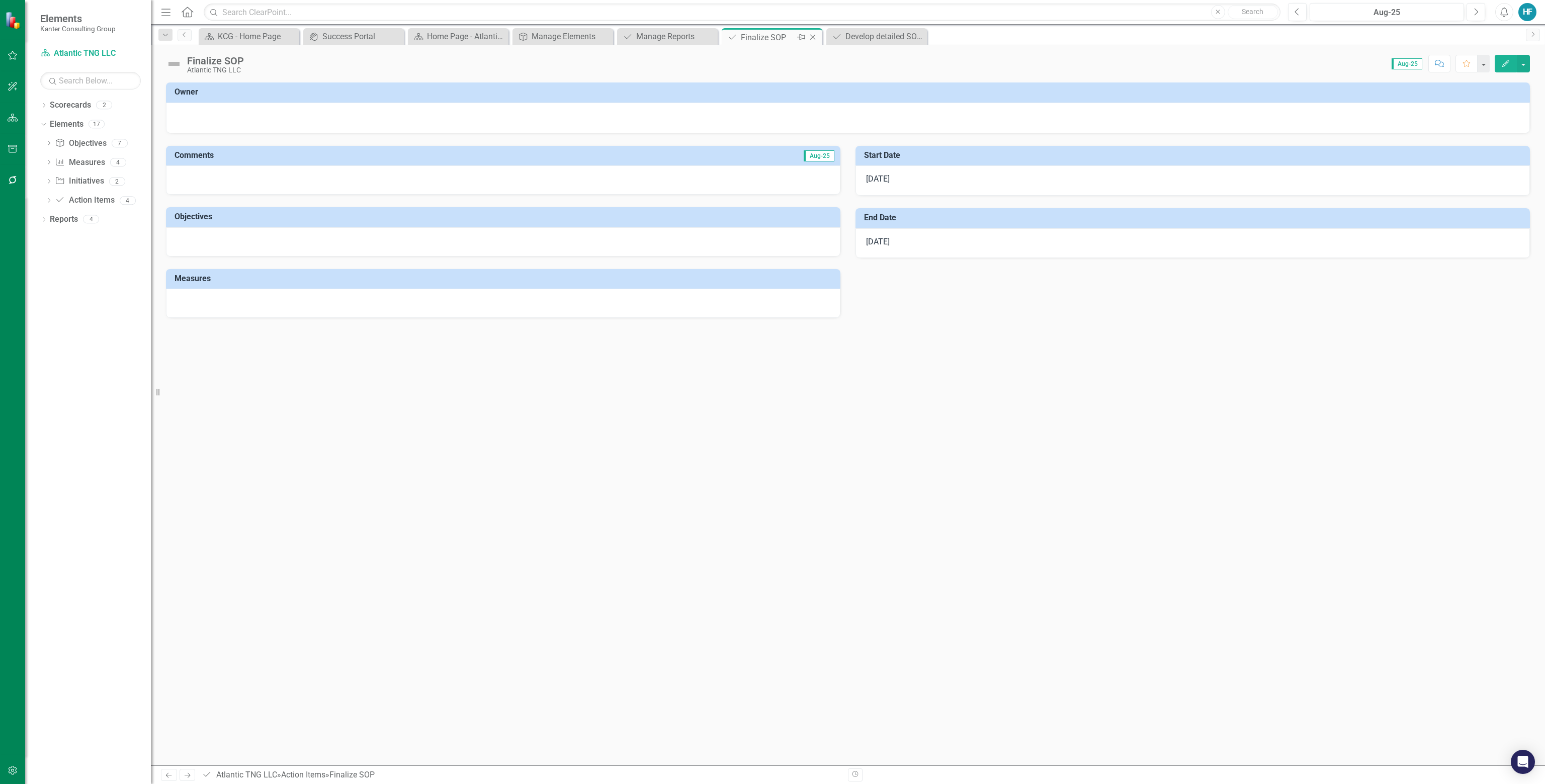
click at [771, 37] on icon "Close" at bounding box center [813, 37] width 10 height 8
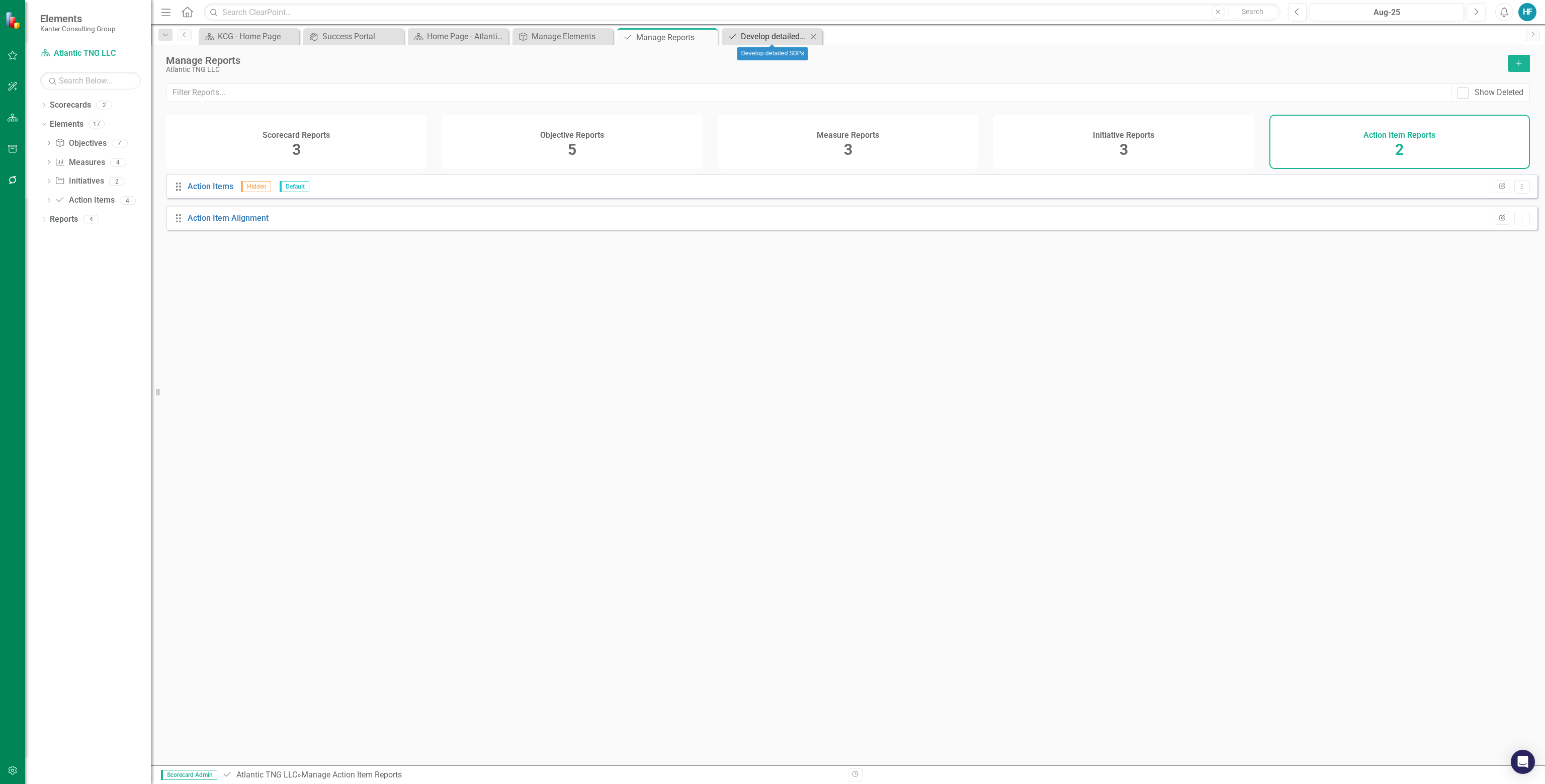
click at [771, 36] on div "Develop detailed SOPs" at bounding box center [775, 36] width 67 height 12
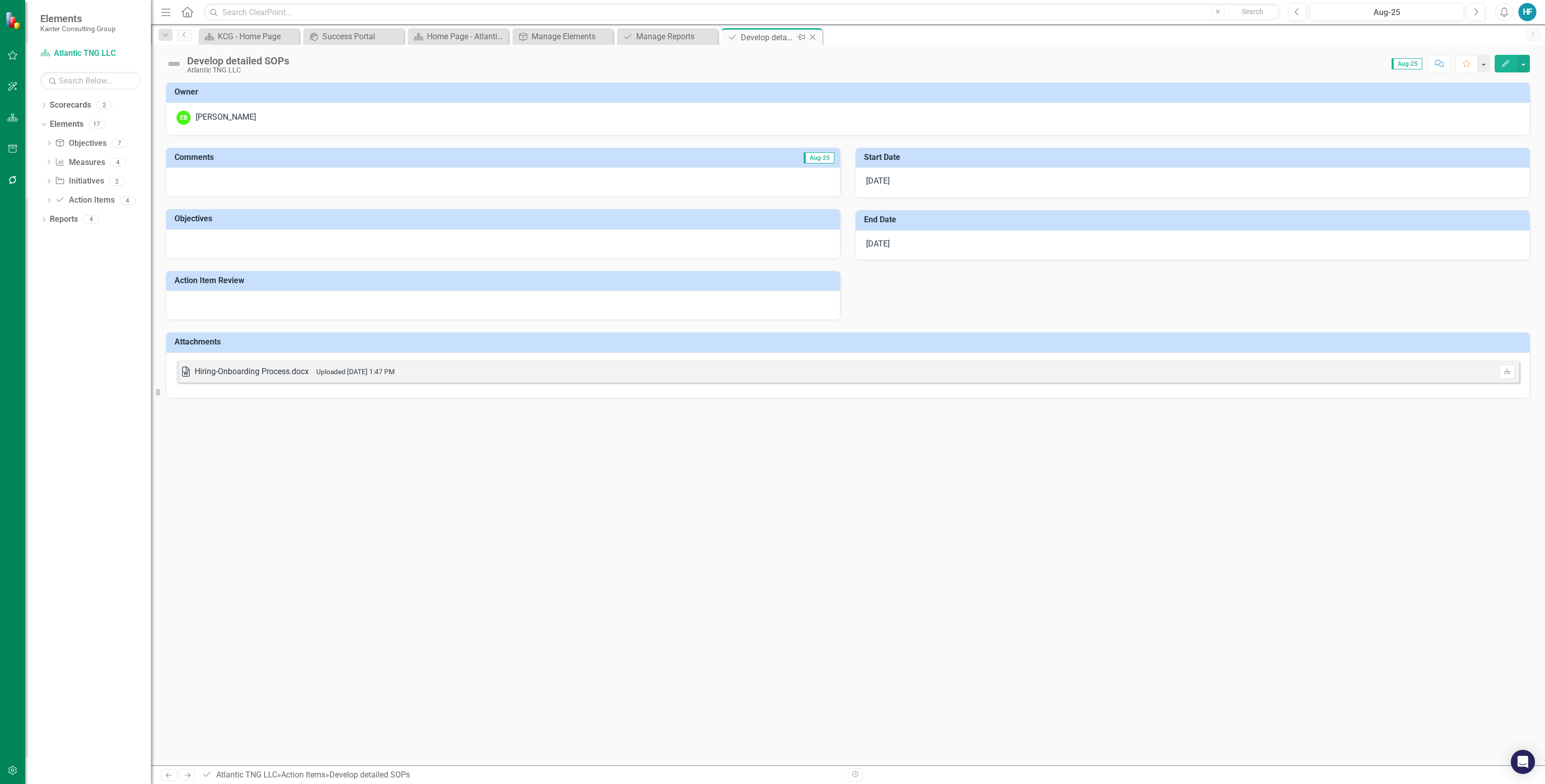
click at [771, 36] on icon "Close" at bounding box center [813, 37] width 10 height 8
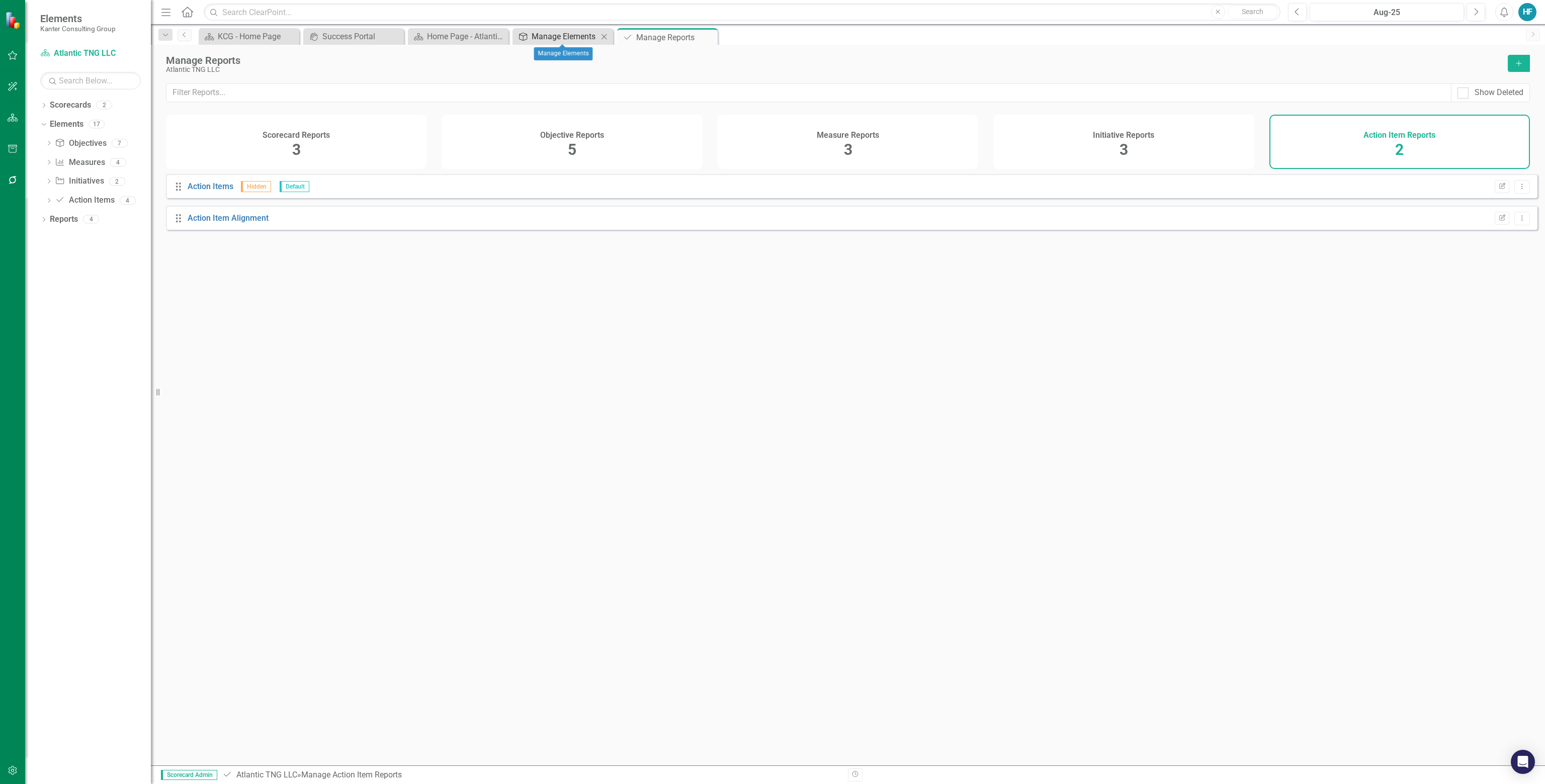
click at [553, 37] on div "Manage Elements" at bounding box center [565, 36] width 67 height 12
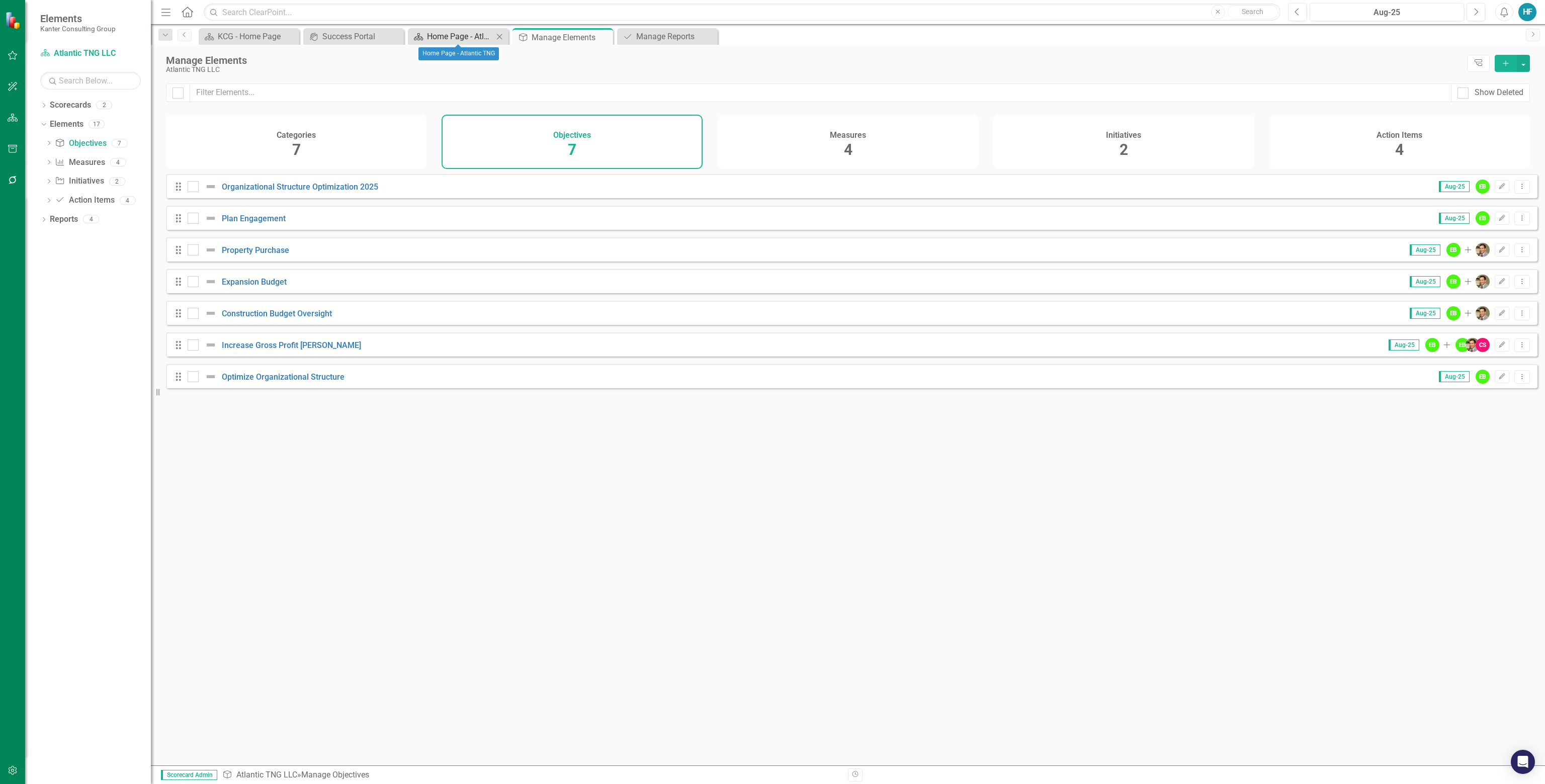
click at [427, 34] on div "Home Page - Atlantic TNG" at bounding box center [460, 36] width 67 height 12
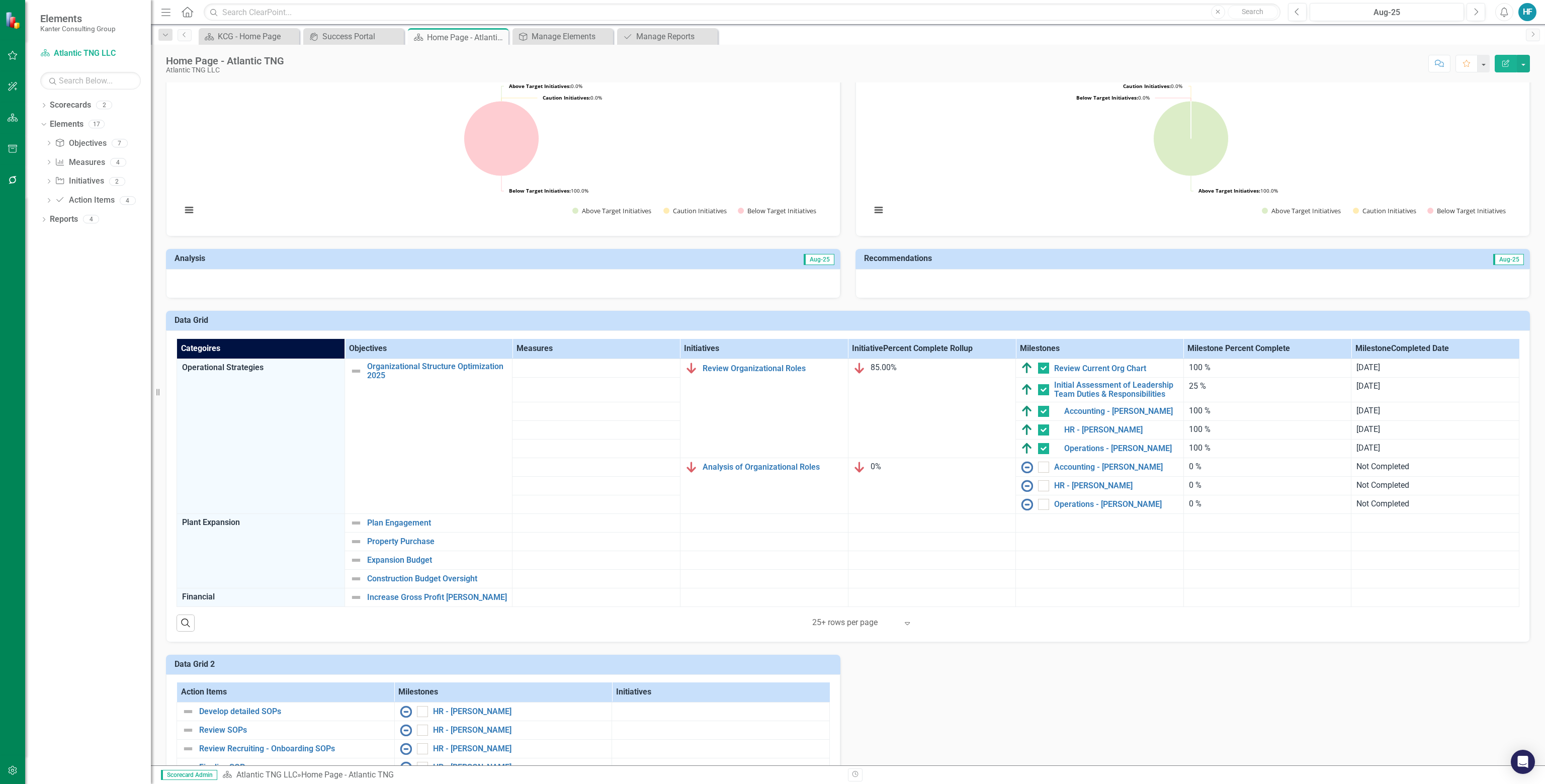
scroll to position [201, 0]
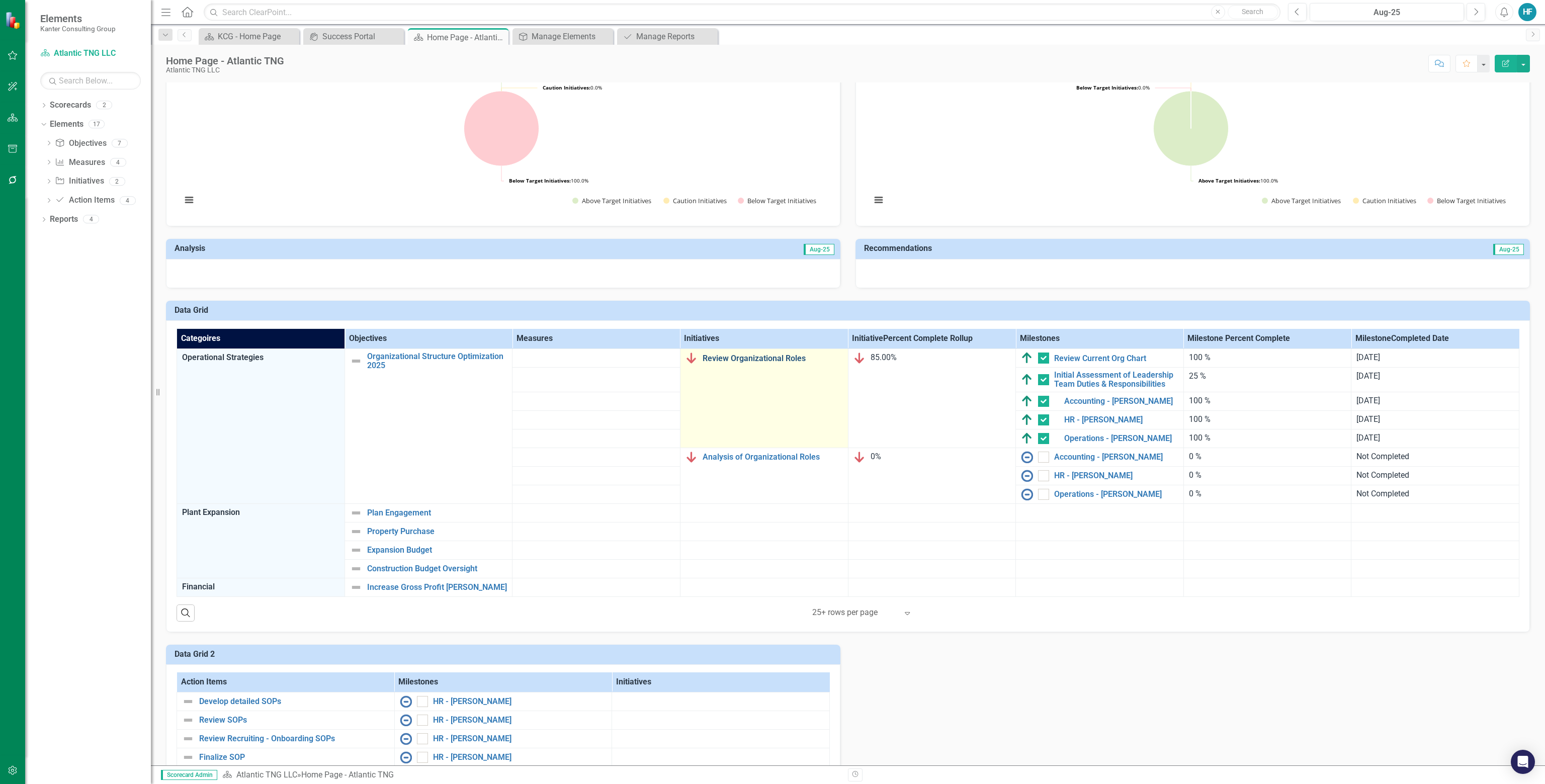
click at [757, 361] on link "Review Organizational Roles" at bounding box center [773, 358] width 140 height 9
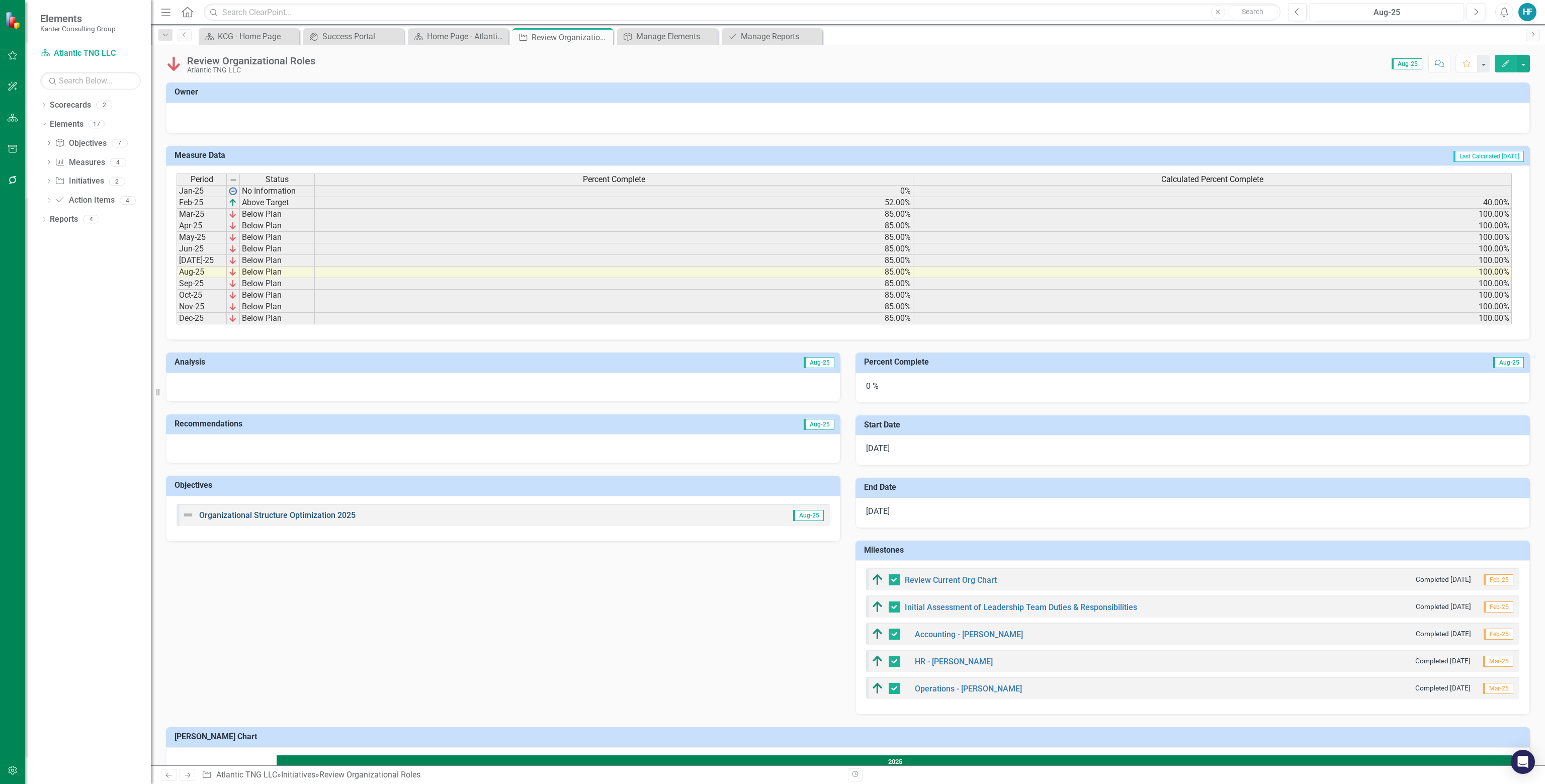
click at [286, 512] on link "Organizational Structure Optimization 2025" at bounding box center [278, 515] width 156 height 10
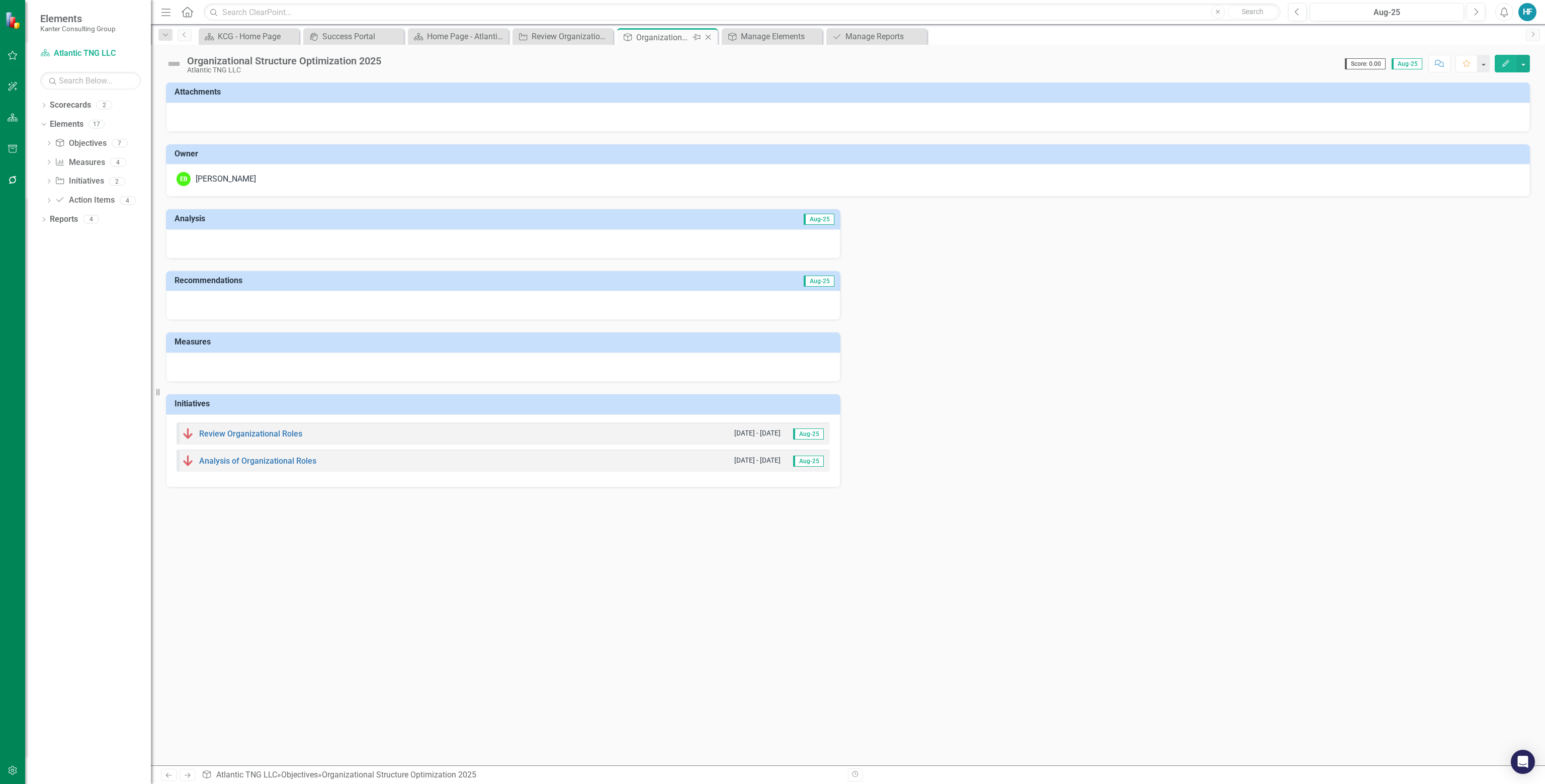
click at [710, 38] on icon "Close" at bounding box center [708, 37] width 10 height 8
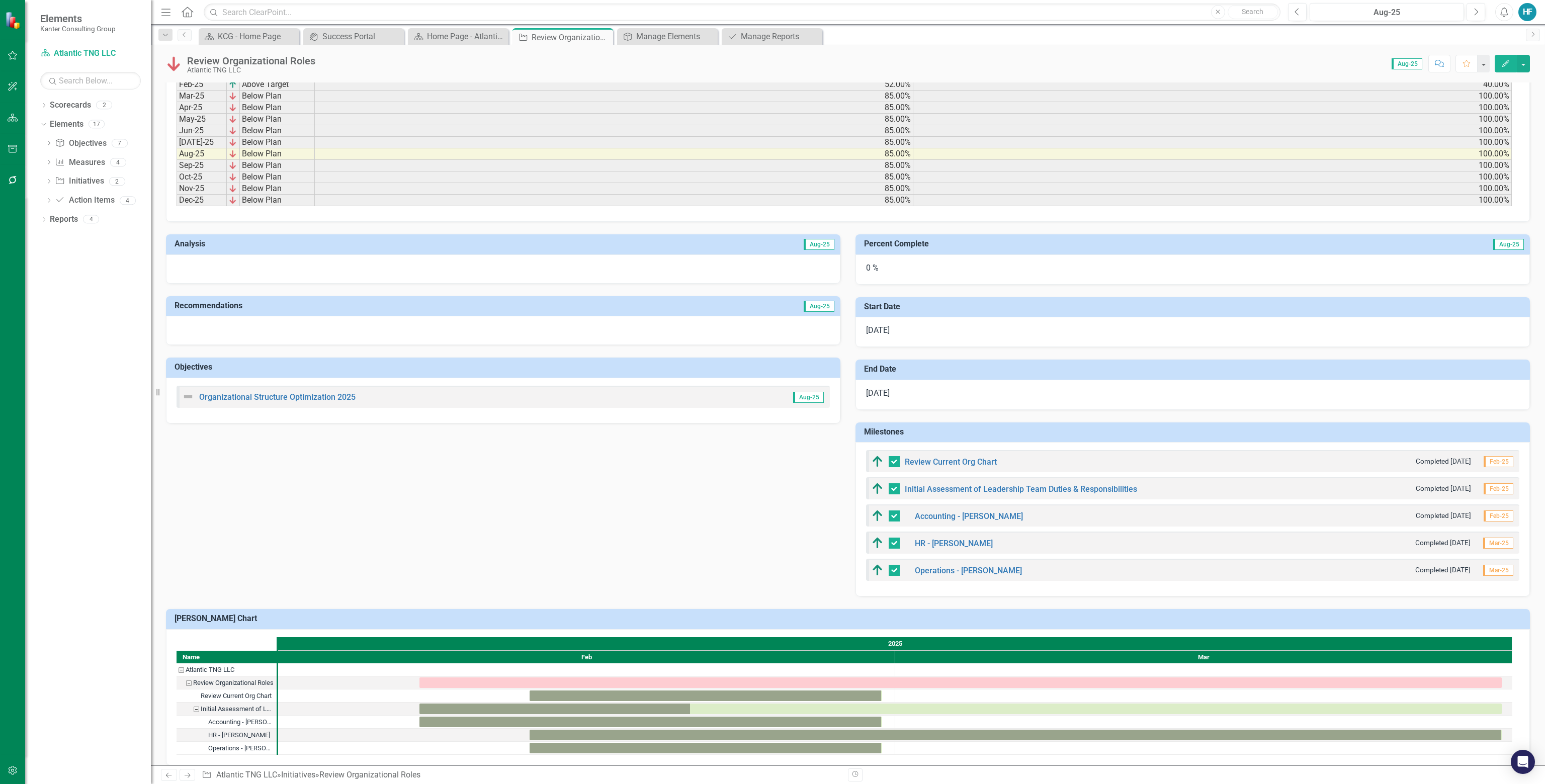
scroll to position [125, 0]
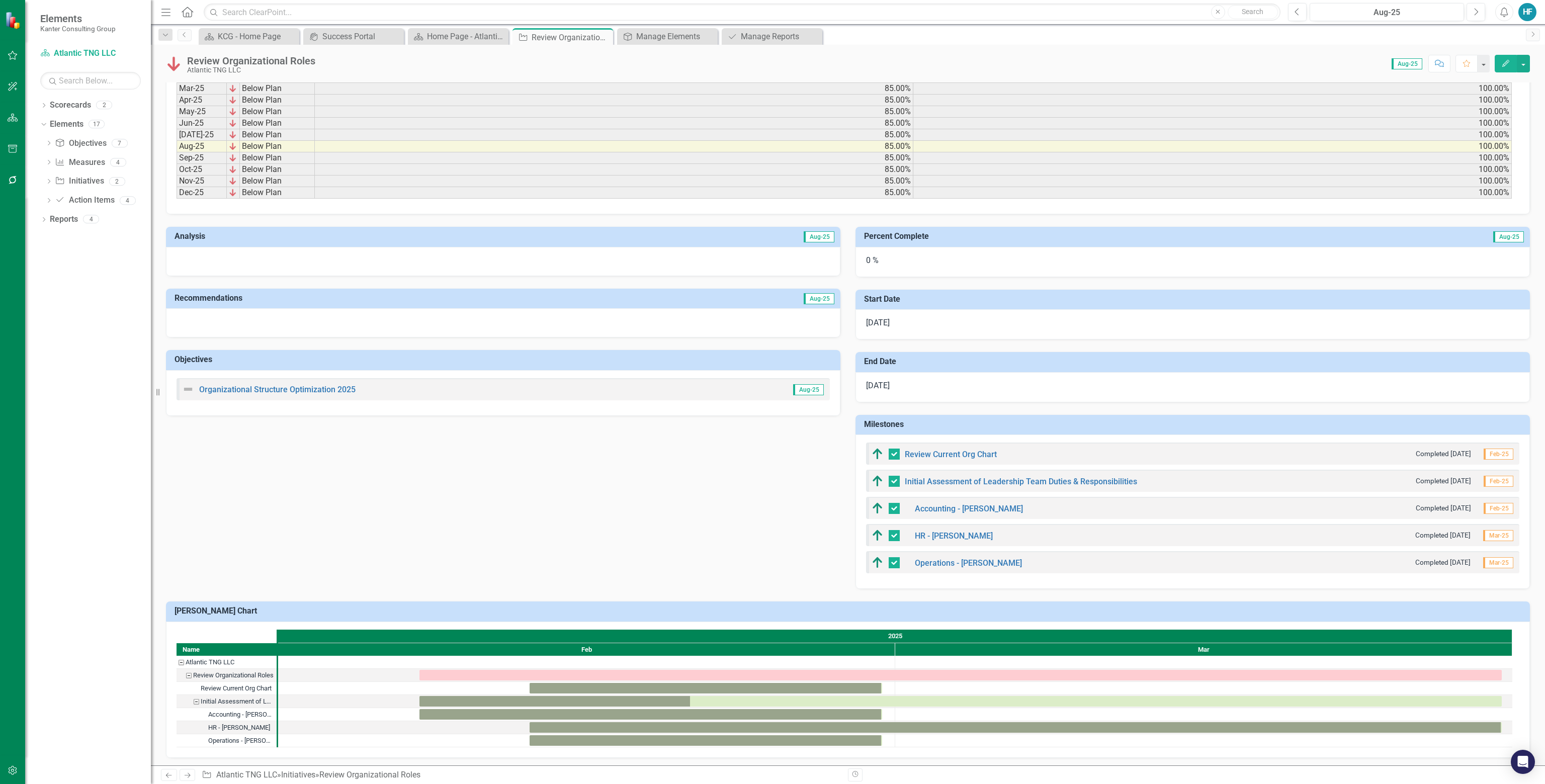
click at [771, 769] on button "Revision History" at bounding box center [855, 775] width 15 height 13
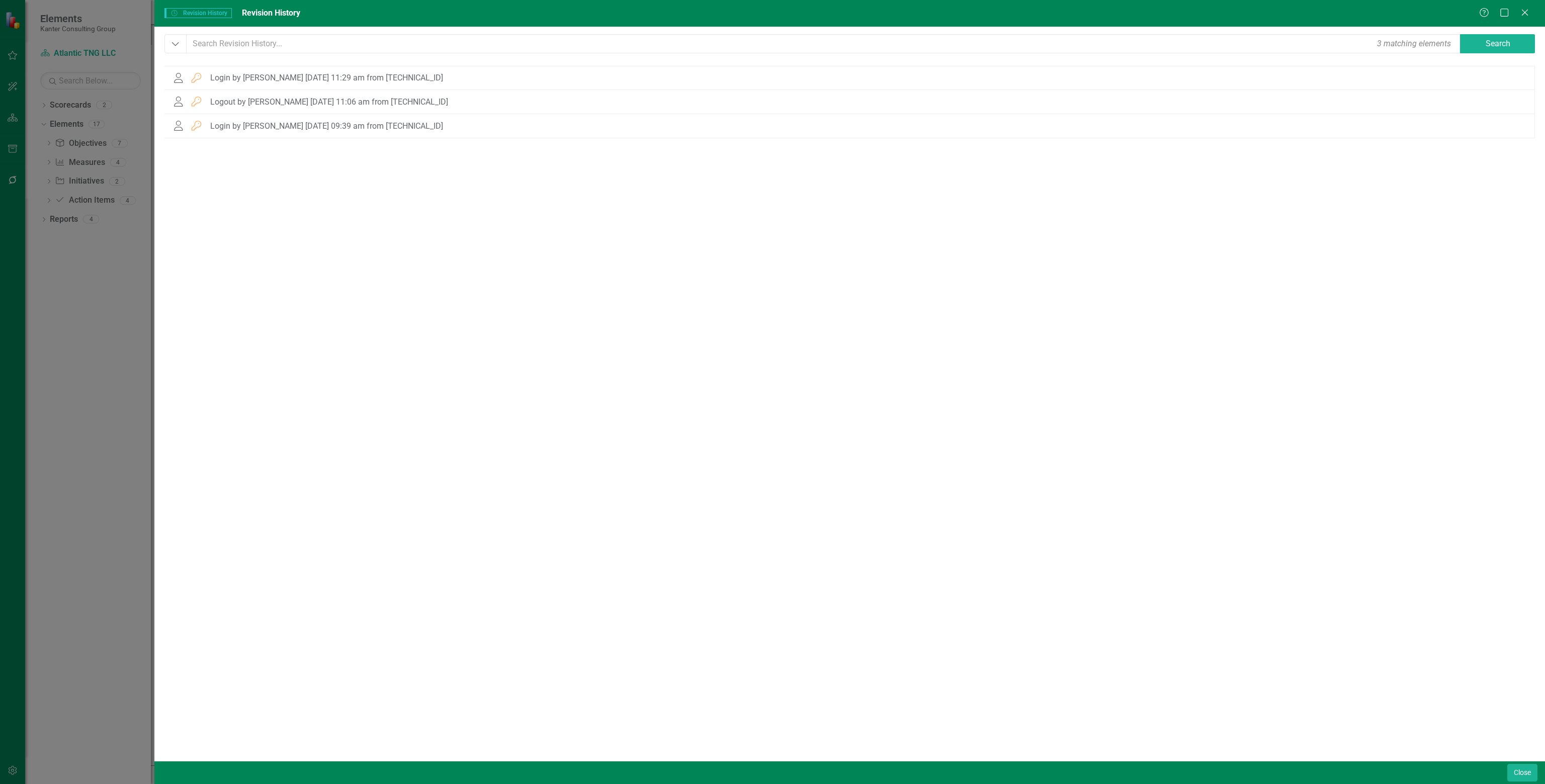
click at [771, 7] on div "Revision History Revision History Revision History Help Maximize Close" at bounding box center [849, 13] width 1390 height 27
click at [771, 772] on button "Close" at bounding box center [1522, 773] width 30 height 18
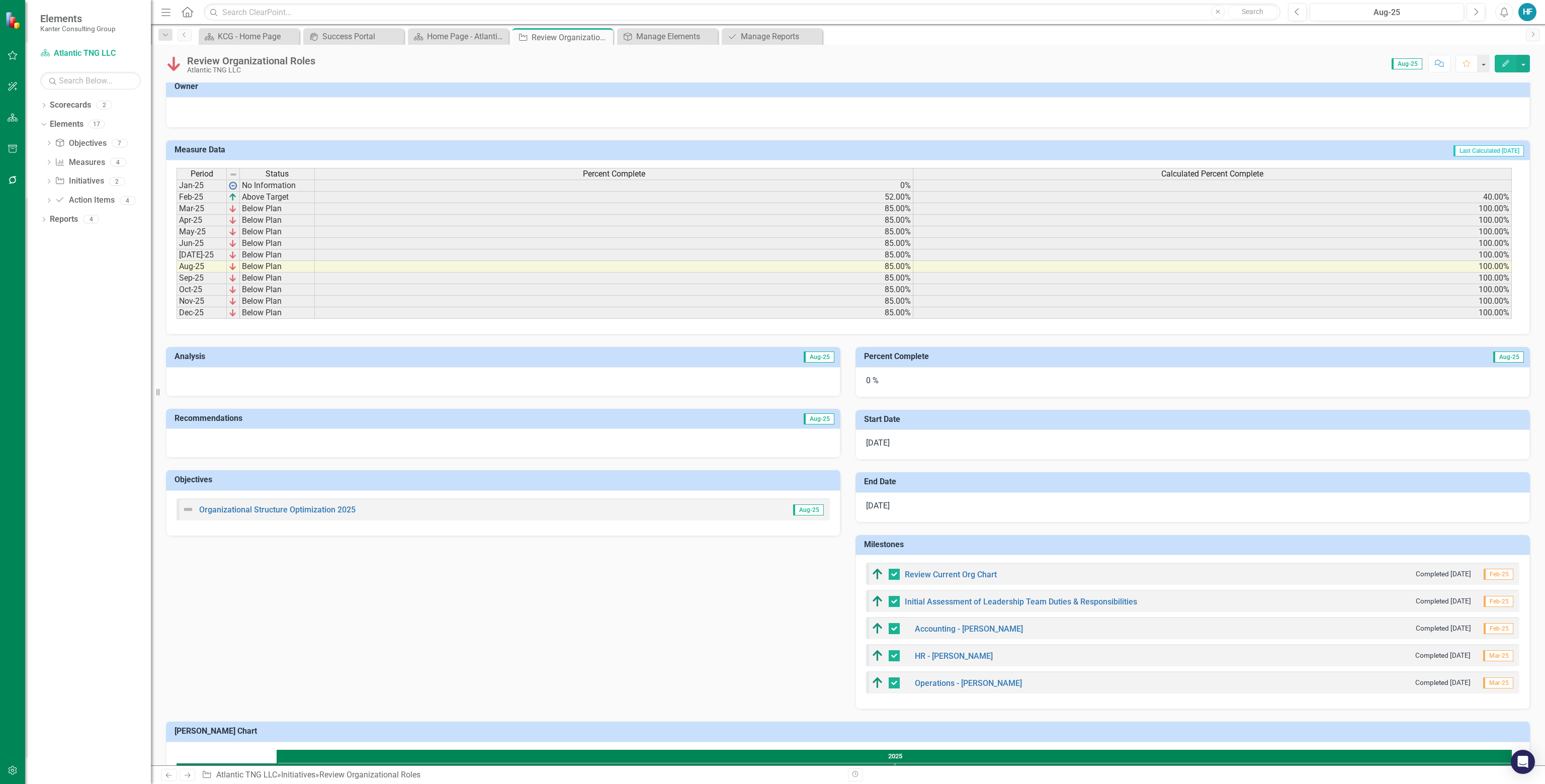
scroll to position [0, 0]
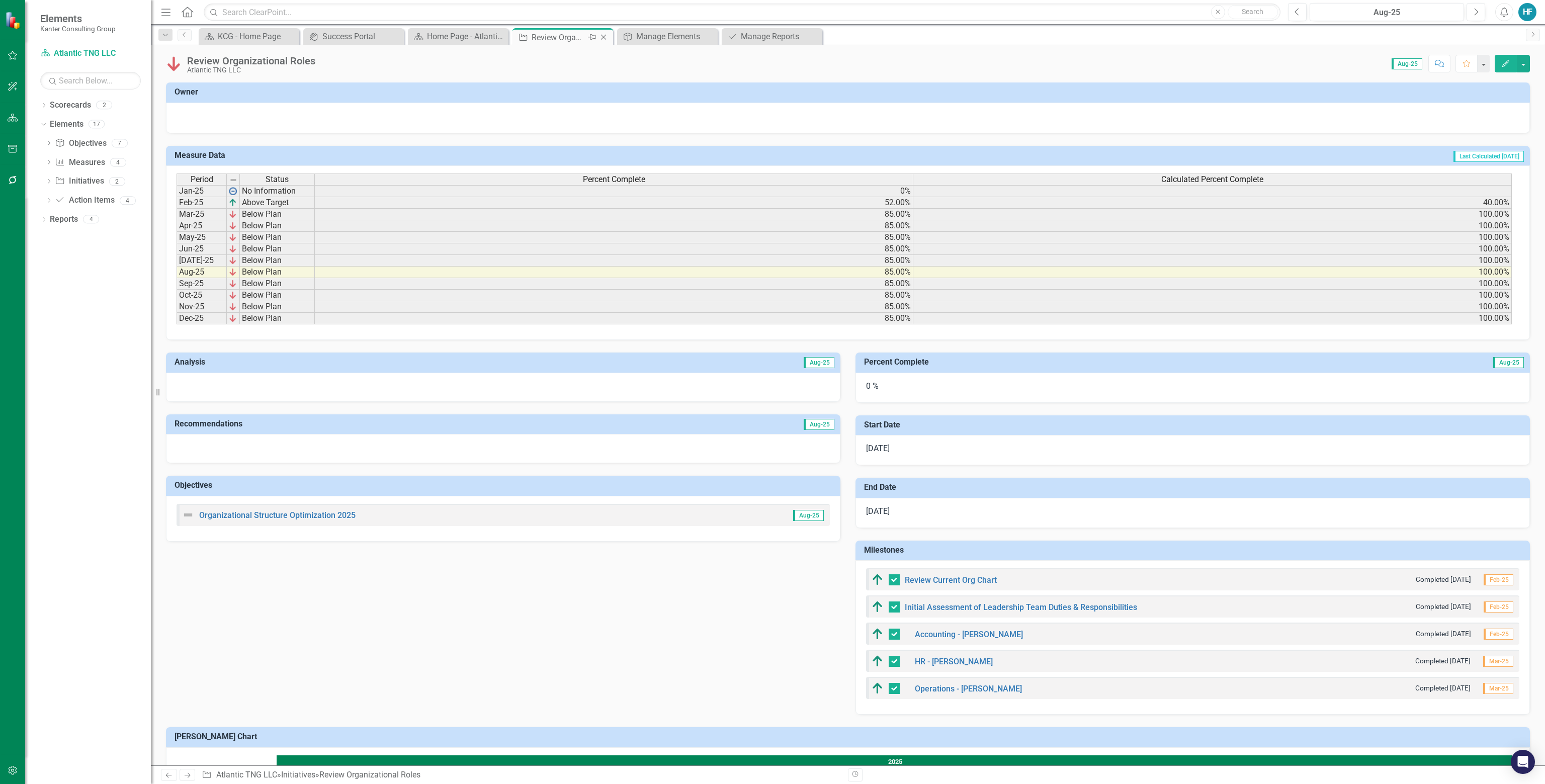
click at [606, 36] on icon "Close" at bounding box center [604, 37] width 10 height 8
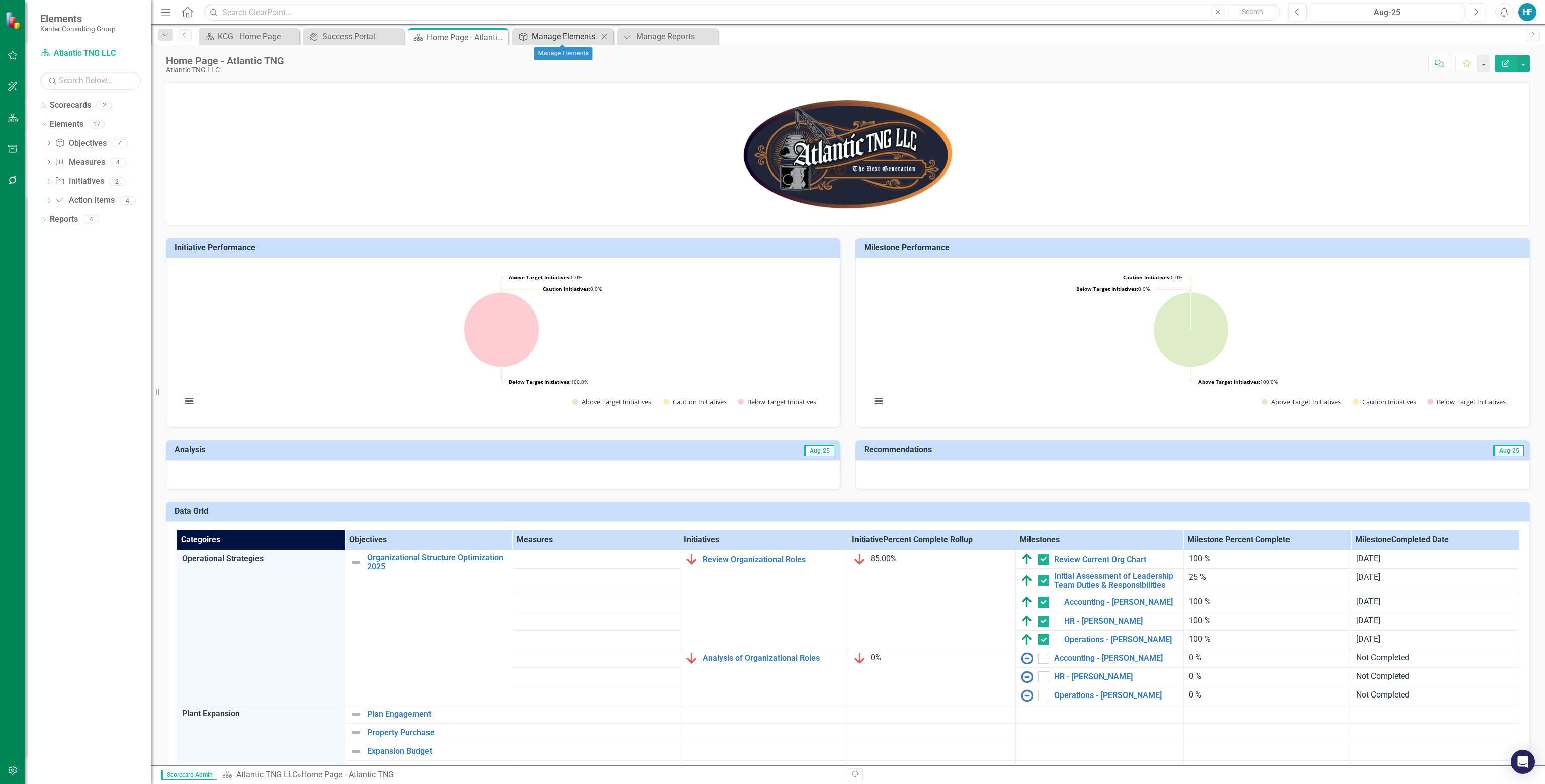
click at [560, 31] on div "Manage Elements" at bounding box center [565, 36] width 67 height 12
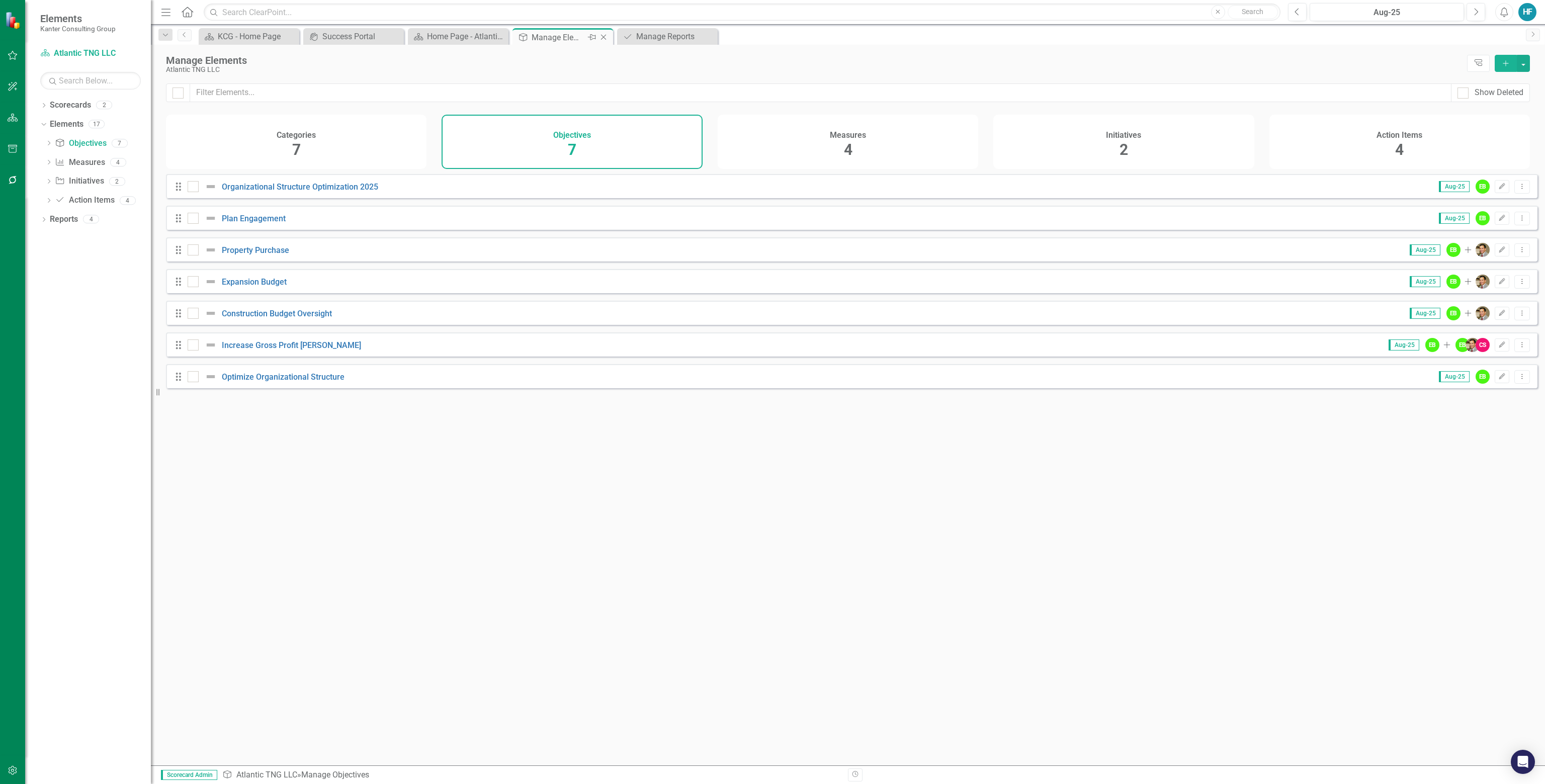
click at [604, 37] on icon at bounding box center [604, 37] width 6 height 6
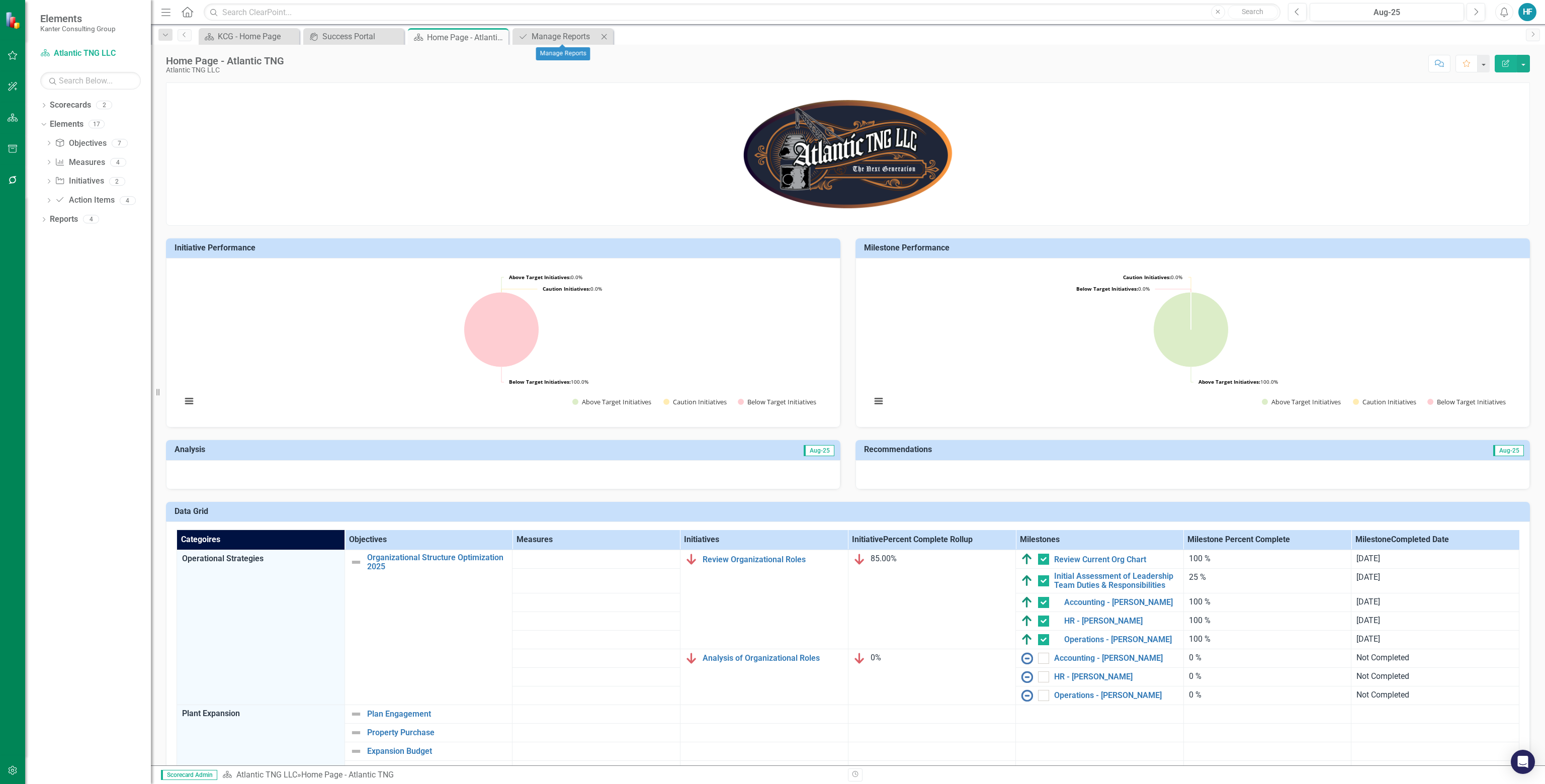
click at [604, 37] on icon "Close" at bounding box center [604, 37] width 10 height 8
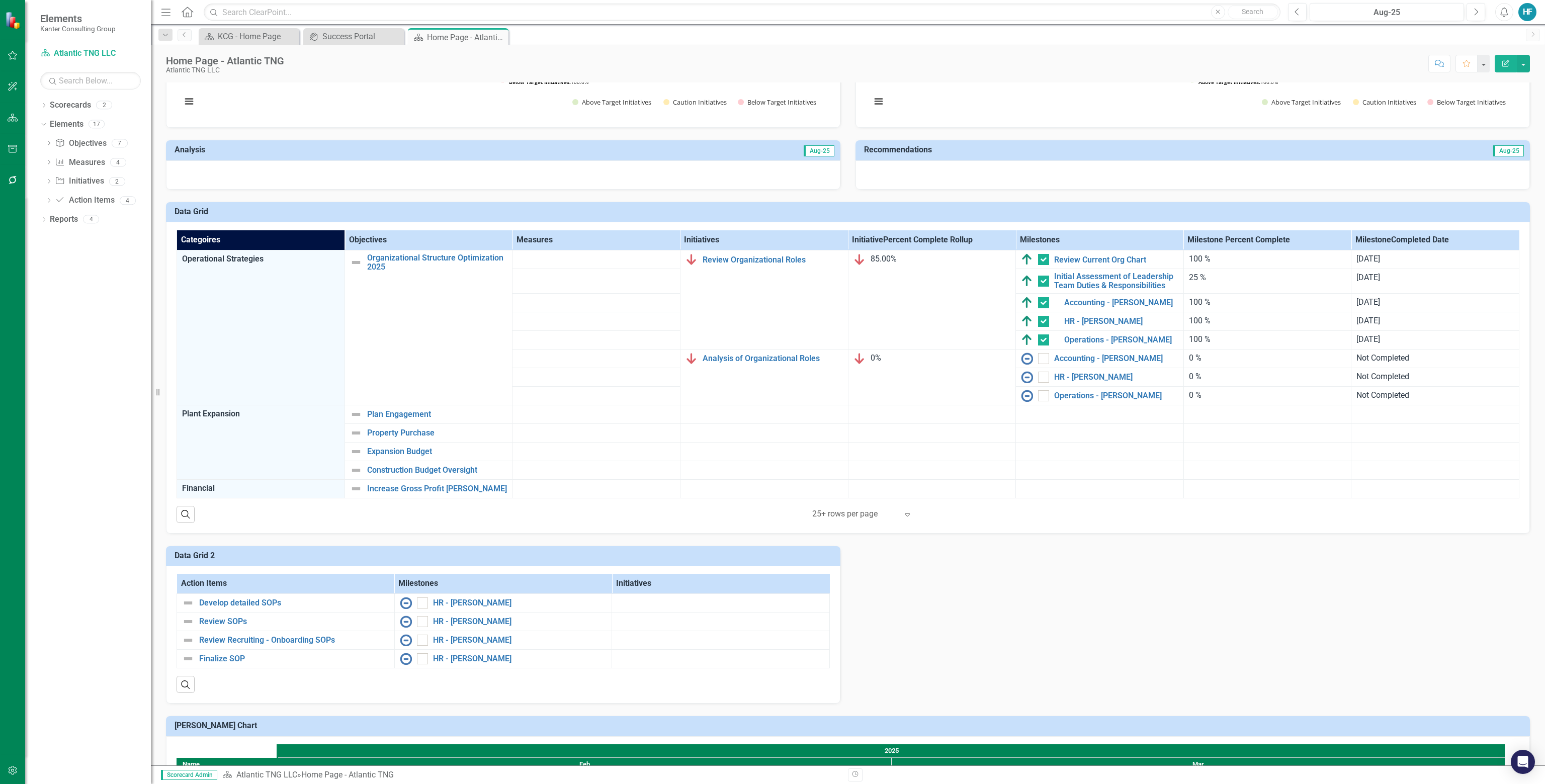
scroll to position [302, 0]
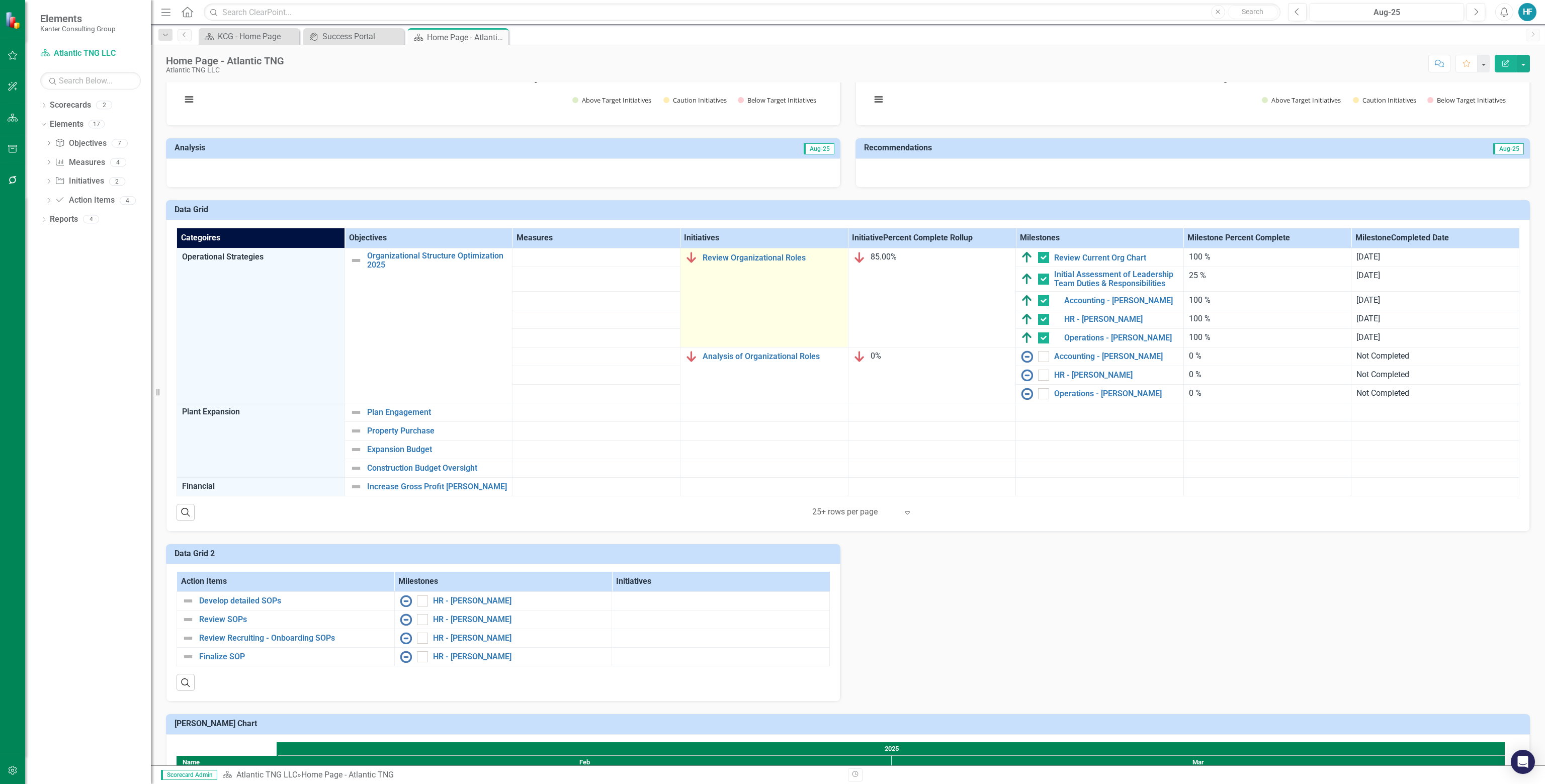
click at [744, 271] on td "Review Organizational Roles Edit Edit Initiative Link Open Element" at bounding box center [764, 297] width 168 height 99
click at [756, 255] on link "Review Organizational Roles" at bounding box center [773, 257] width 140 height 9
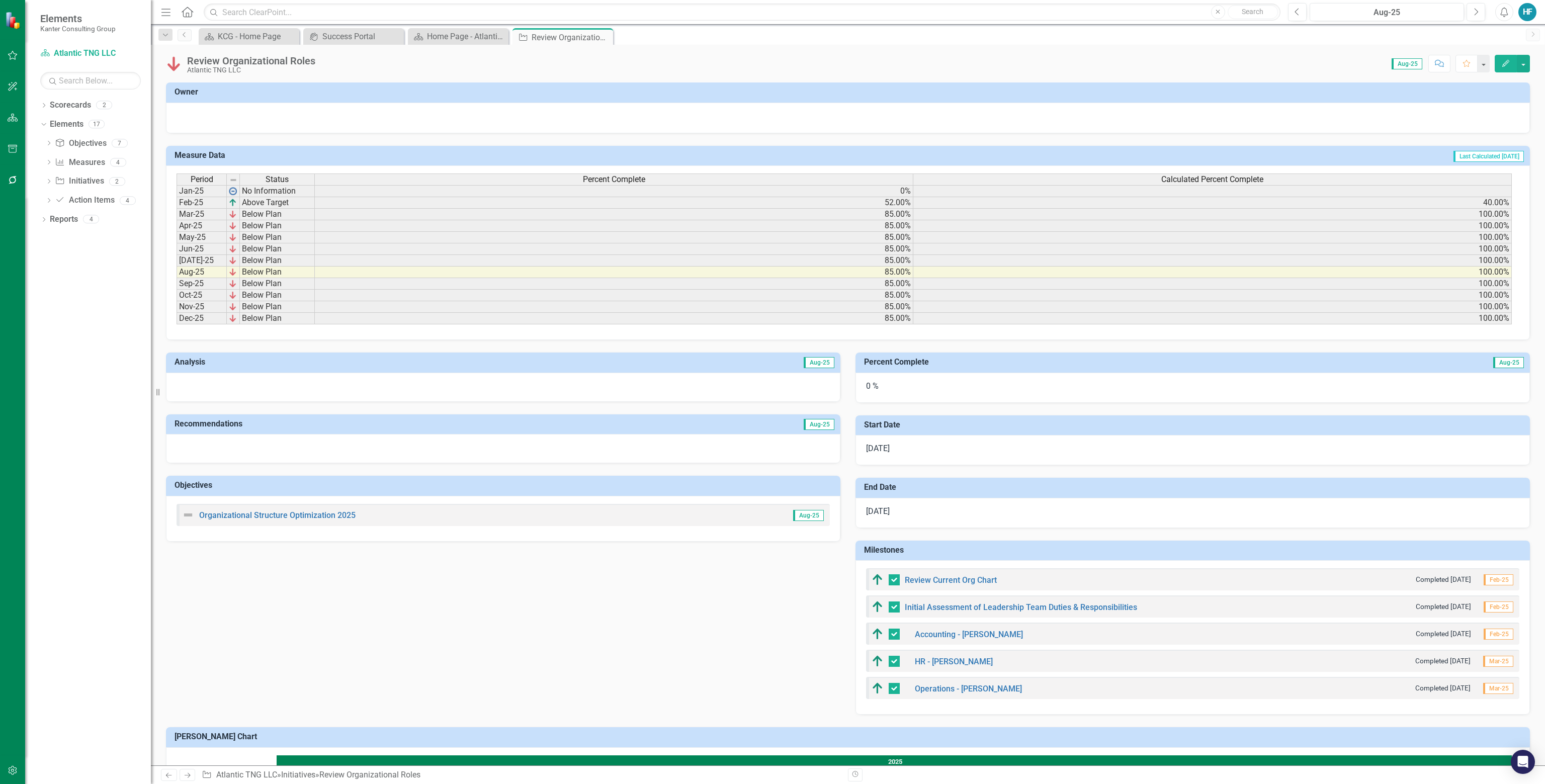
click at [187, 513] on img at bounding box center [188, 515] width 12 height 12
click at [771, 63] on icon "Comment" at bounding box center [1439, 63] width 9 height 7
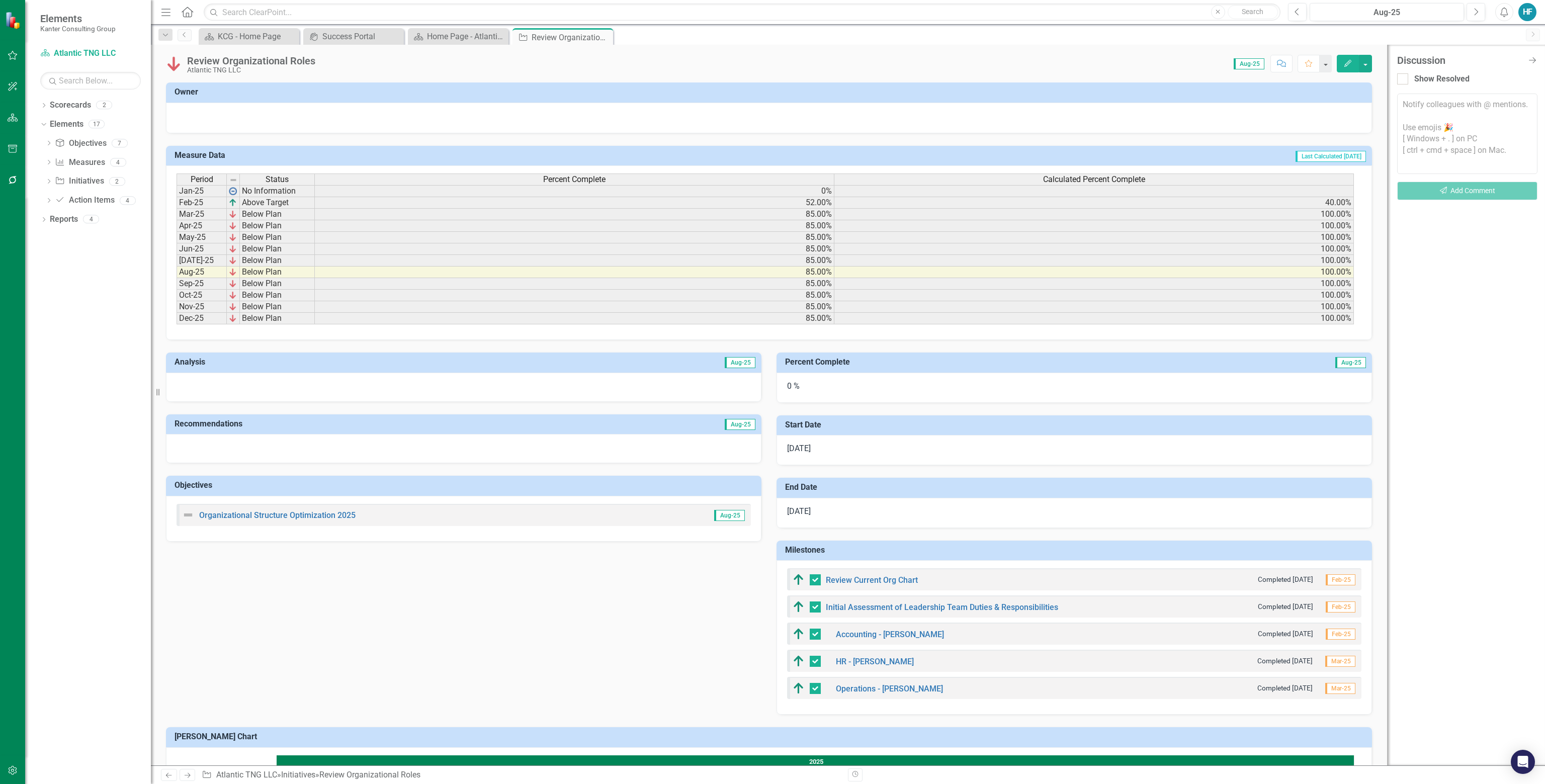
click at [771, 107] on textarea at bounding box center [1467, 134] width 140 height 81
type textarea "@[PERSON_NAME] Why does this show up as 85% complete when all action items are …"
click at [771, 190] on button "Send Add Comment" at bounding box center [1467, 191] width 140 height 19
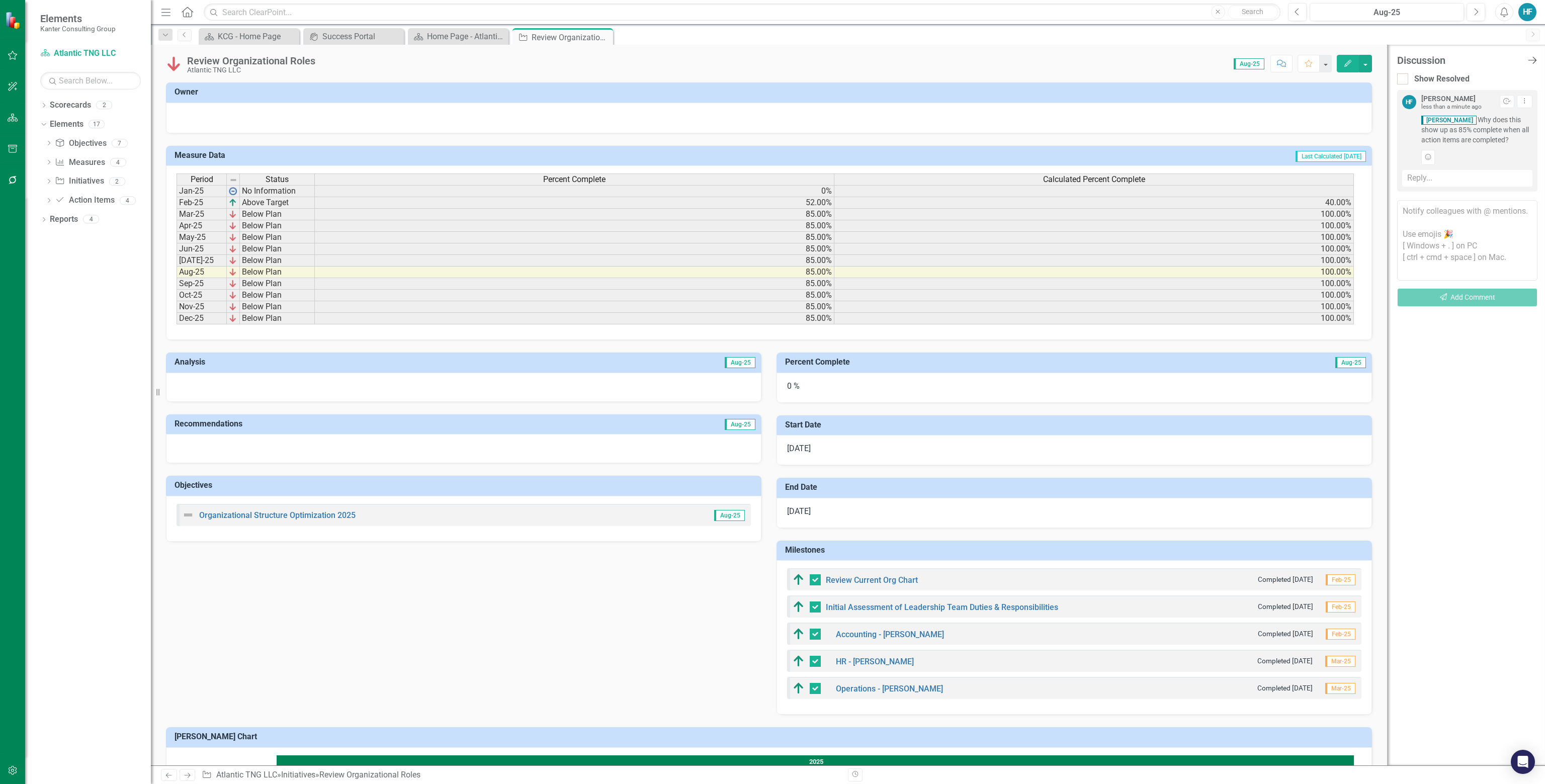
click at [771, 59] on icon "Close Discussion Bar" at bounding box center [1532, 60] width 12 height 10
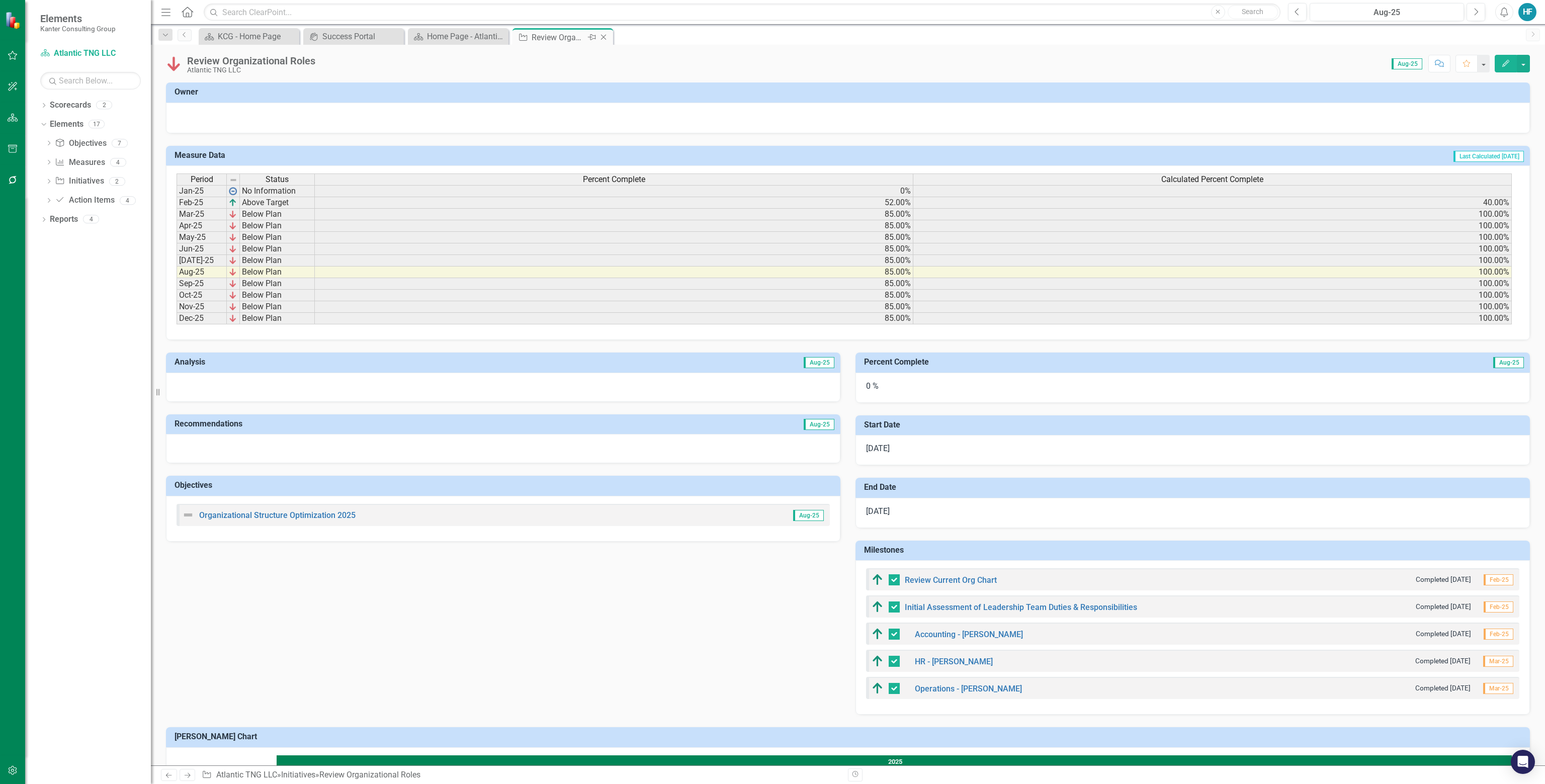
click at [604, 33] on icon "Close" at bounding box center [604, 37] width 10 height 8
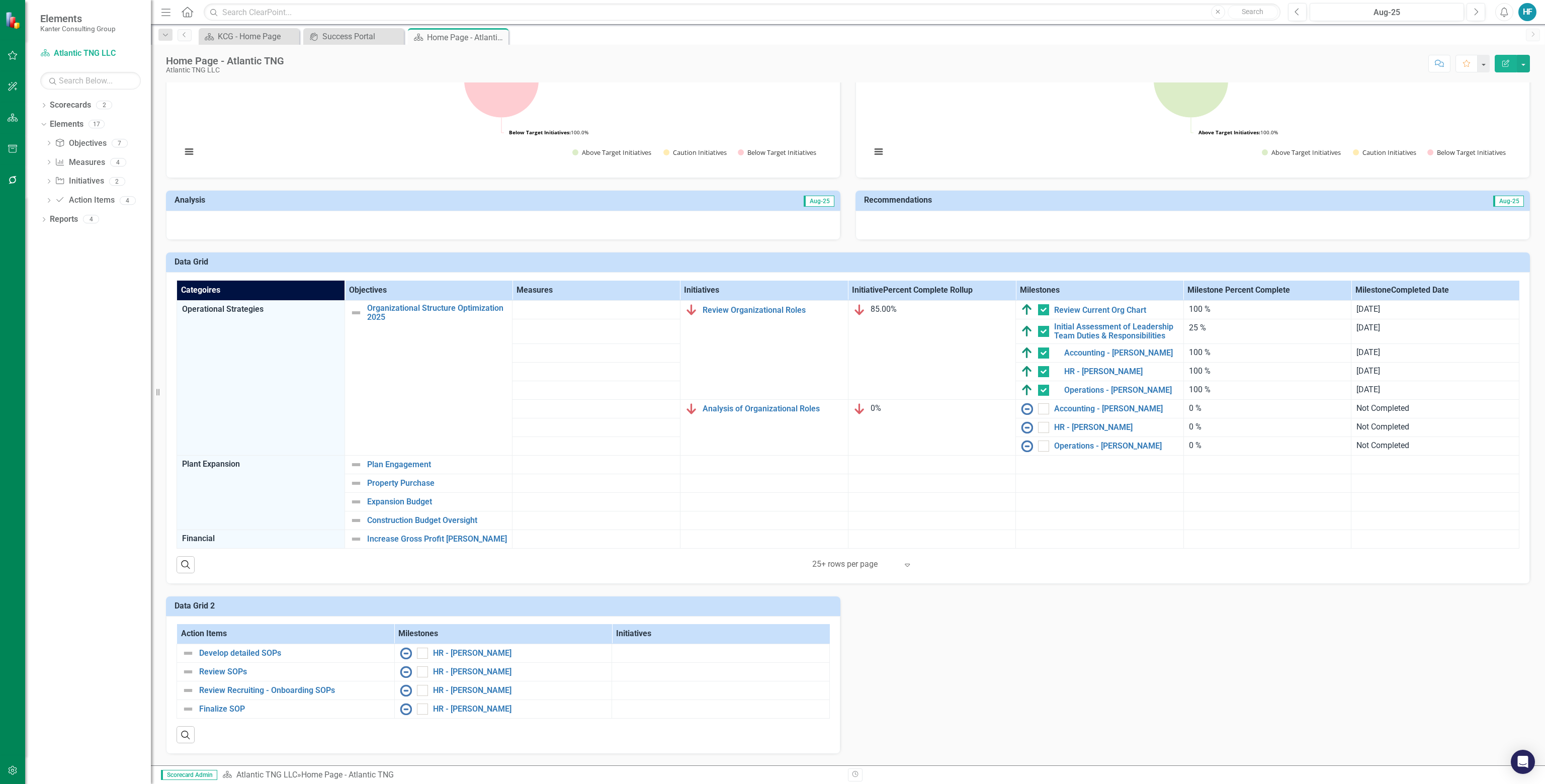
scroll to position [252, 0]
click at [735, 408] on link "Analysis of Organizational Roles" at bounding box center [773, 406] width 140 height 9
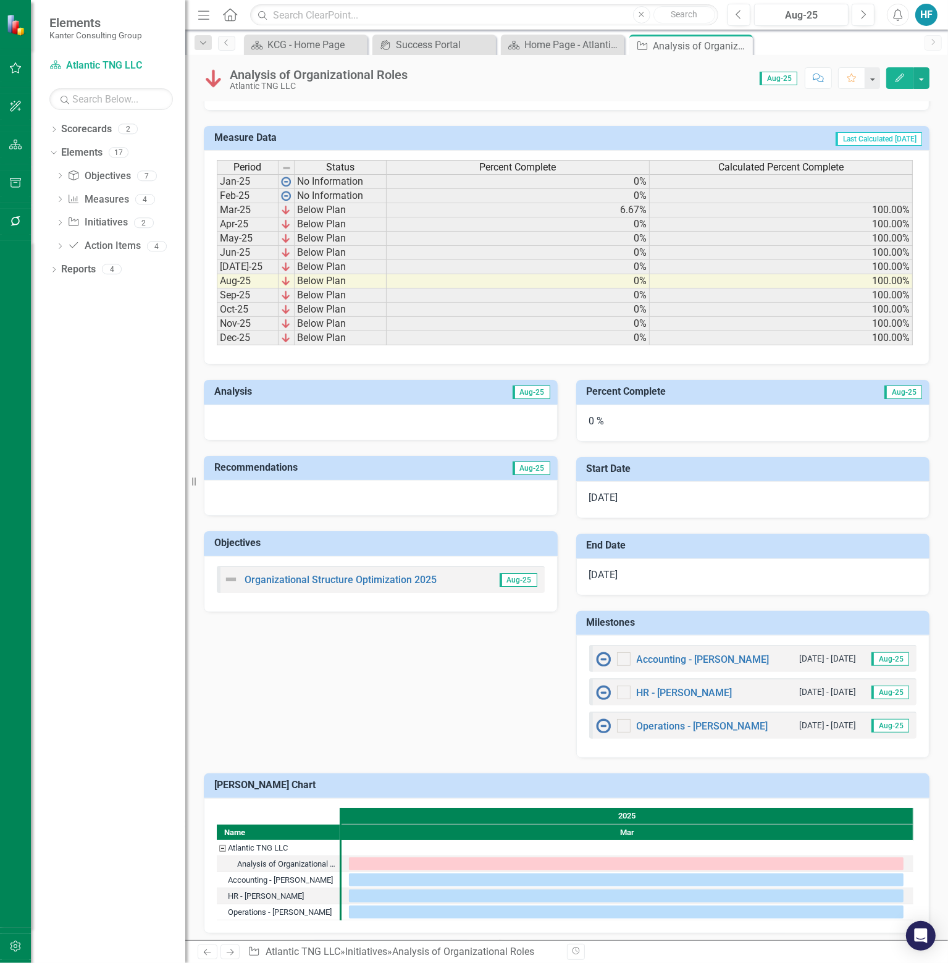
scroll to position [56, 0]
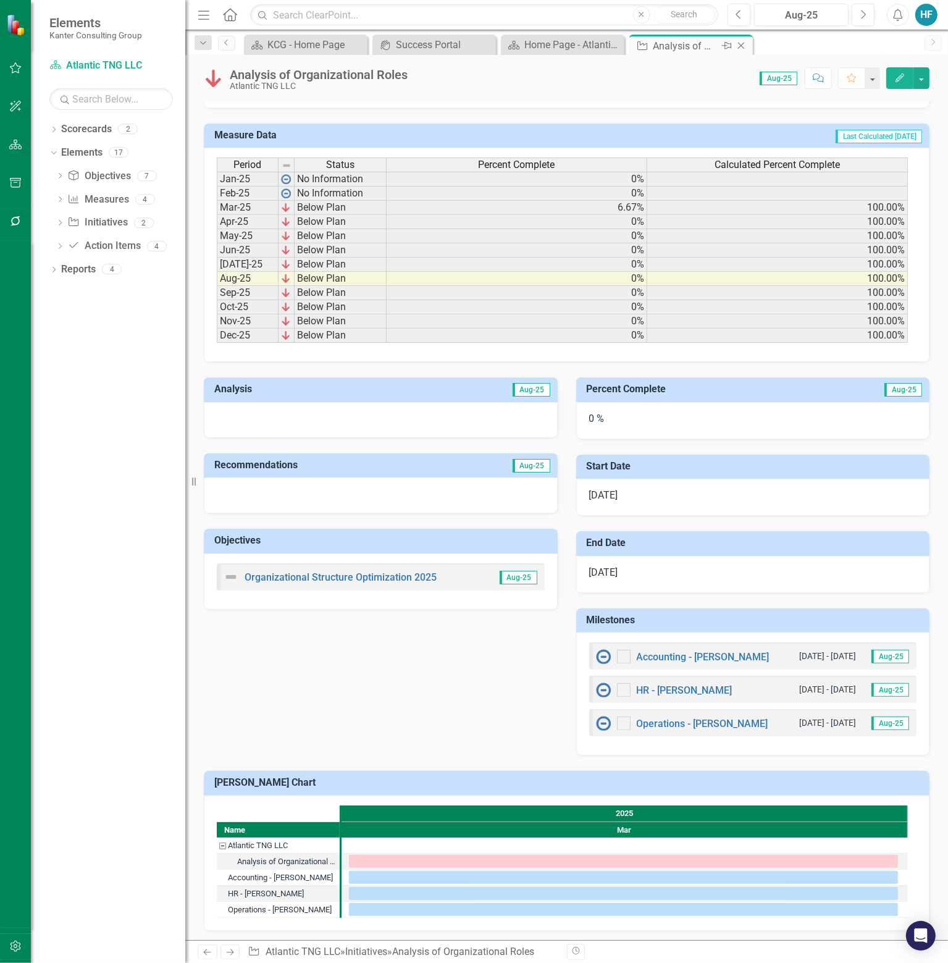
click at [742, 46] on icon "Close" at bounding box center [741, 46] width 12 height 10
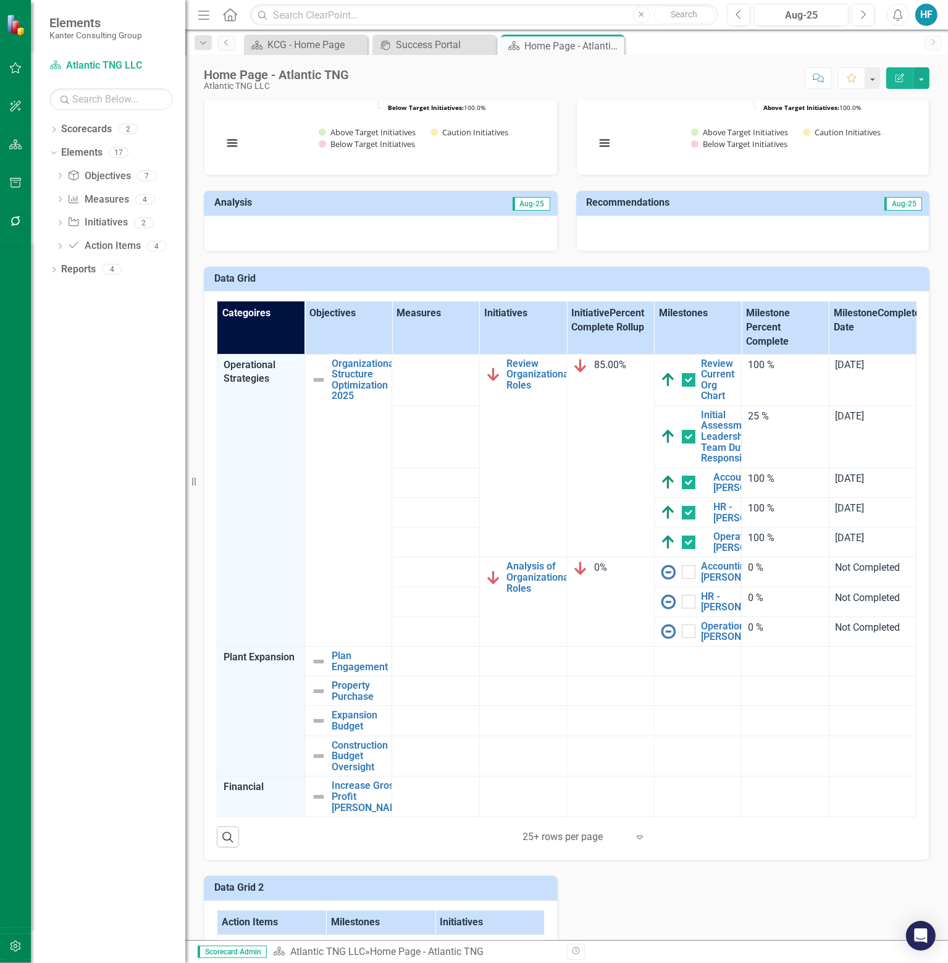
scroll to position [371, 0]
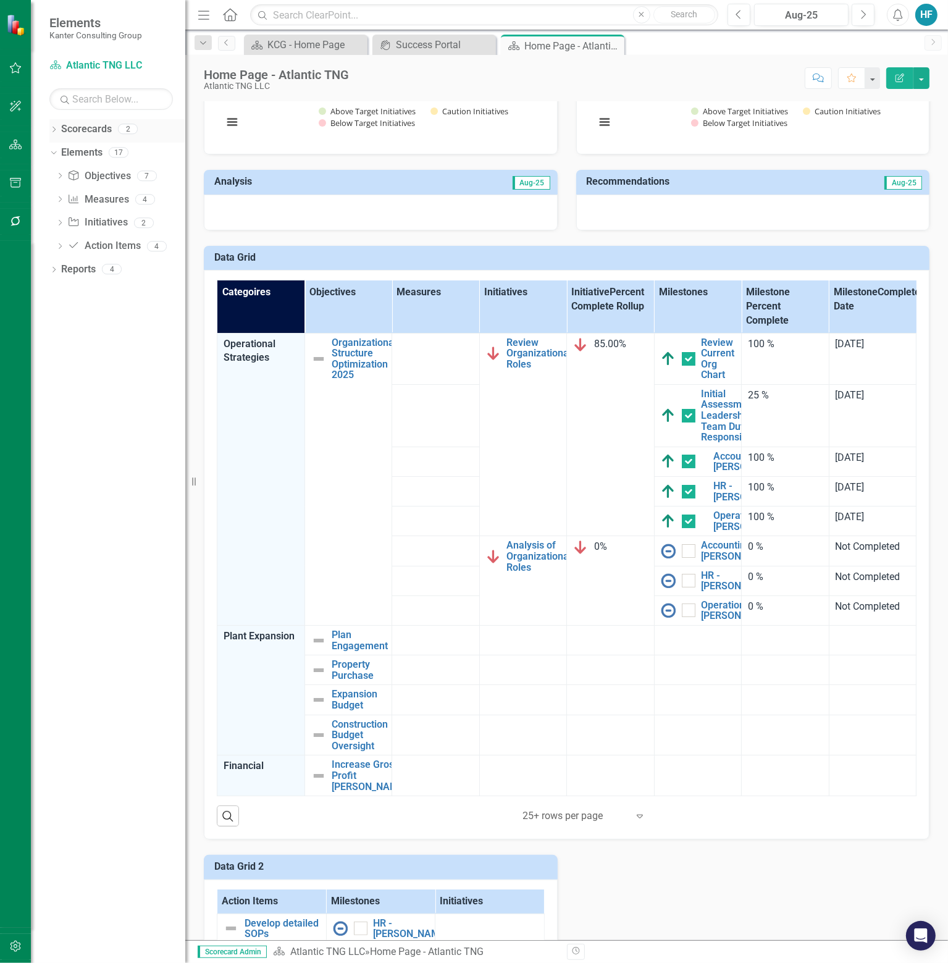
click at [83, 127] on link "Scorecards" at bounding box center [86, 129] width 51 height 14
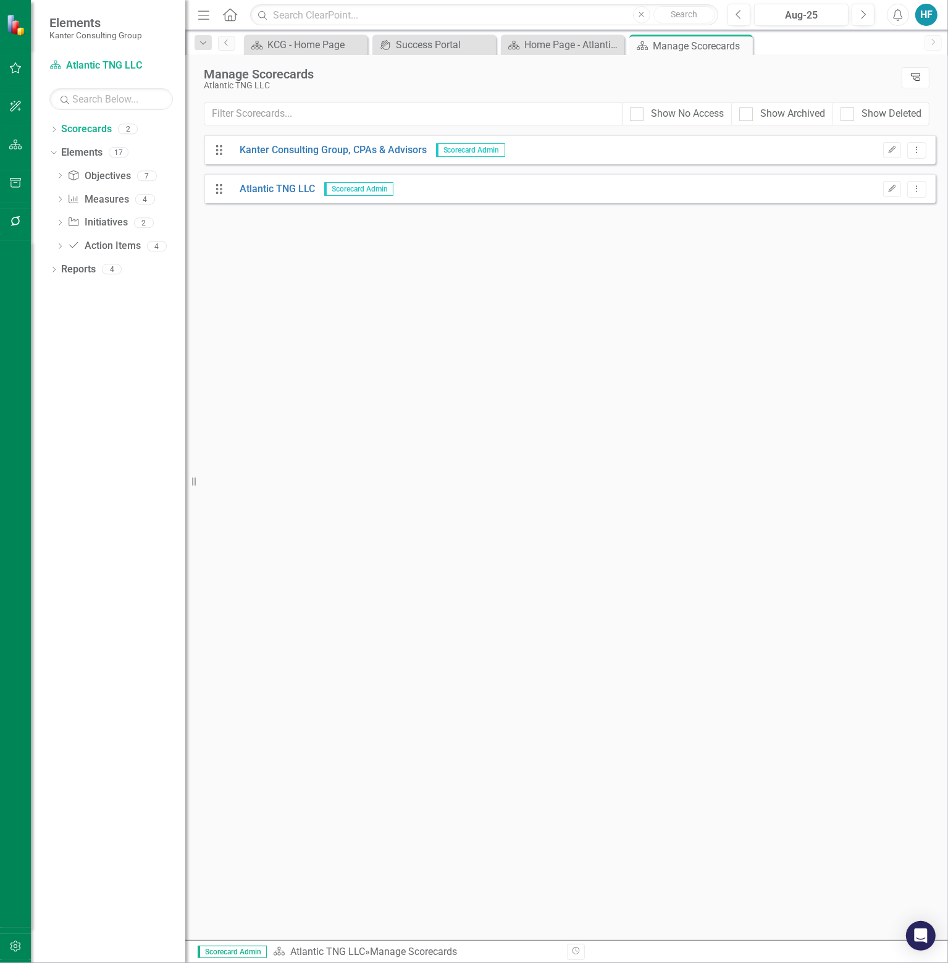
click at [916, 78] on icon "Tree Explorer" at bounding box center [916, 77] width 12 height 9
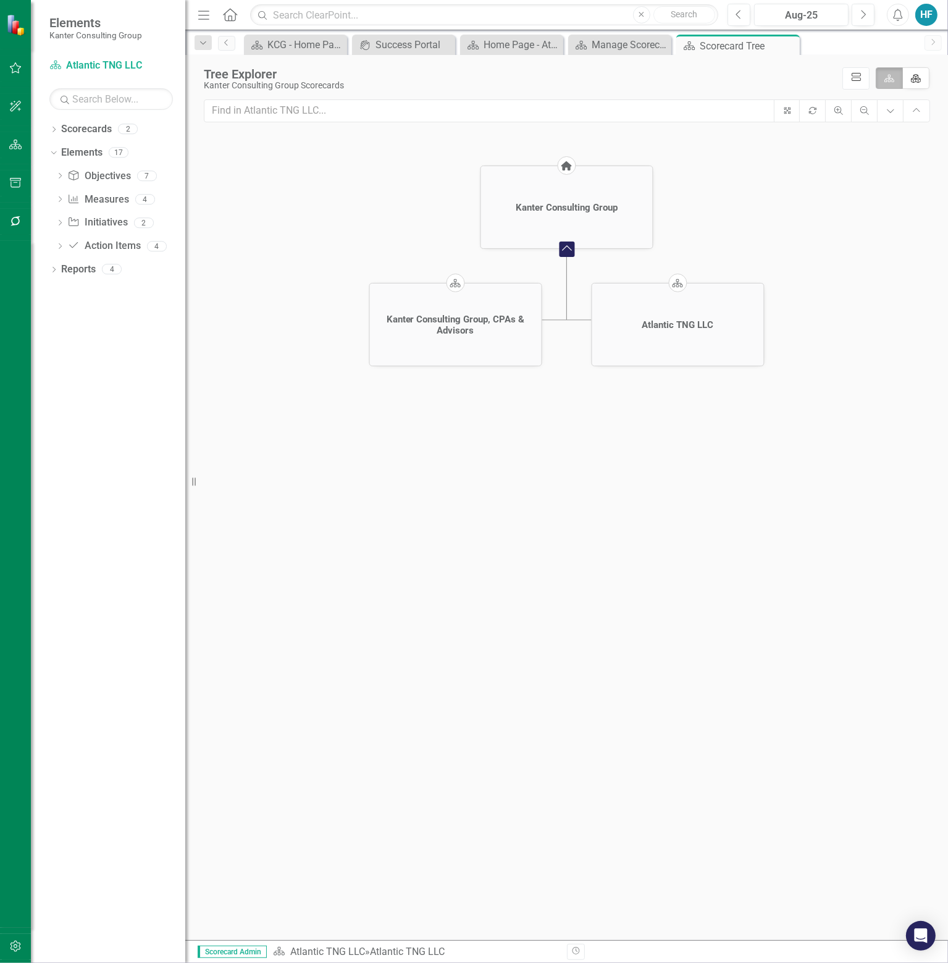
click at [850, 80] on icon "icon.diagramCells" at bounding box center [856, 77] width 12 height 9
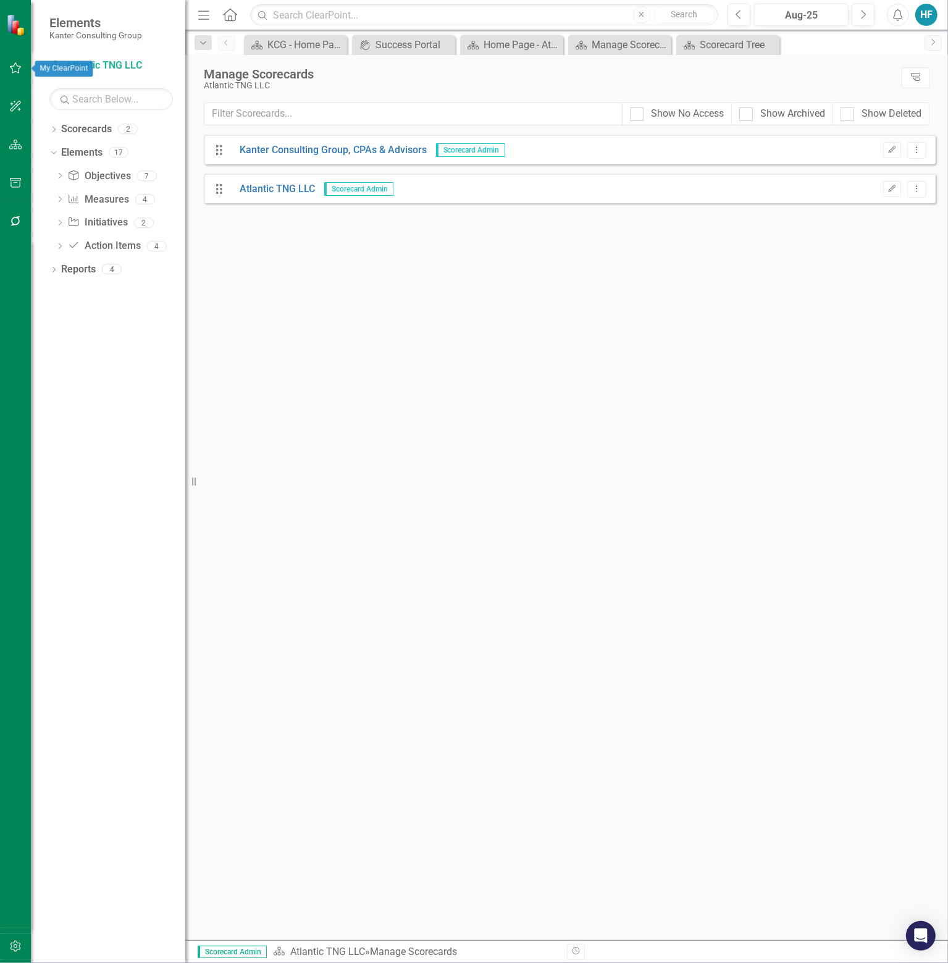
click at [20, 63] on icon "button" at bounding box center [15, 68] width 13 height 10
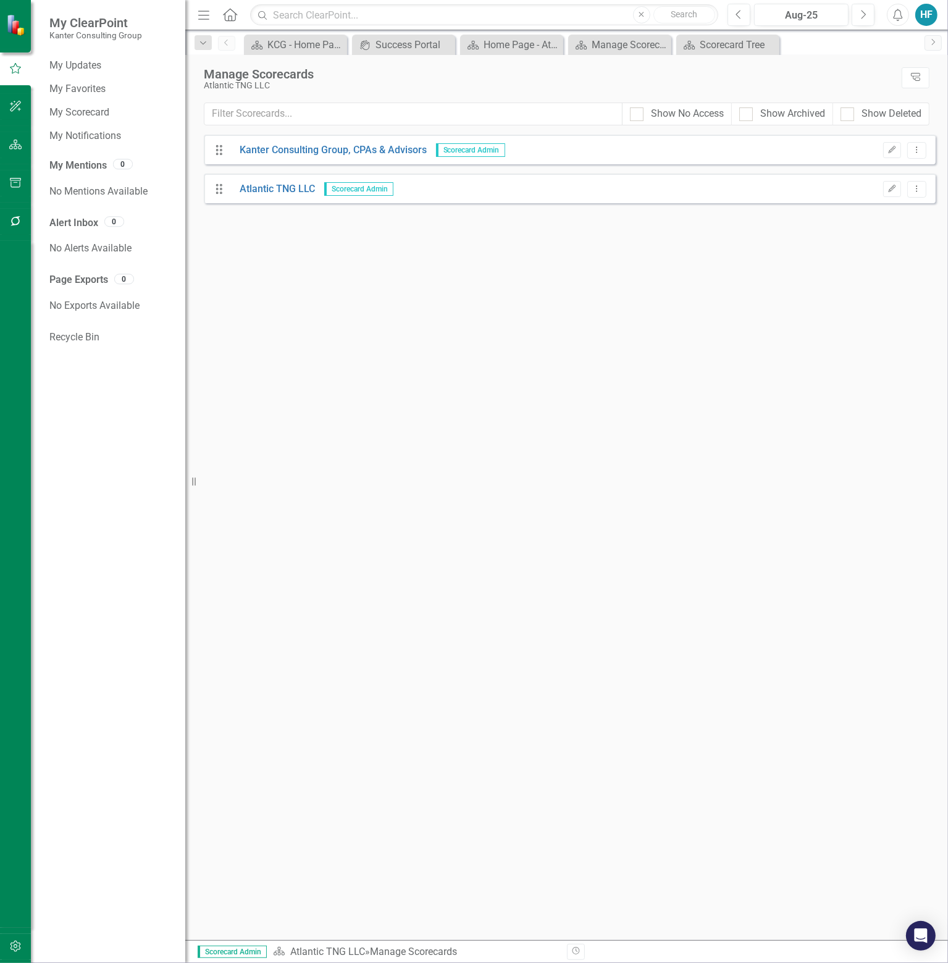
click at [928, 17] on div "HF" at bounding box center [926, 15] width 22 height 22
